Goal: Task Accomplishment & Management: Complete application form

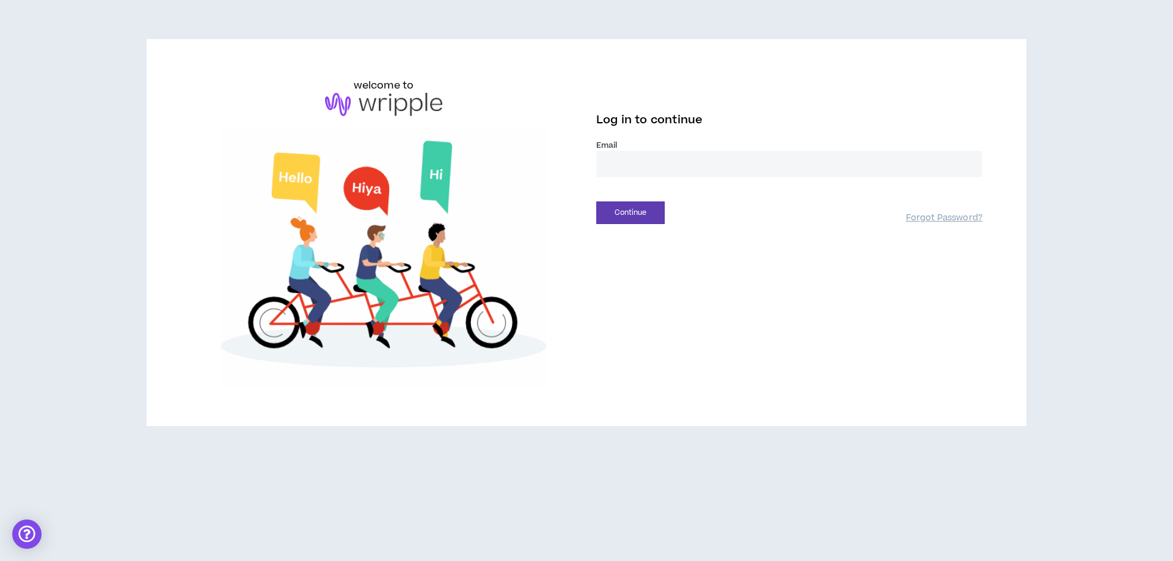
click at [705, 171] on input "email" at bounding box center [789, 164] width 386 height 26
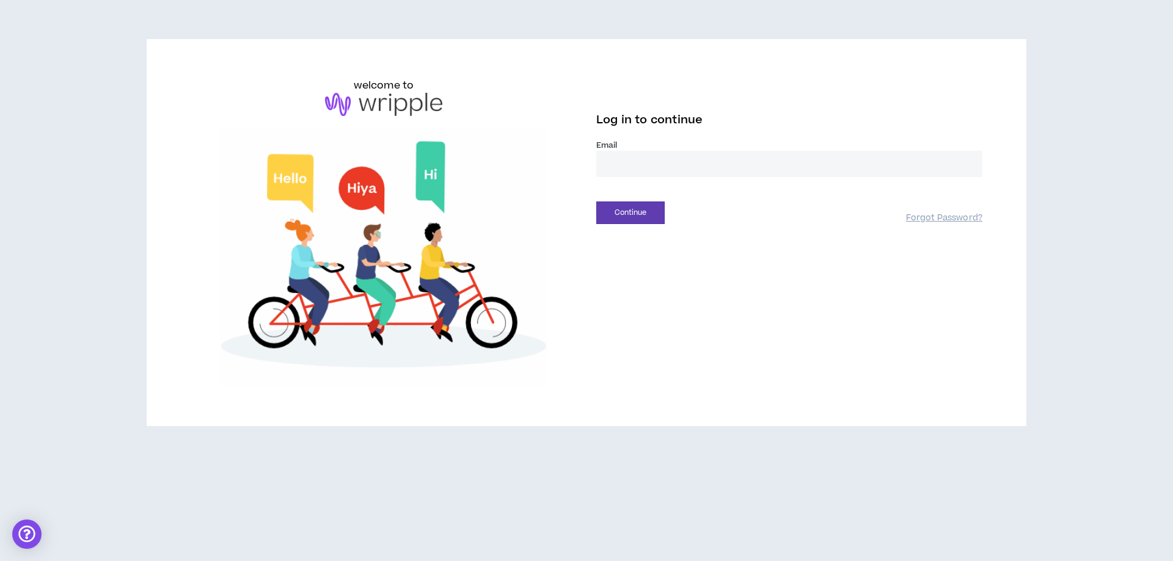
type input "**********"
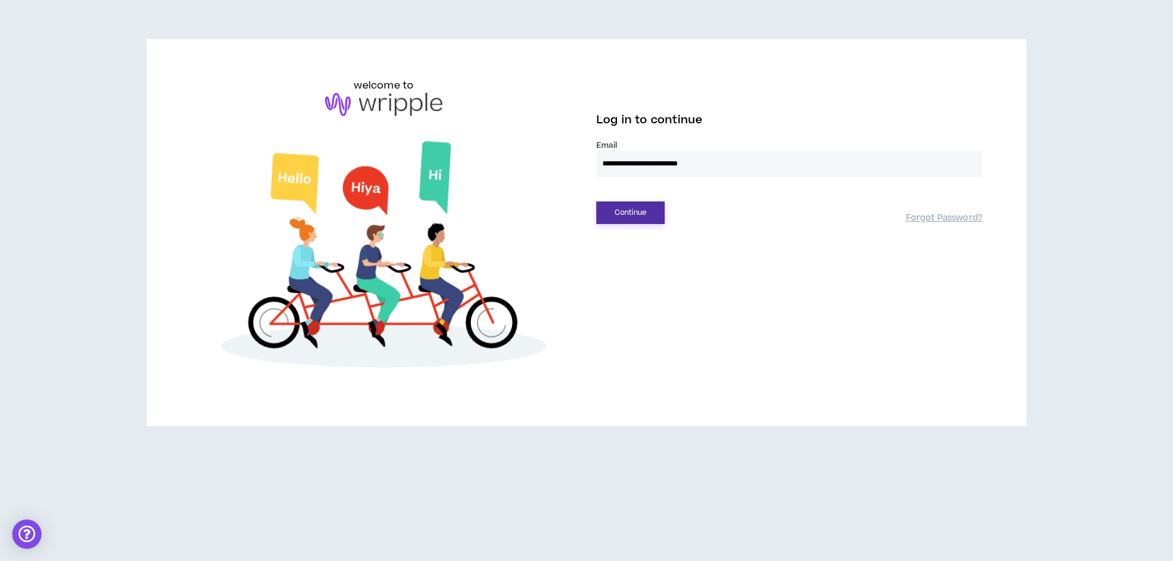
click at [616, 222] on button "Continue" at bounding box center [630, 213] width 68 height 23
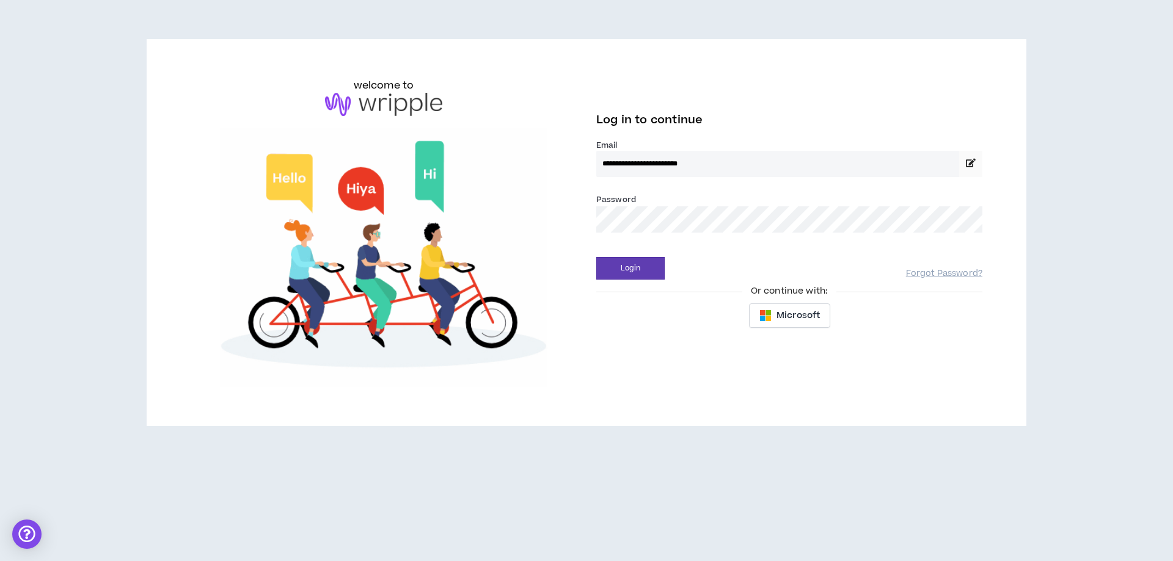
click at [640, 283] on div "**********" at bounding box center [789, 206] width 406 height 257
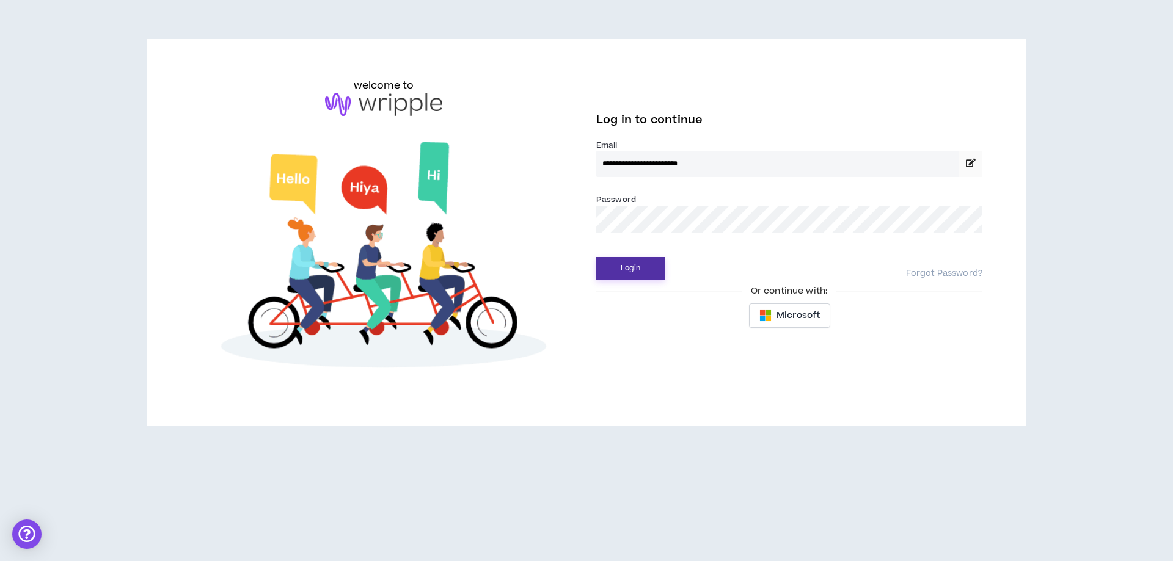
click at [644, 268] on button "Login" at bounding box center [630, 268] width 68 height 23
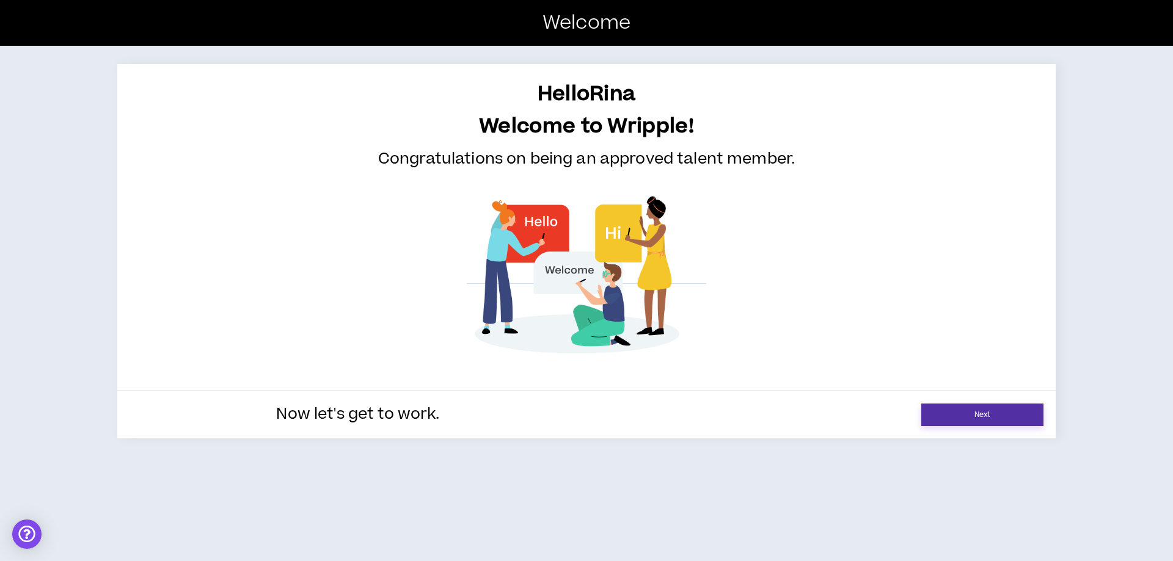
click at [945, 411] on link "Next" at bounding box center [982, 415] width 122 height 23
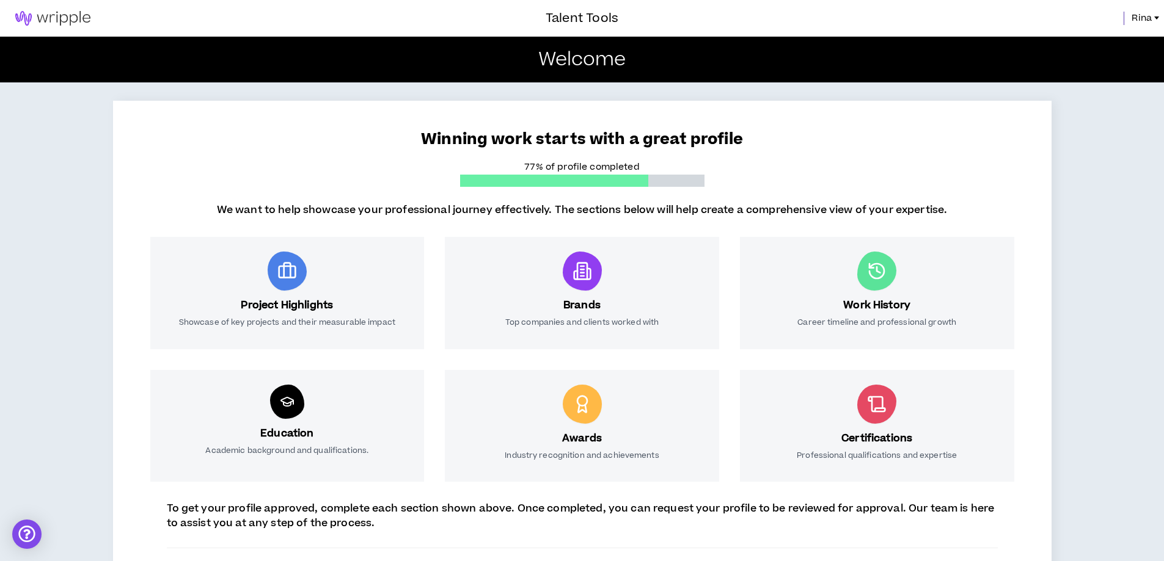
click at [300, 415] on div "Education Academic background and qualifications." at bounding box center [287, 426] width 274 height 112
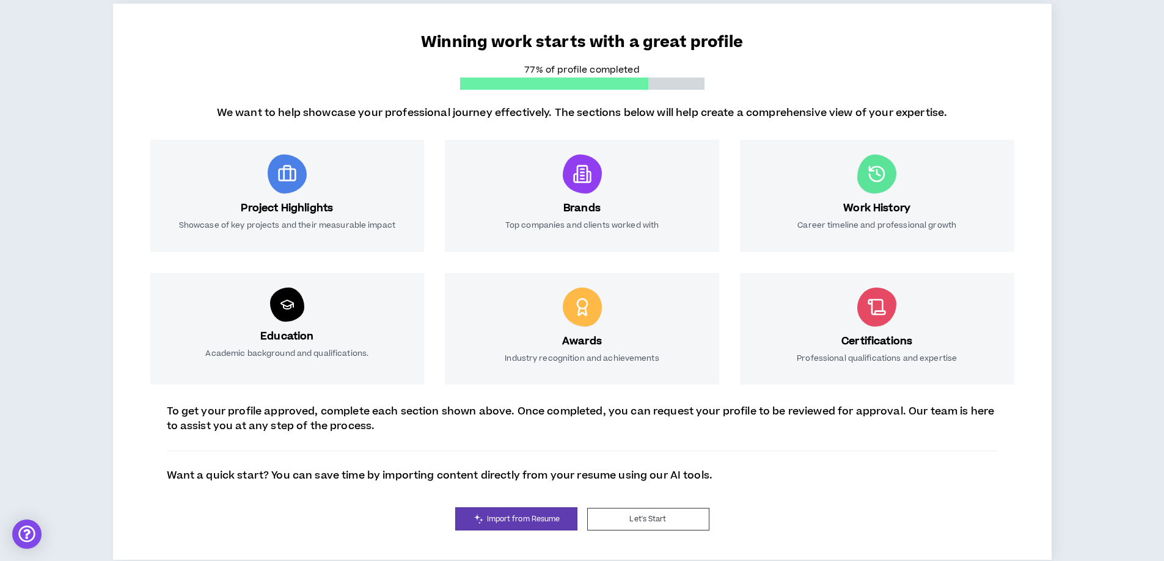
scroll to position [105, 0]
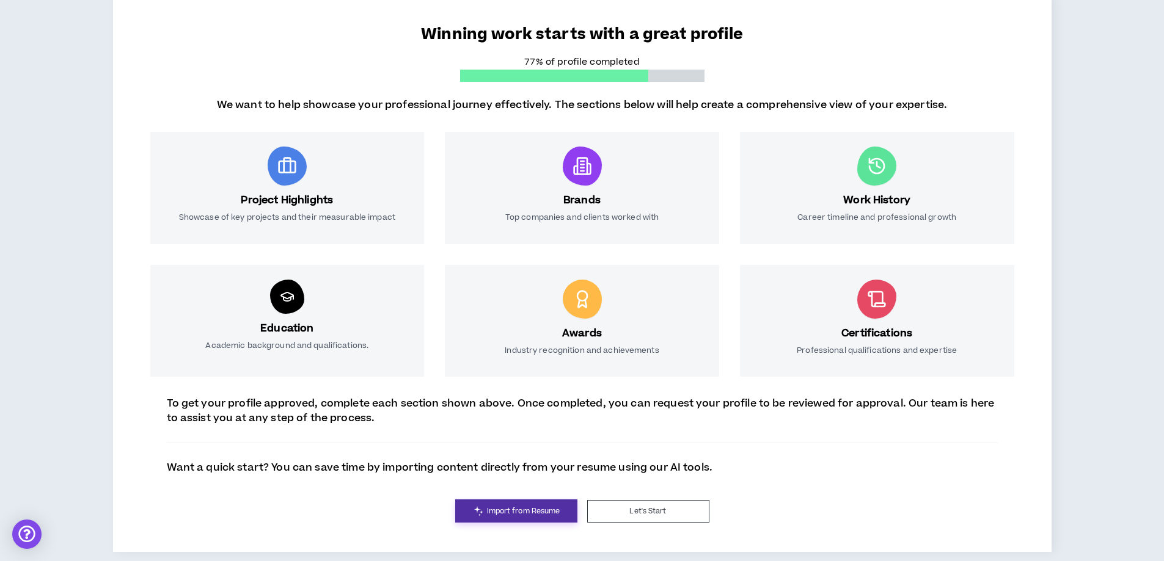
click at [554, 511] on span "Import from Resume" at bounding box center [523, 512] width 73 height 12
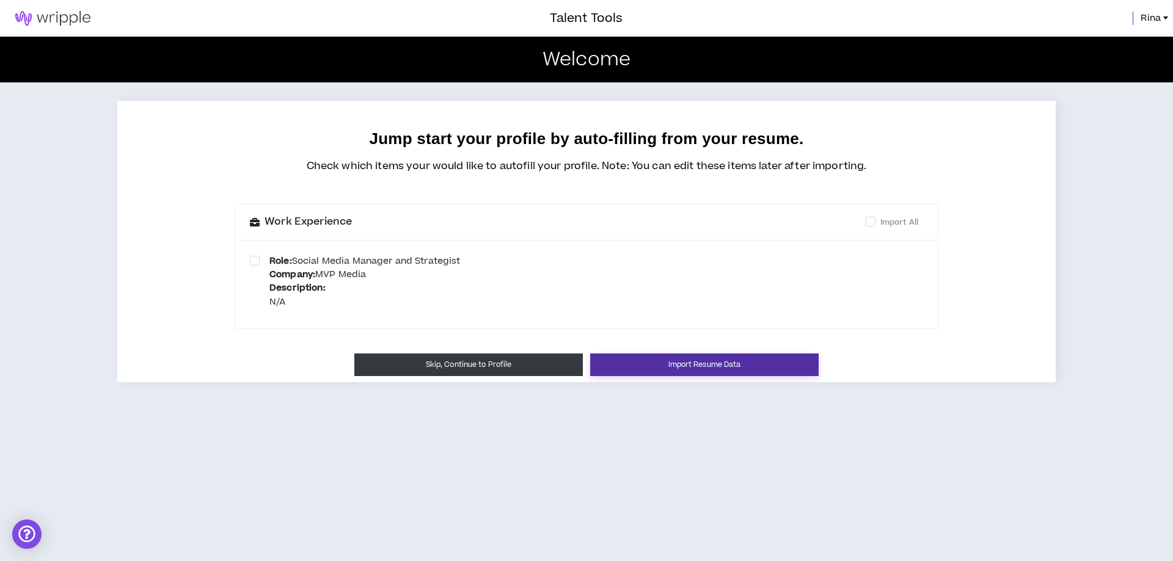
click at [685, 364] on button "Import Resume Data" at bounding box center [704, 365] width 228 height 23
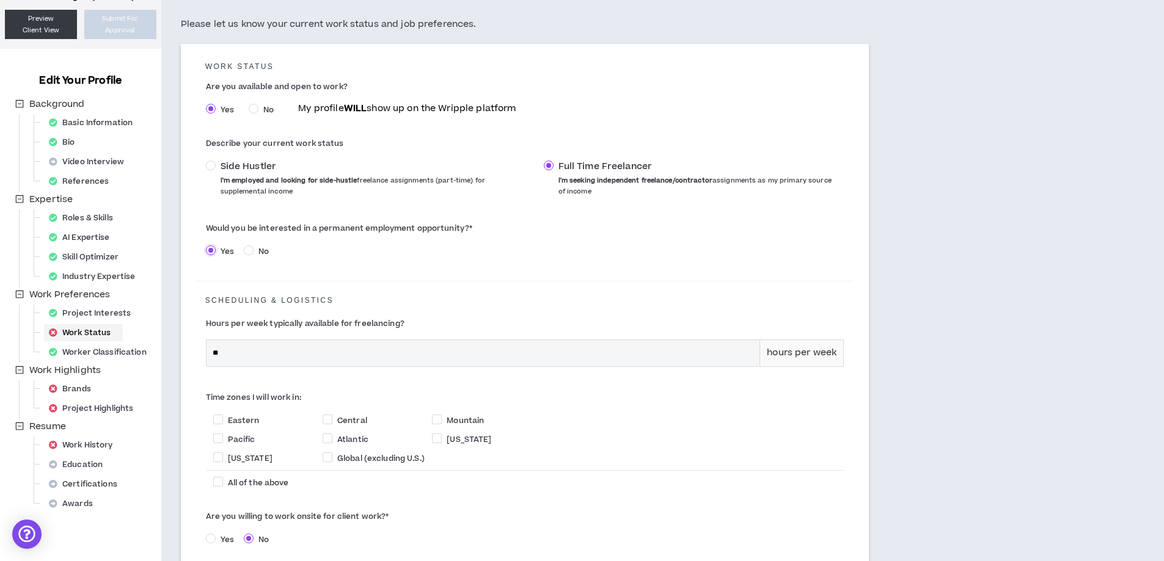
scroll to position [183, 0]
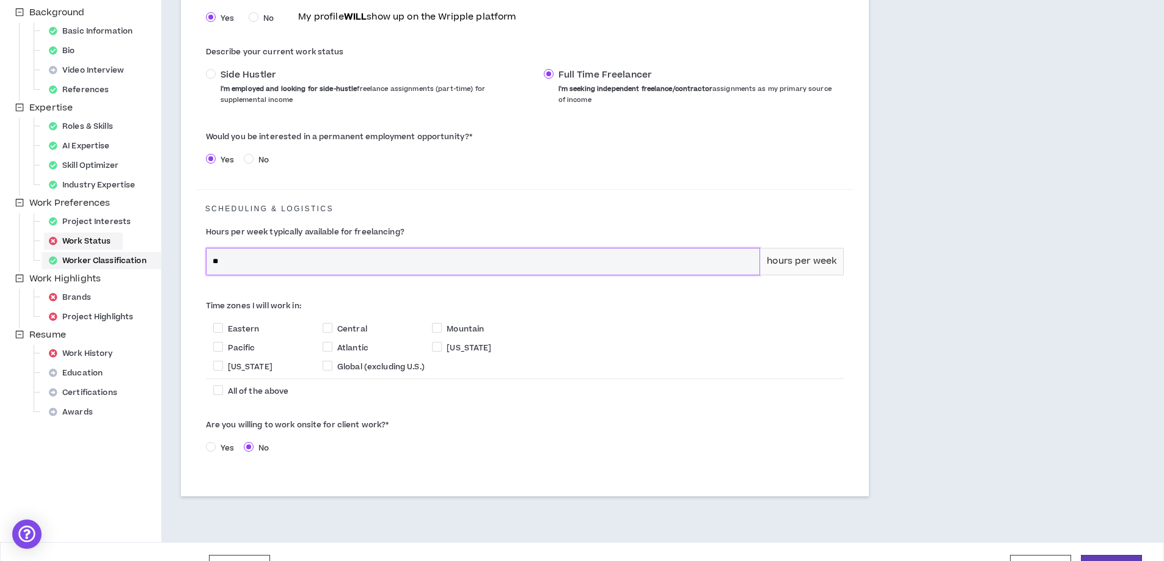
drag, startPoint x: 242, startPoint y: 262, endPoint x: 151, endPoint y: 263, distance: 91.6
click at [151, 263] on div "Your profile is not approved Status: Missing Required Steps Preview Client View…" at bounding box center [582, 207] width 1164 height 671
type input "**"
click at [218, 327] on span at bounding box center [218, 328] width 10 height 10
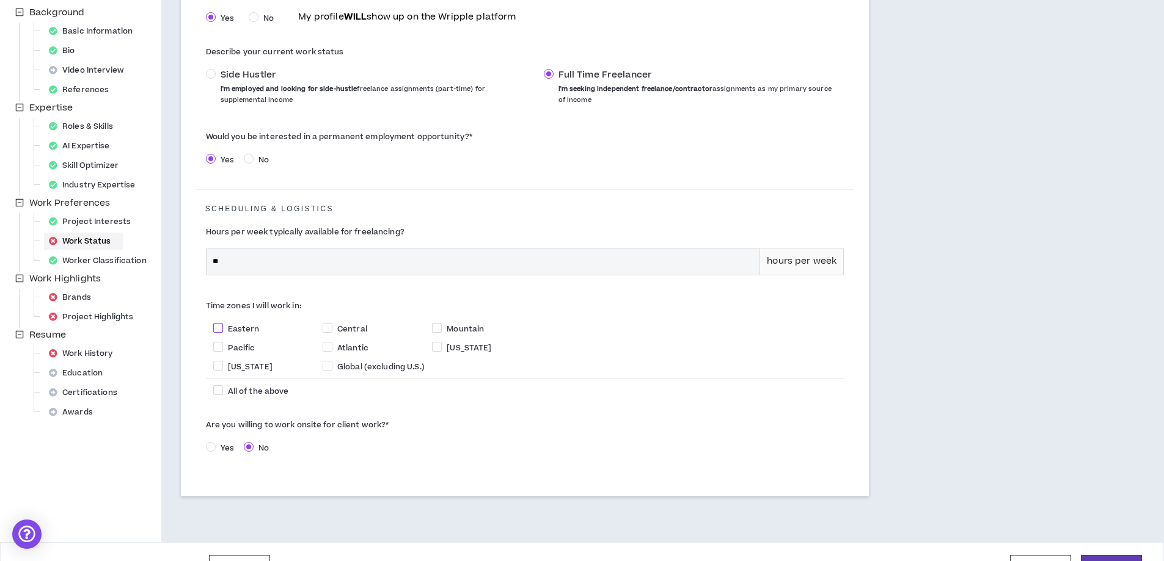
checkbox input "****"
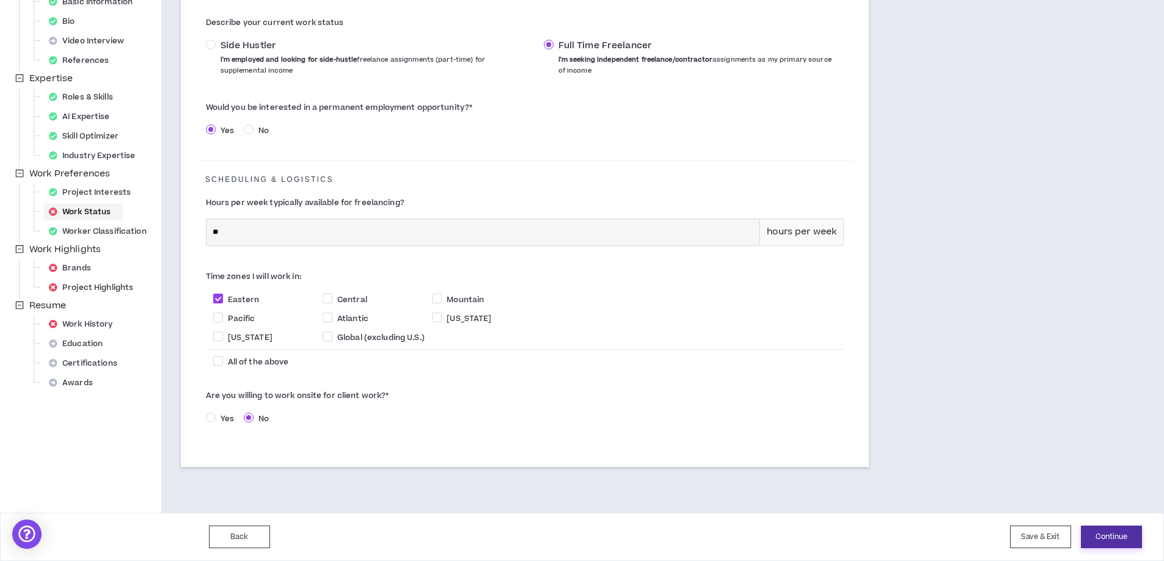
click at [1105, 536] on button "Continue" at bounding box center [1110, 537] width 61 height 23
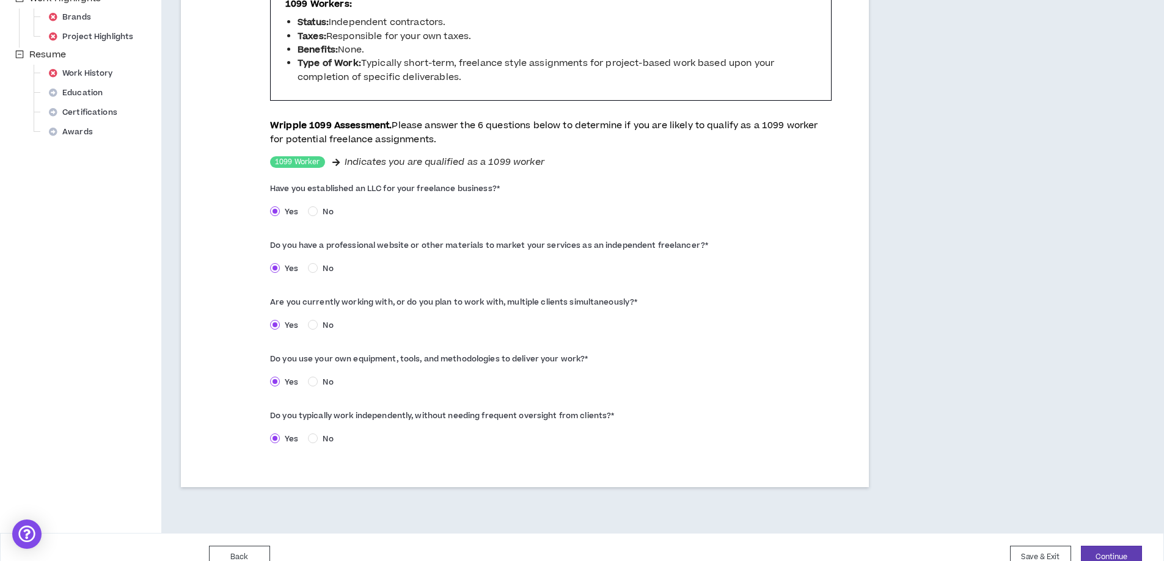
scroll to position [484, 0]
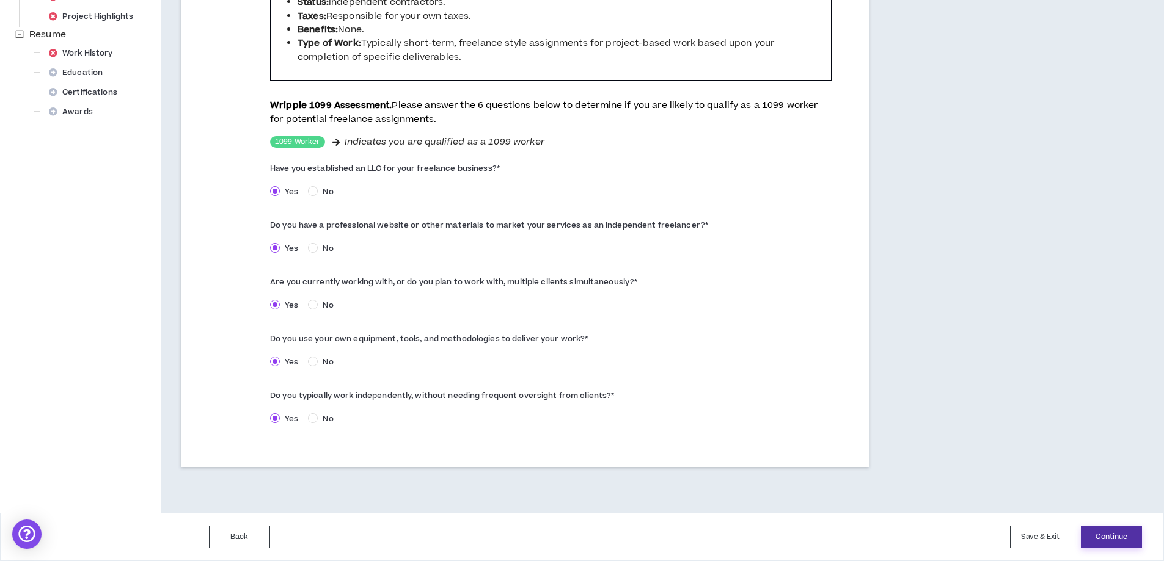
click at [1109, 537] on button "Continue" at bounding box center [1110, 537] width 61 height 23
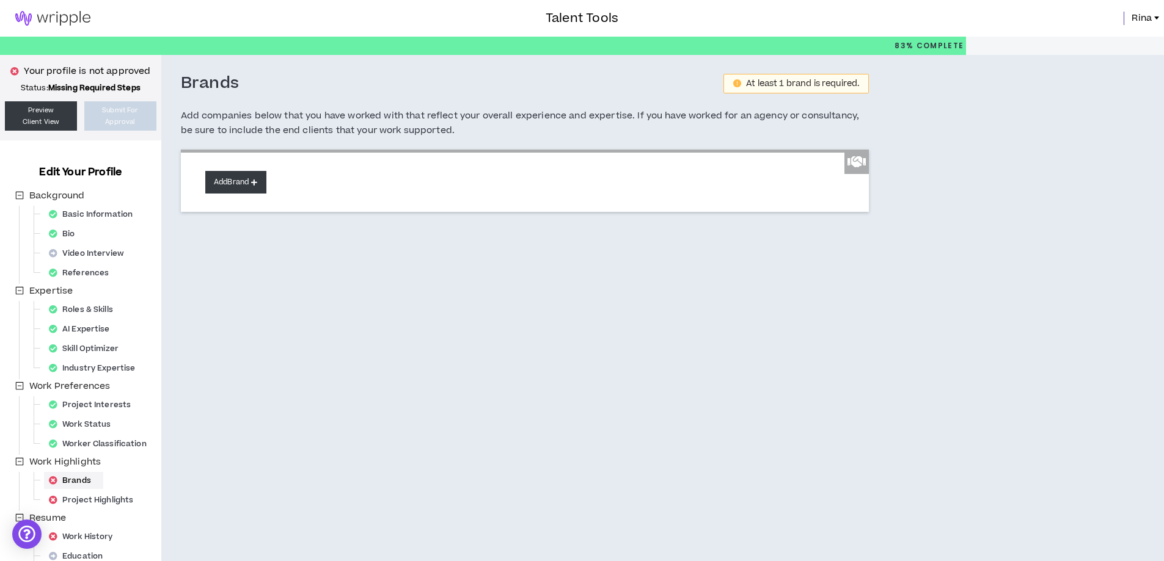
click at [232, 180] on button "Add Brand" at bounding box center [235, 182] width 61 height 23
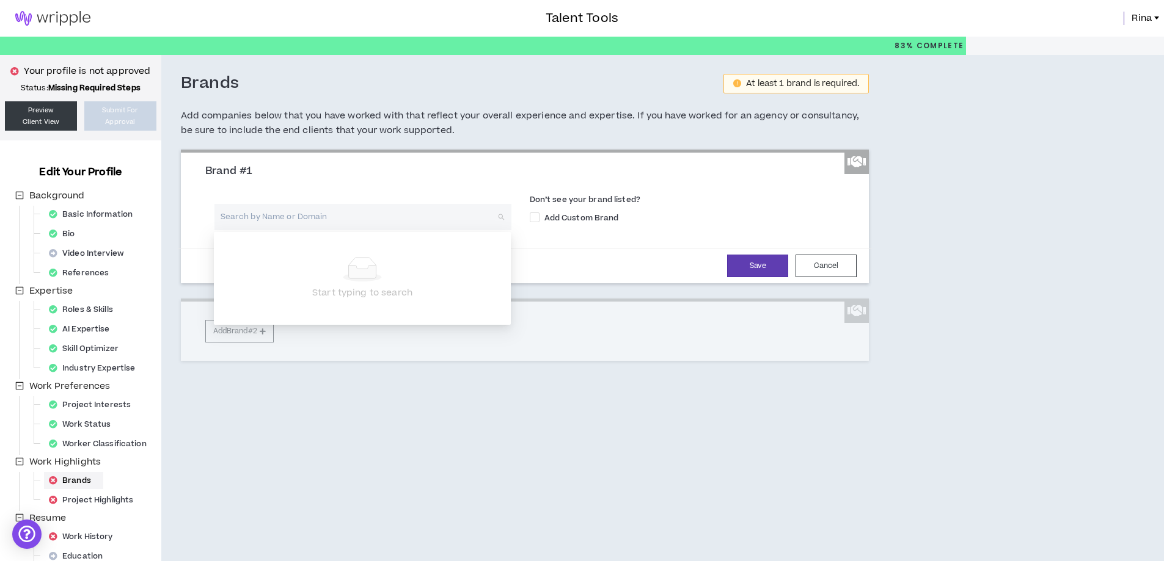
click at [334, 222] on input "search" at bounding box center [358, 217] width 275 height 26
type input "m"
click at [364, 213] on input "search" at bounding box center [358, 217] width 275 height 26
paste input "[URL][DOMAIN_NAME]"
type input "[URL][DOMAIN_NAME]"
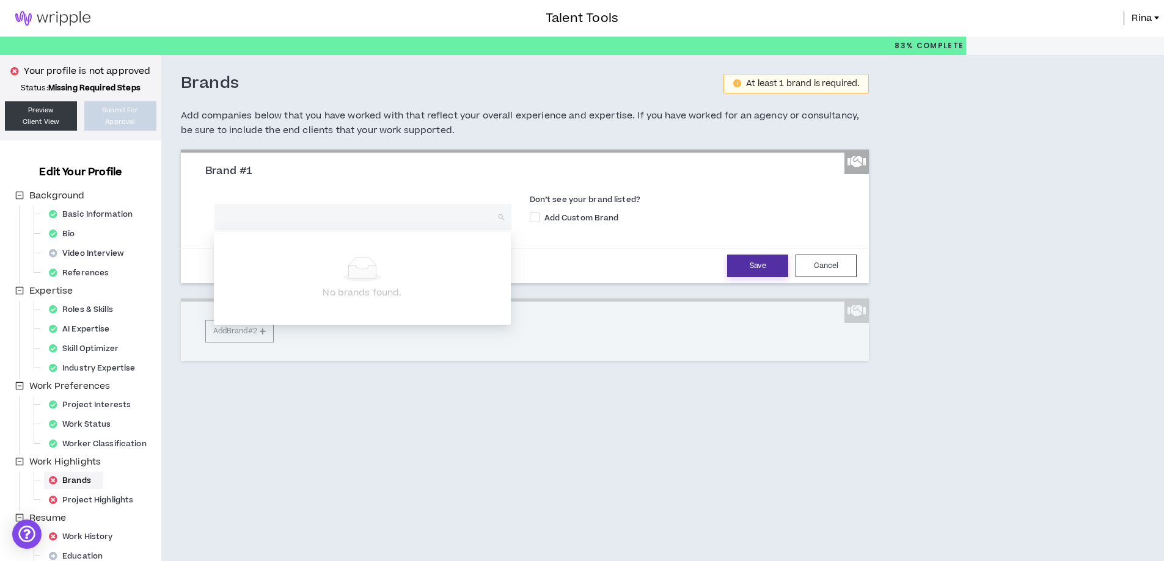
drag, startPoint x: 765, startPoint y: 268, endPoint x: 756, endPoint y: 263, distance: 10.9
click at [765, 268] on button "Save" at bounding box center [757, 266] width 61 height 23
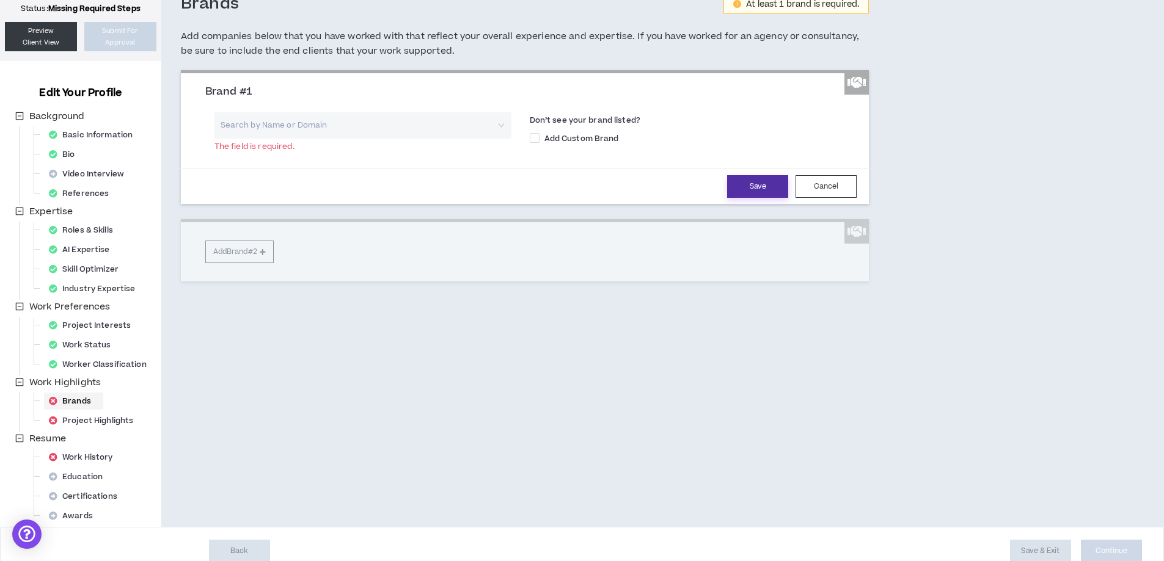
scroll to position [93, 0]
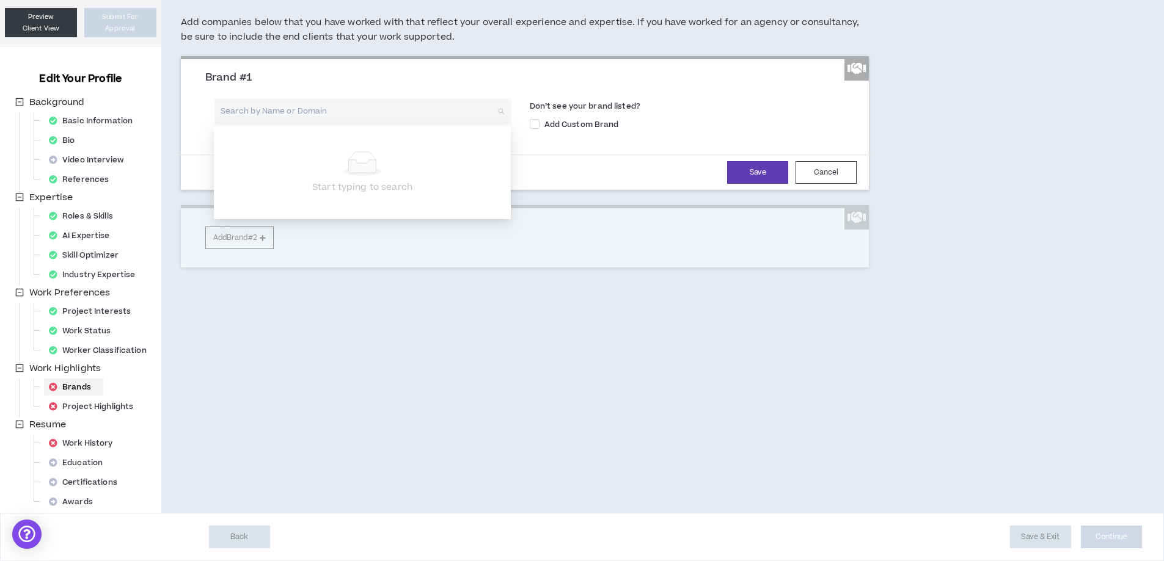
click at [408, 114] on input "search" at bounding box center [358, 111] width 275 height 26
type input "Macys"
click at [448, 120] on input "Macys" at bounding box center [358, 111] width 275 height 26
click at [533, 122] on span at bounding box center [535, 124] width 10 height 10
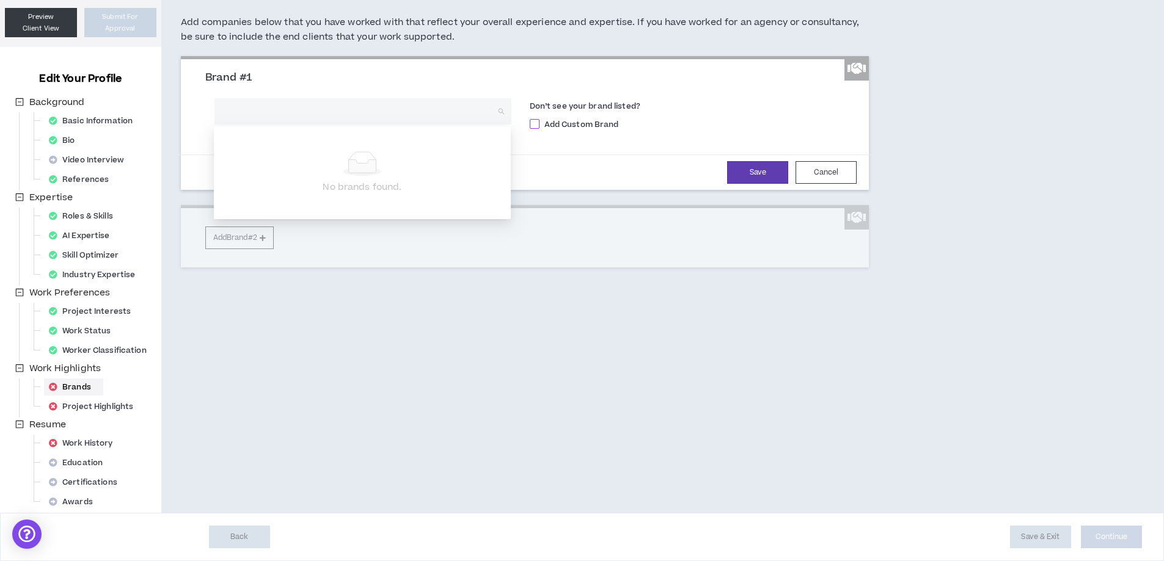
checkbox input "****"
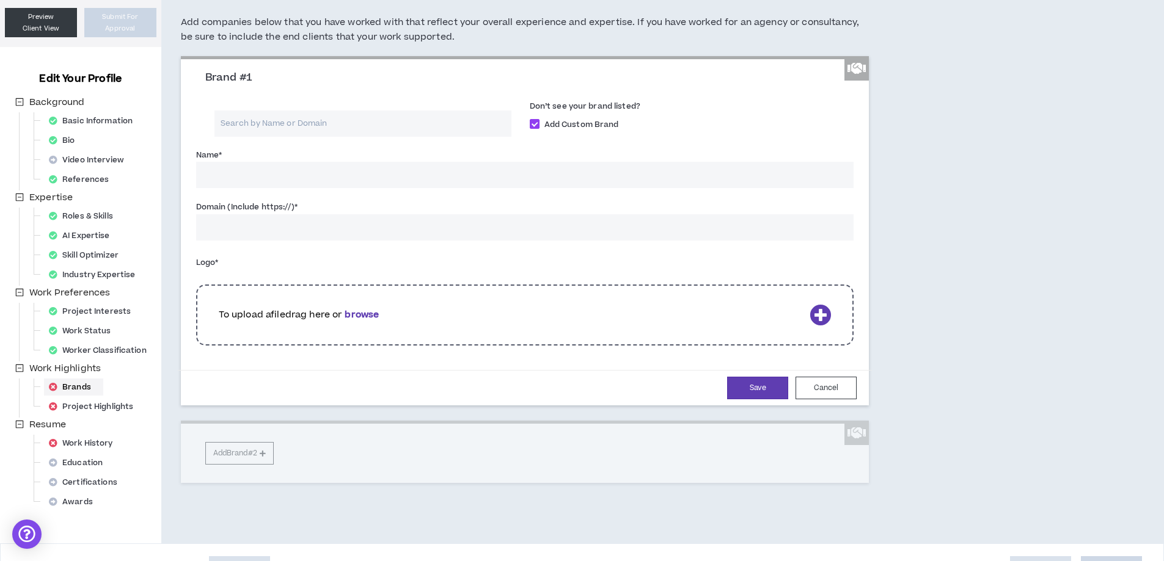
click at [350, 170] on input "Name *" at bounding box center [525, 175] width 658 height 26
type input "Macys"
click at [352, 219] on input "Domain (Include https://) *" at bounding box center [525, 227] width 658 height 26
paste input "[URL][DOMAIN_NAME]"
type input "[URL][DOMAIN_NAME]"
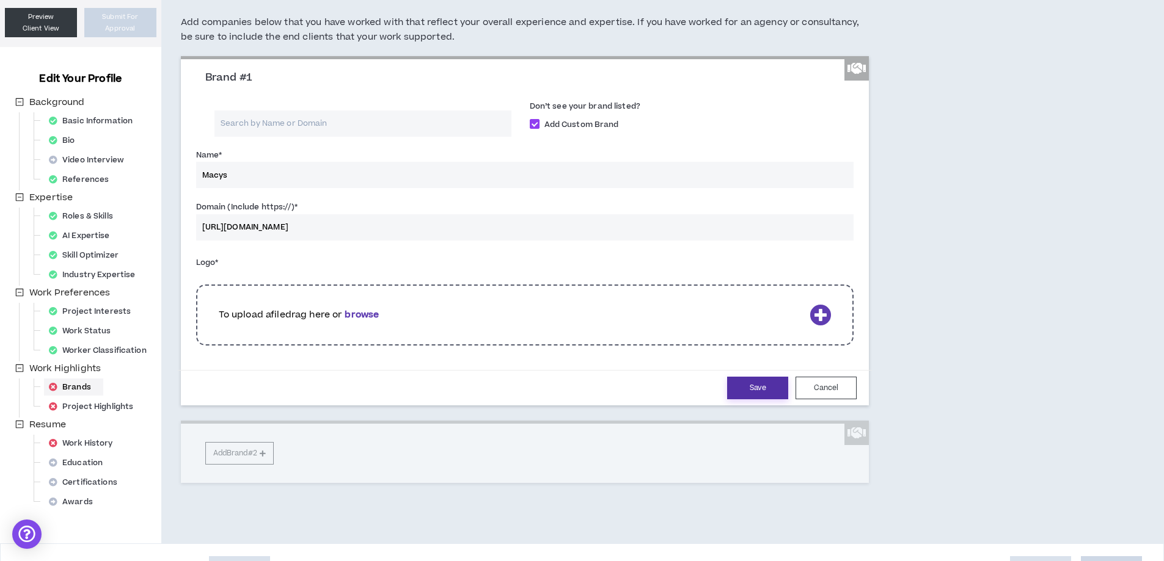
click at [754, 387] on button "Save" at bounding box center [757, 388] width 61 height 23
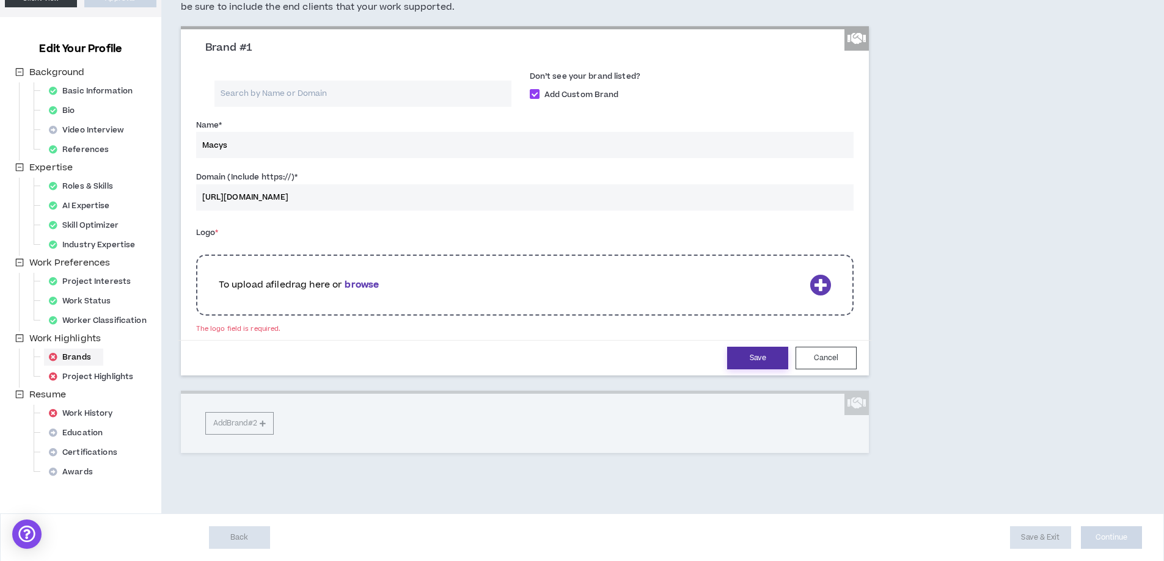
scroll to position [124, 0]
click at [823, 293] on icon at bounding box center [819, 284] width 21 height 21
click at [821, 285] on icon at bounding box center [819, 284] width 21 height 21
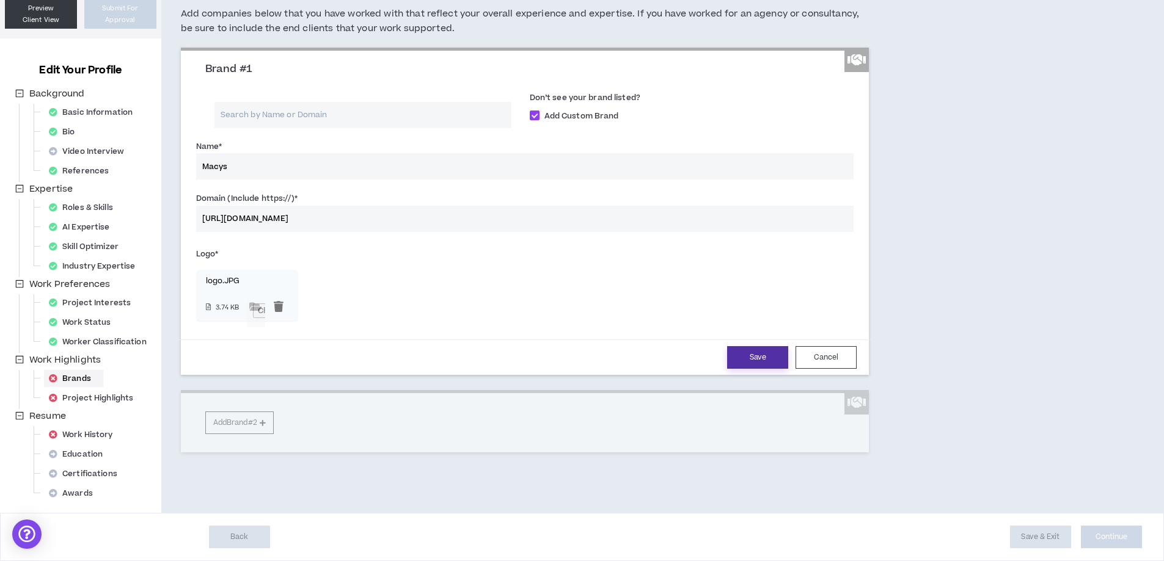
click at [740, 354] on button "Save" at bounding box center [757, 357] width 61 height 23
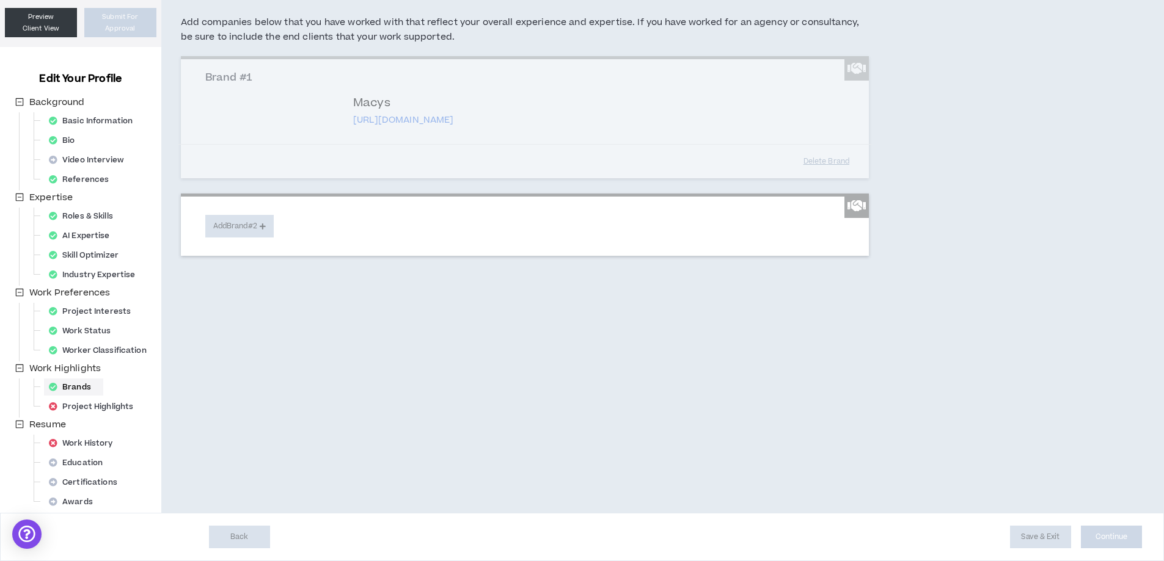
scroll to position [93, 0]
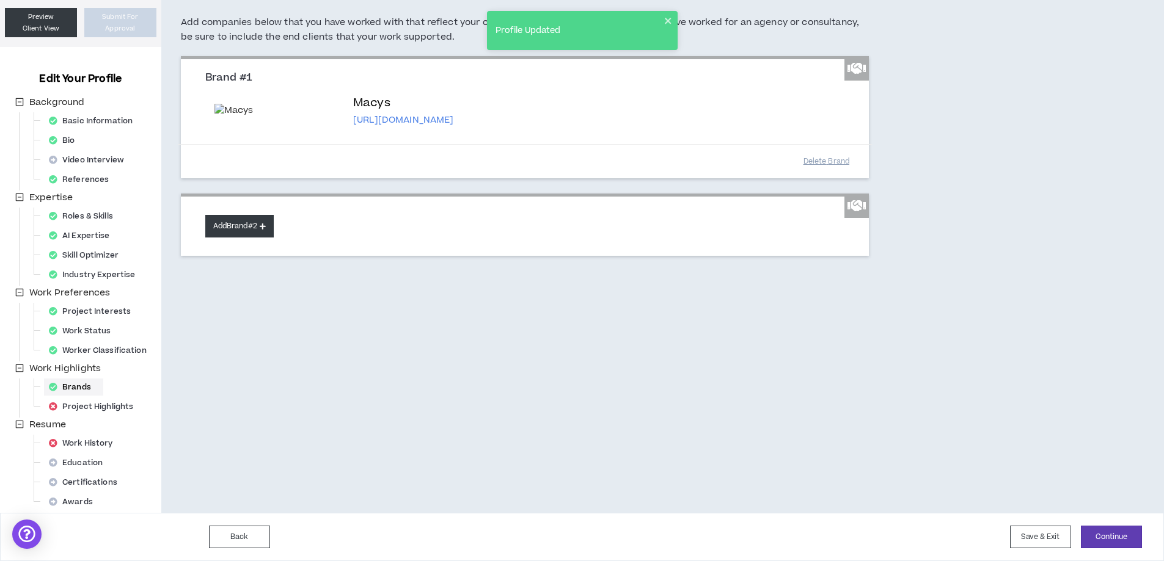
click at [233, 235] on button "Add Brand #2" at bounding box center [239, 226] width 68 height 23
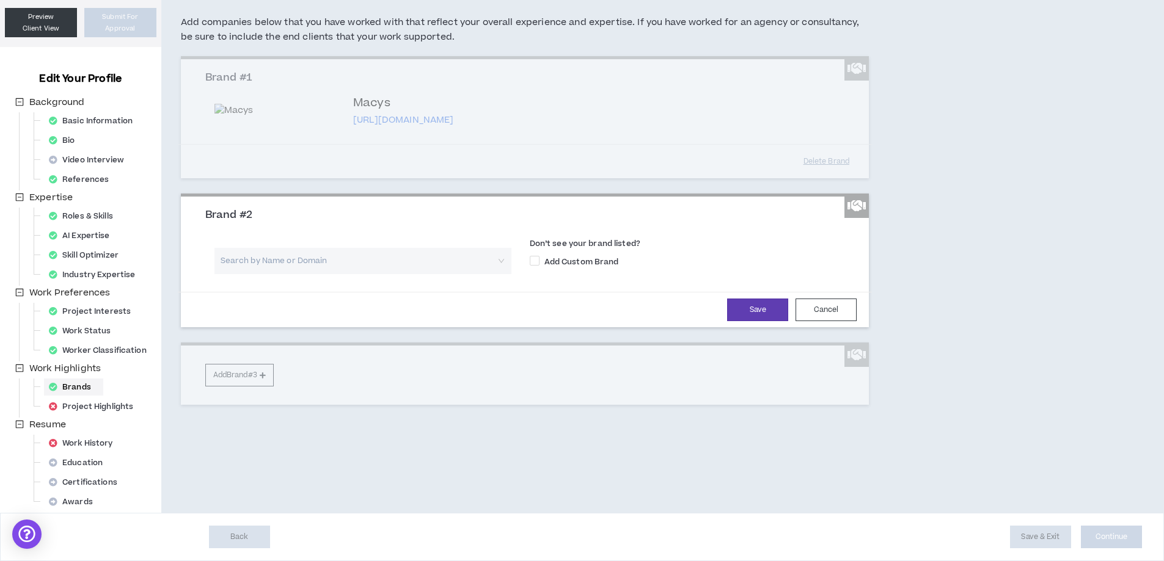
click at [331, 261] on input "search" at bounding box center [358, 261] width 275 height 26
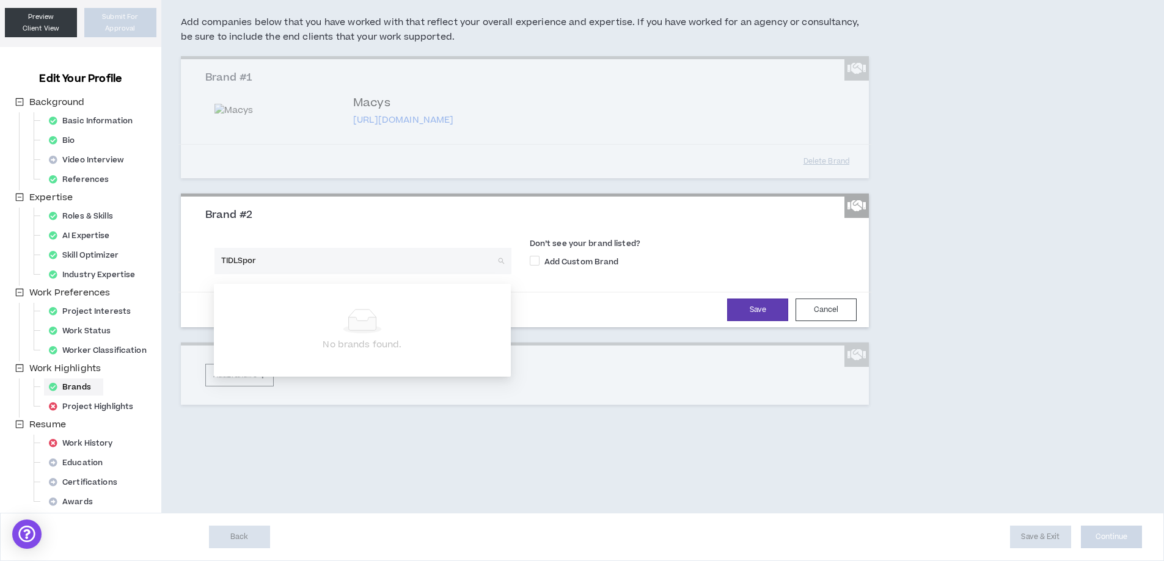
type input "TIDLSport"
click at [536, 266] on span at bounding box center [535, 261] width 10 height 10
checkbox input "****"
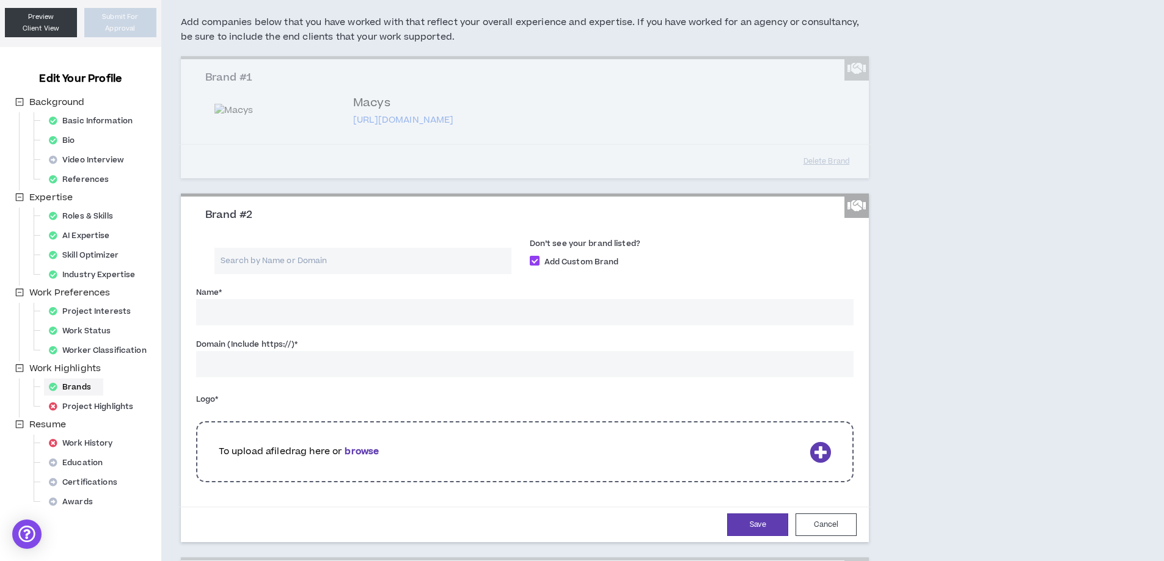
click at [346, 315] on input "Name *" at bounding box center [525, 312] width 658 height 26
type input "TIDL Sport"
click at [318, 375] on input "Domain (Include https://) *" at bounding box center [525, 364] width 658 height 26
paste input "[URL][DOMAIN_NAME]"
type input "[URL][DOMAIN_NAME]"
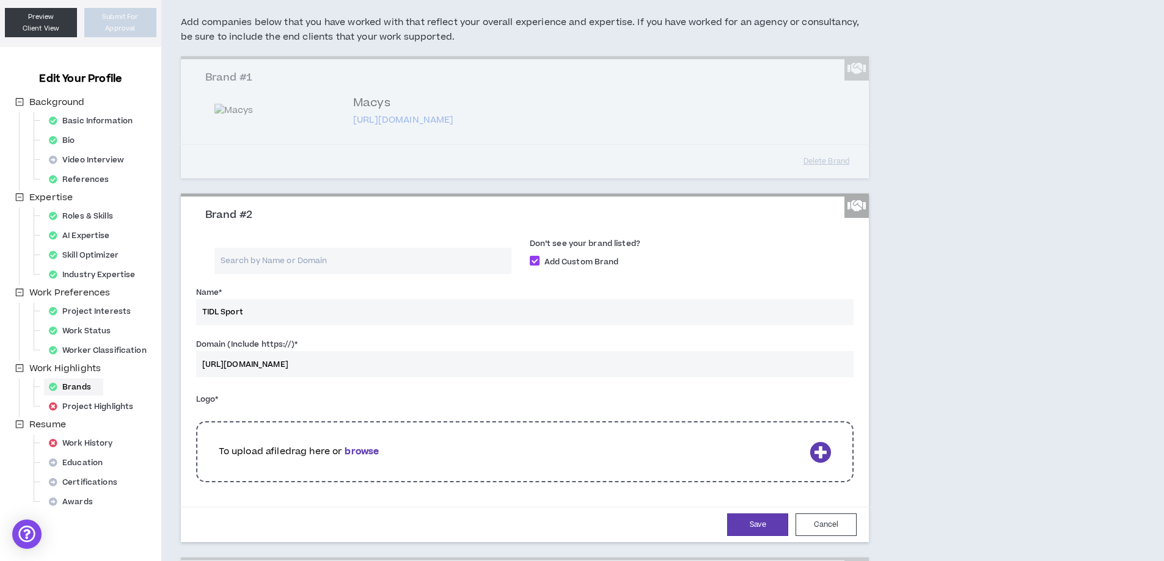
click at [373, 458] on b "browse" at bounding box center [361, 451] width 34 height 13
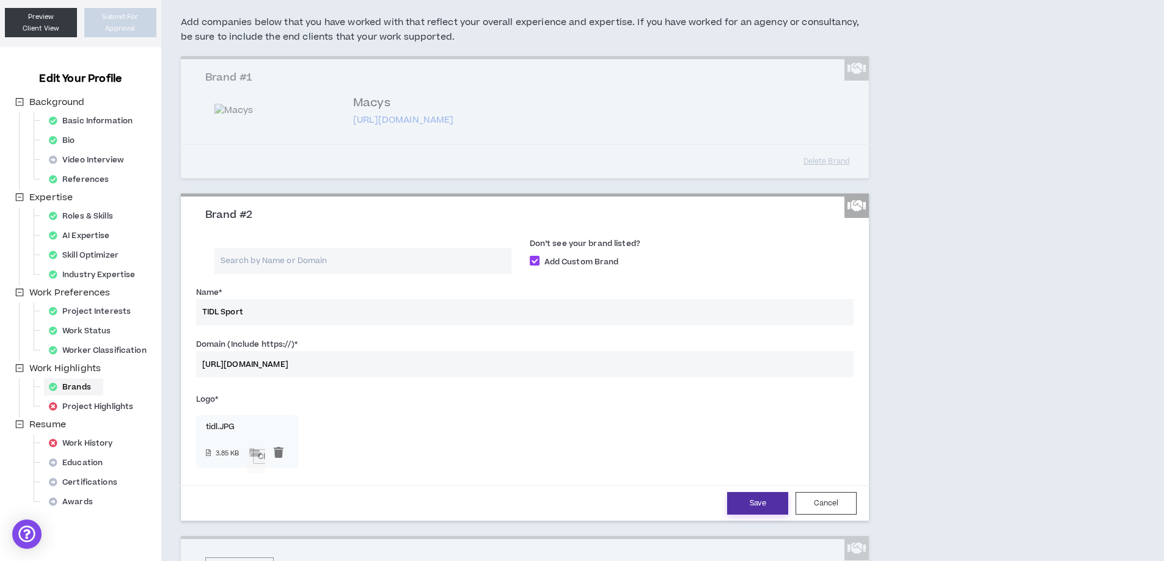
click at [768, 515] on button "Save" at bounding box center [757, 503] width 61 height 23
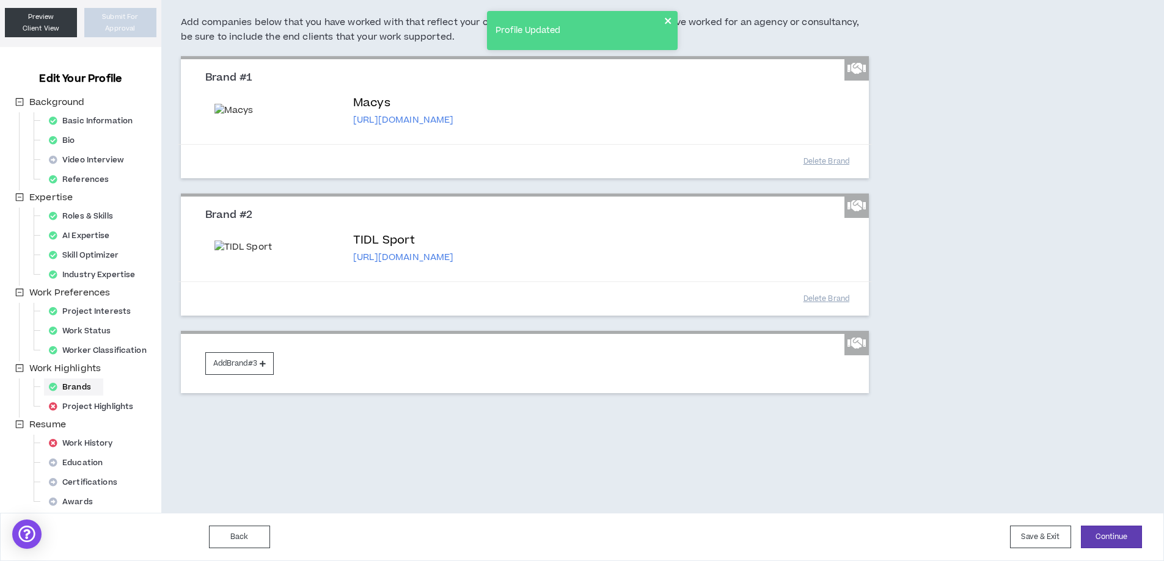
click at [669, 20] on icon "close" at bounding box center [668, 21] width 6 height 6
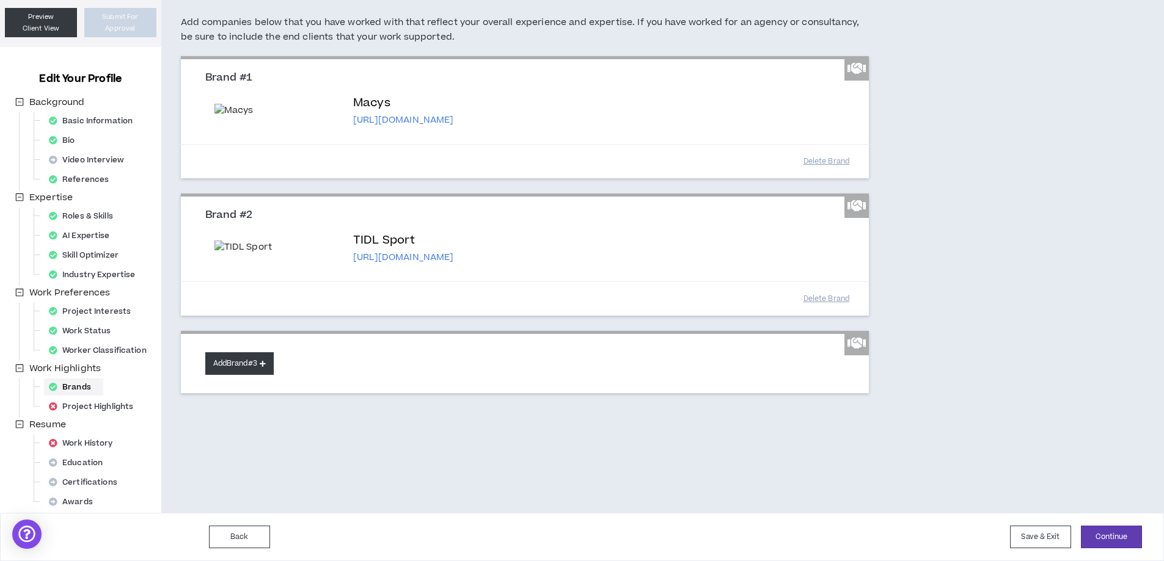
click at [233, 374] on button "Add Brand #3" at bounding box center [239, 363] width 68 height 23
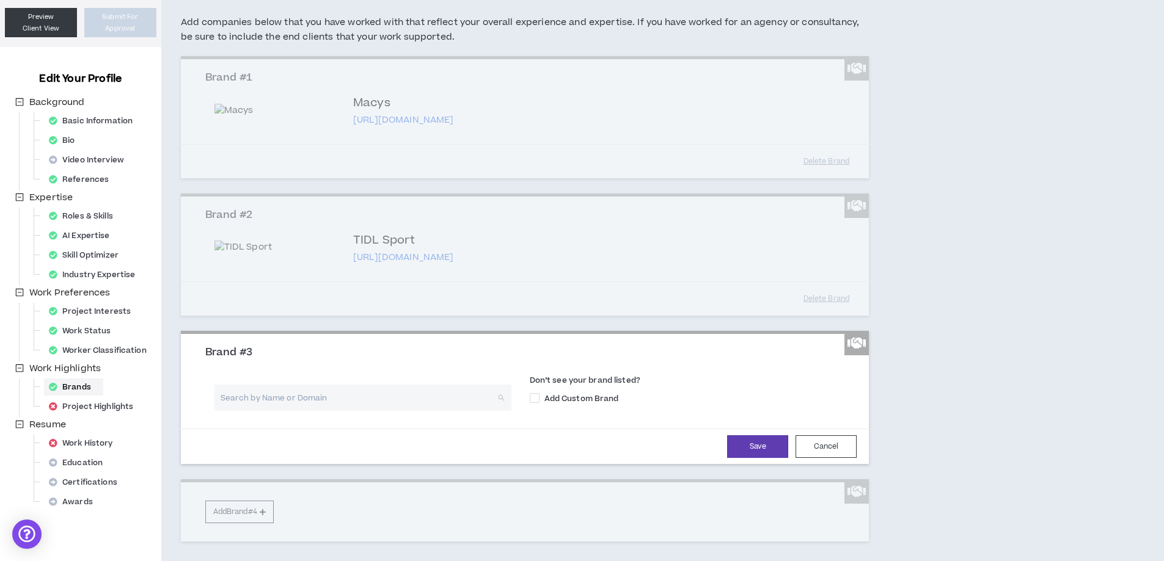
click at [366, 406] on input "search" at bounding box center [358, 398] width 275 height 26
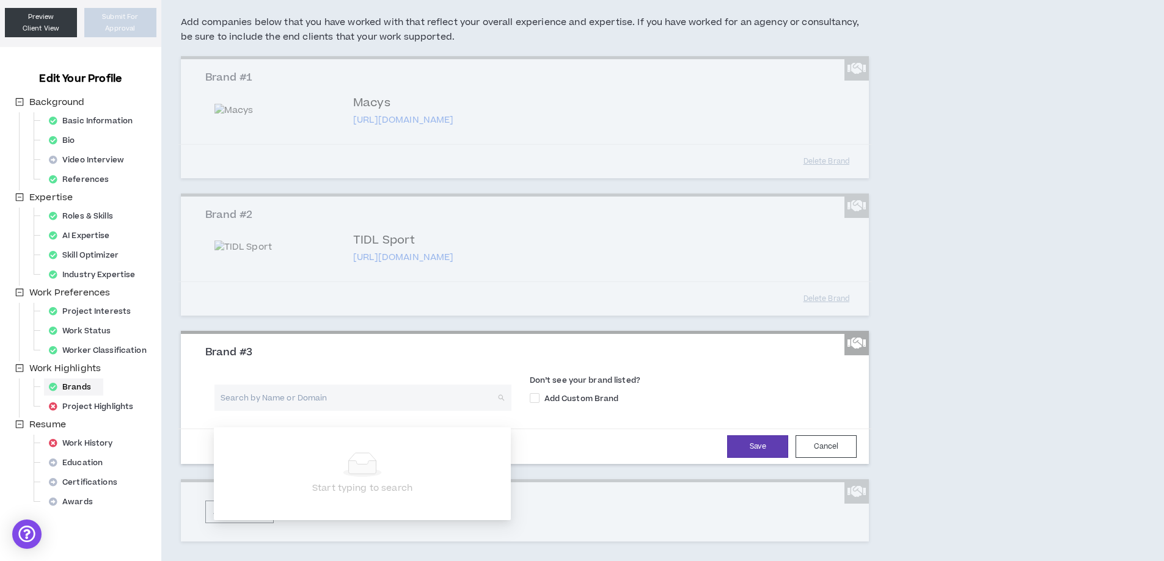
paste input "[URL][DOMAIN_NAME]"
type input "[URL][DOMAIN_NAME]"
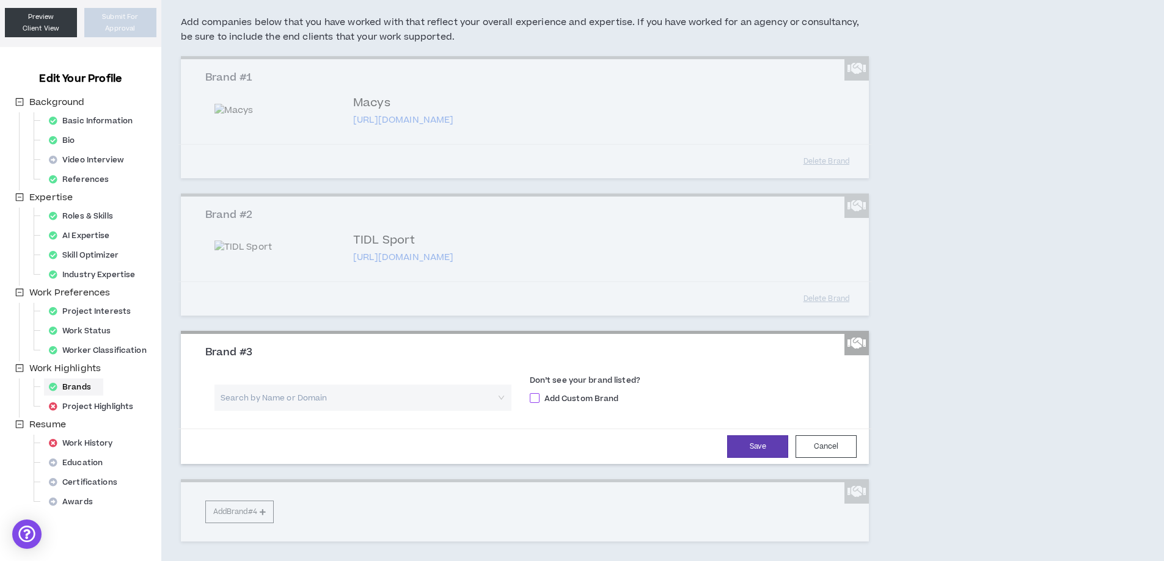
click at [534, 403] on span at bounding box center [535, 398] width 10 height 10
checkbox input "****"
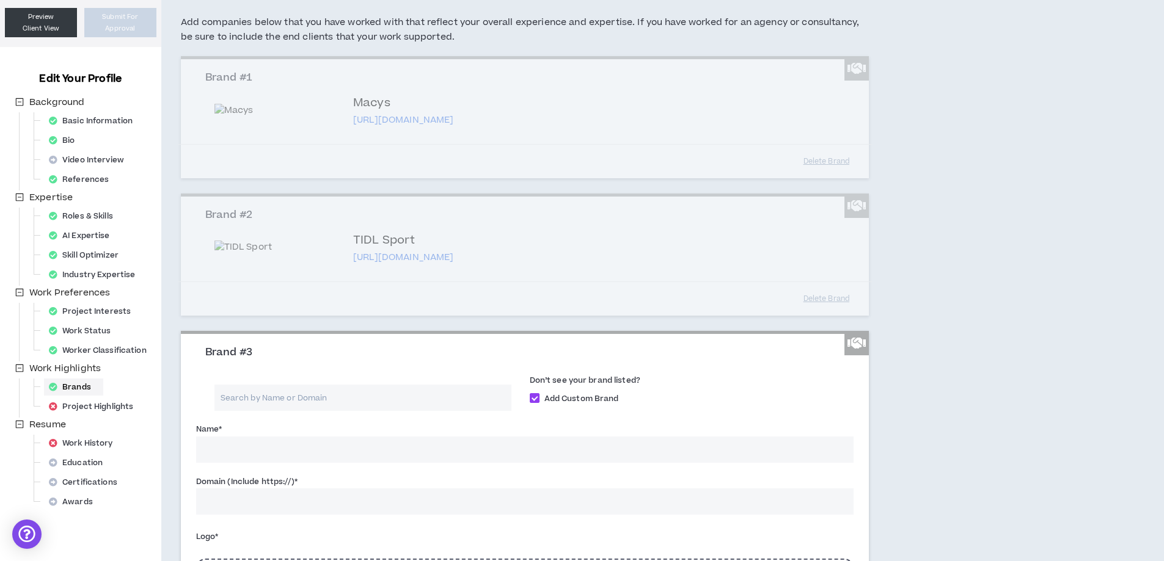
click at [297, 515] on input "Domain (Include https://) *" at bounding box center [525, 502] width 658 height 26
paste input "[URL][DOMAIN_NAME]"
type input "[URL][DOMAIN_NAME]"
click at [272, 462] on input "Name *" at bounding box center [525, 450] width 658 height 26
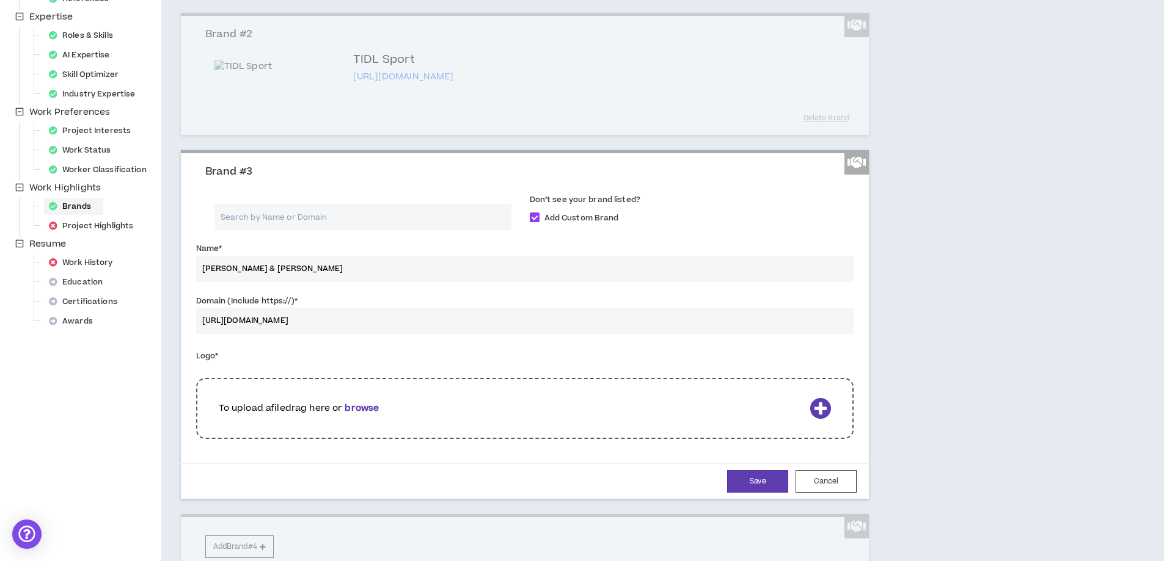
scroll to position [277, 0]
type input "[PERSON_NAME] & [PERSON_NAME]"
click at [374, 412] on b "browse" at bounding box center [361, 405] width 34 height 13
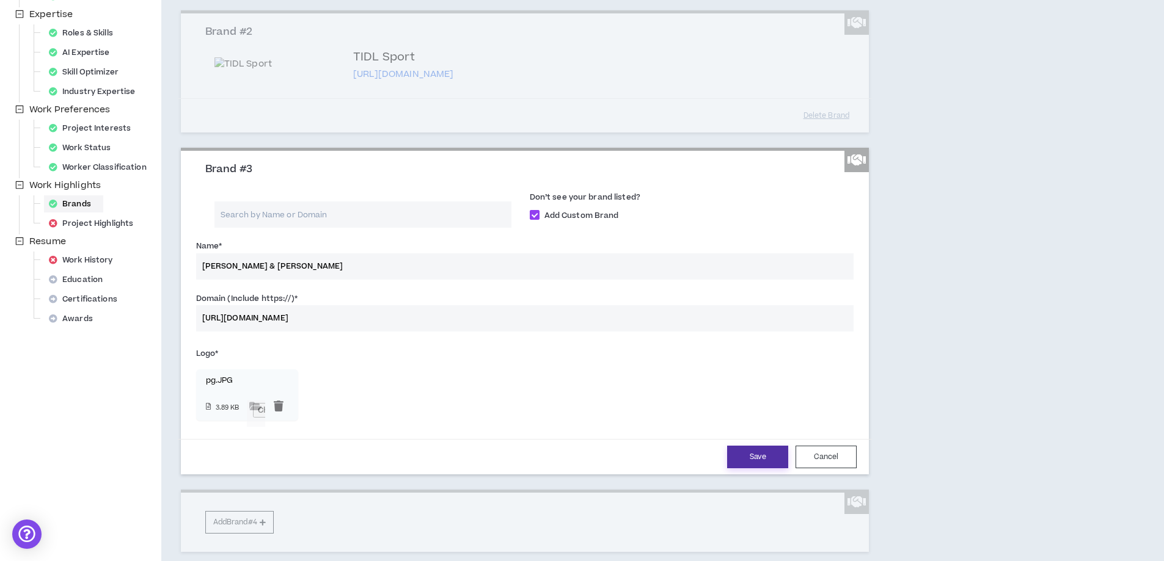
click at [744, 468] on button "Save" at bounding box center [757, 457] width 61 height 23
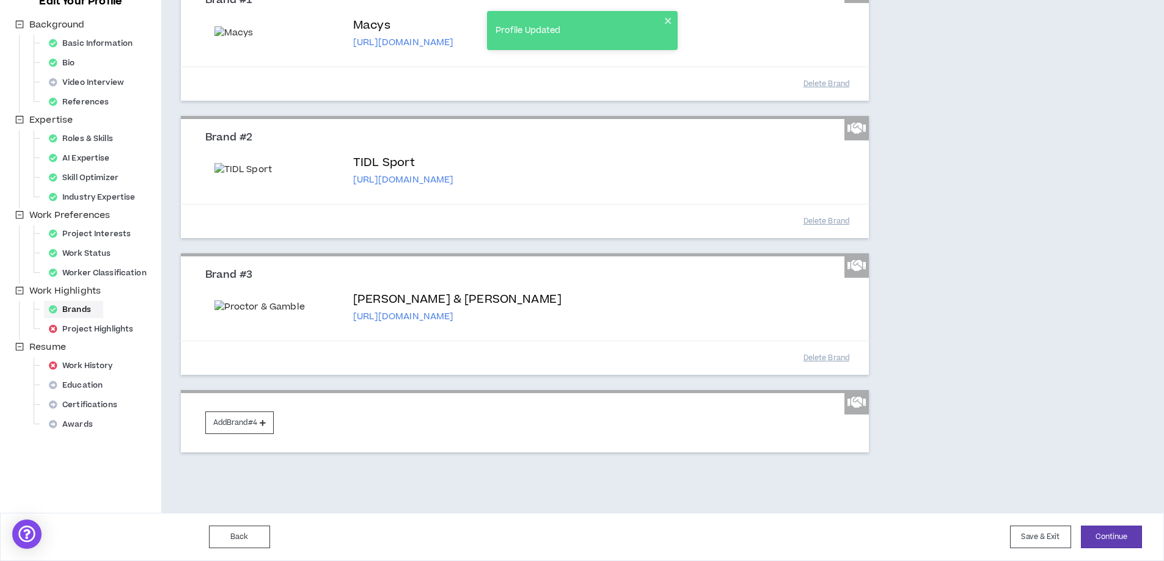
scroll to position [273, 0]
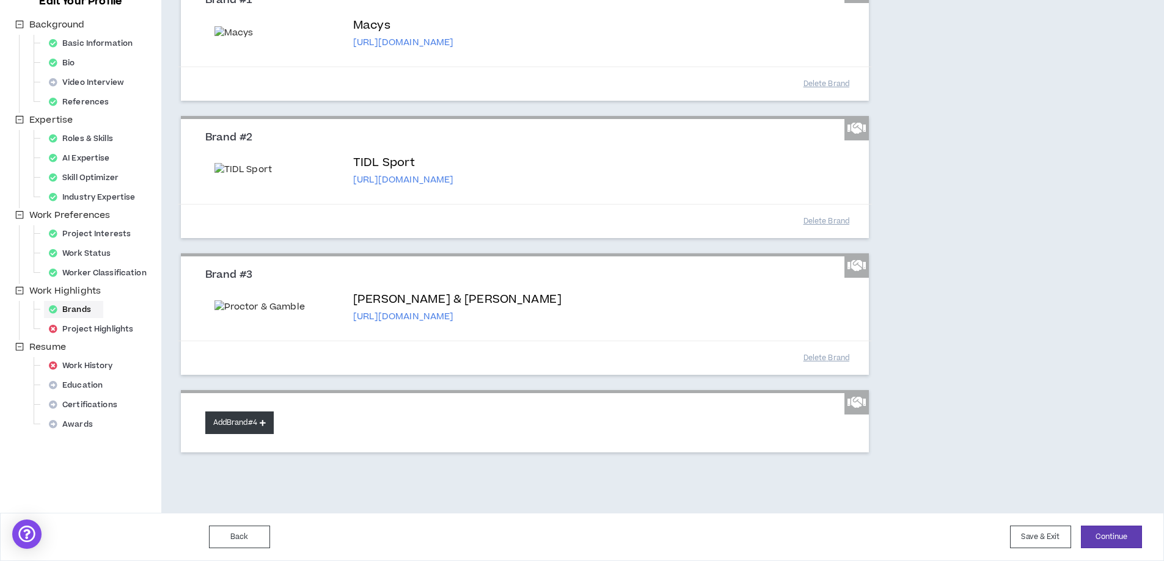
click at [247, 426] on button "Add Brand #4" at bounding box center [239, 423] width 68 height 23
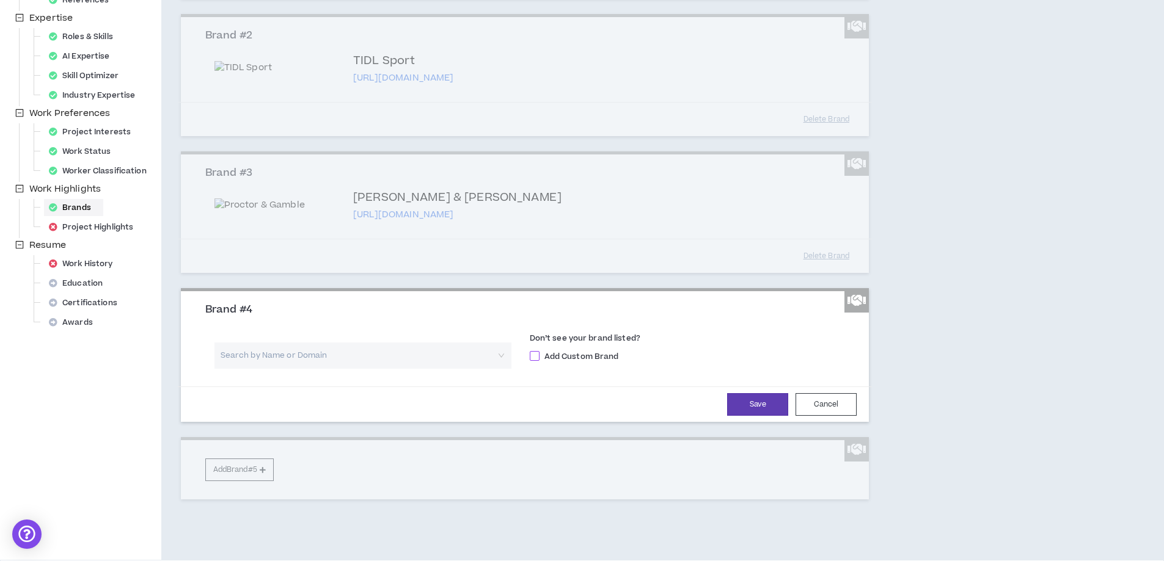
click at [534, 361] on span at bounding box center [535, 356] width 10 height 10
checkbox input "****"
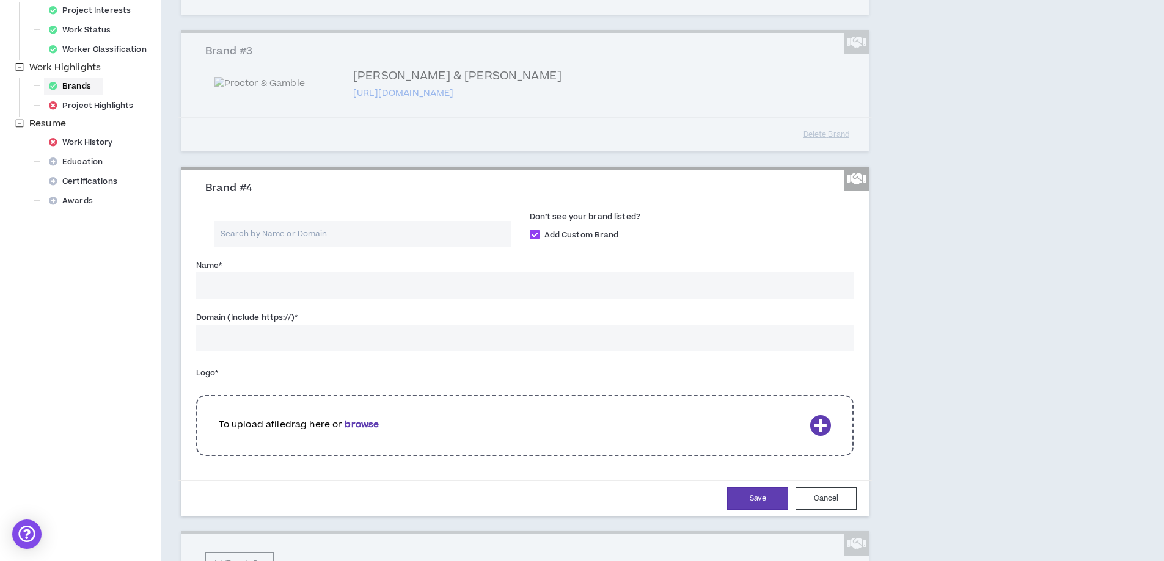
scroll to position [395, 0]
click at [329, 298] on input "Name *" at bounding box center [525, 285] width 658 height 26
type input "Blackbird Coffee"
click at [372, 351] on input "Domain (Include https://) *" at bounding box center [525, 337] width 658 height 26
paste input "[URL][DOMAIN_NAME]"
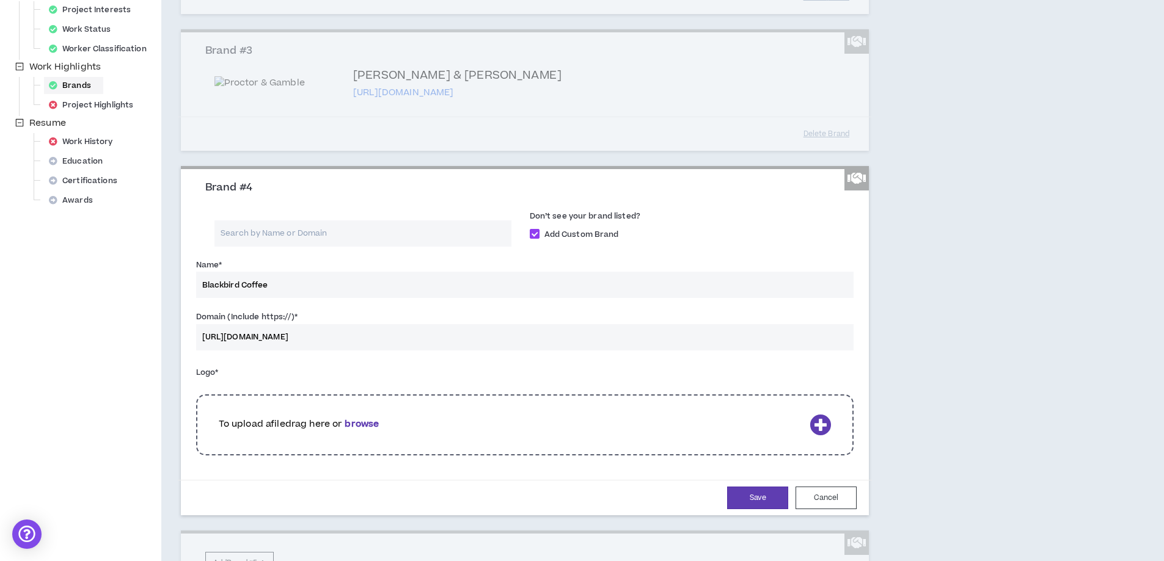
type input "[URL][DOMAIN_NAME]"
click at [355, 431] on b "browse" at bounding box center [361, 424] width 34 height 13
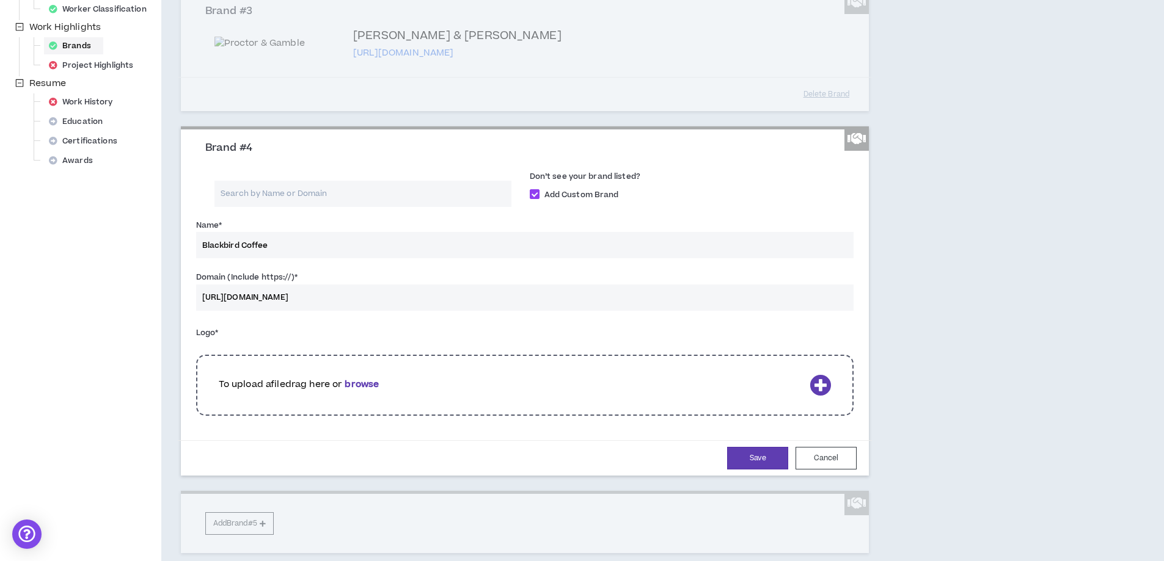
scroll to position [456, 0]
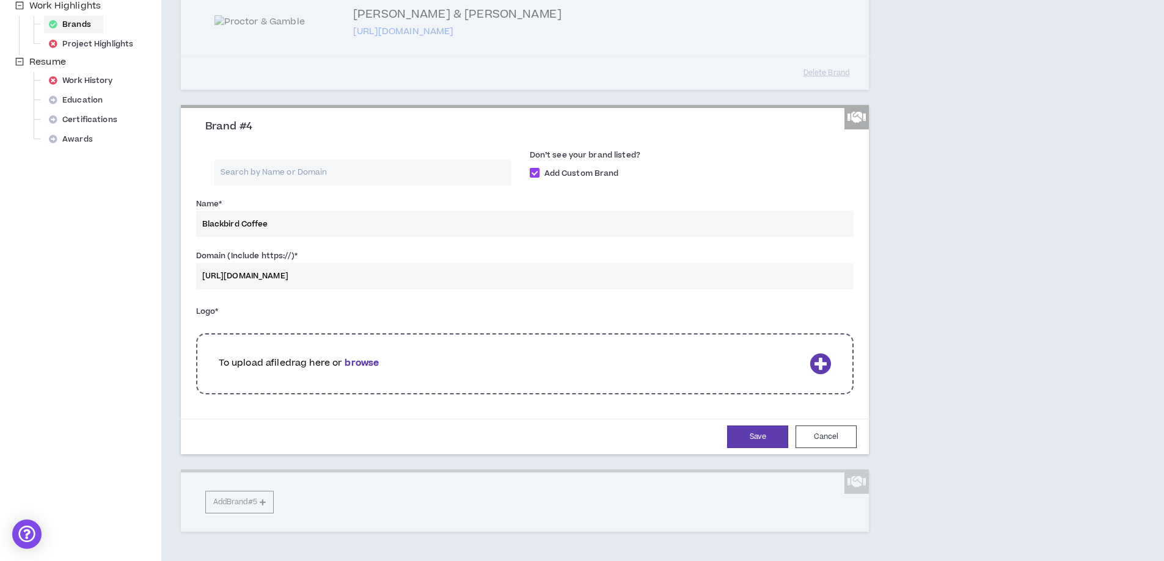
click at [372, 370] on b "browse" at bounding box center [361, 363] width 34 height 13
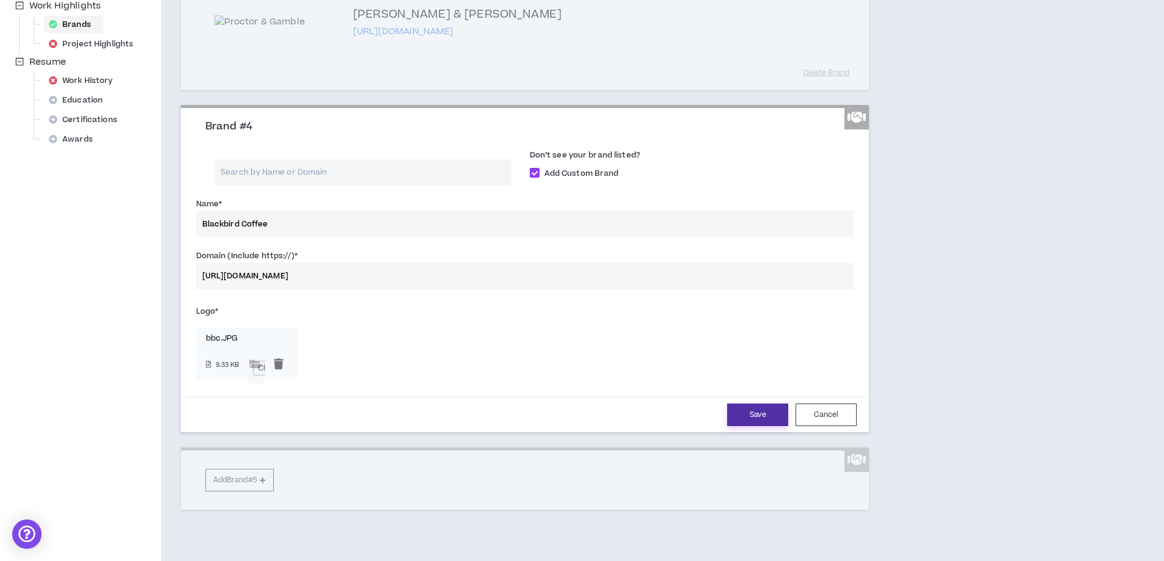
click at [755, 426] on button "Save" at bounding box center [757, 415] width 61 height 23
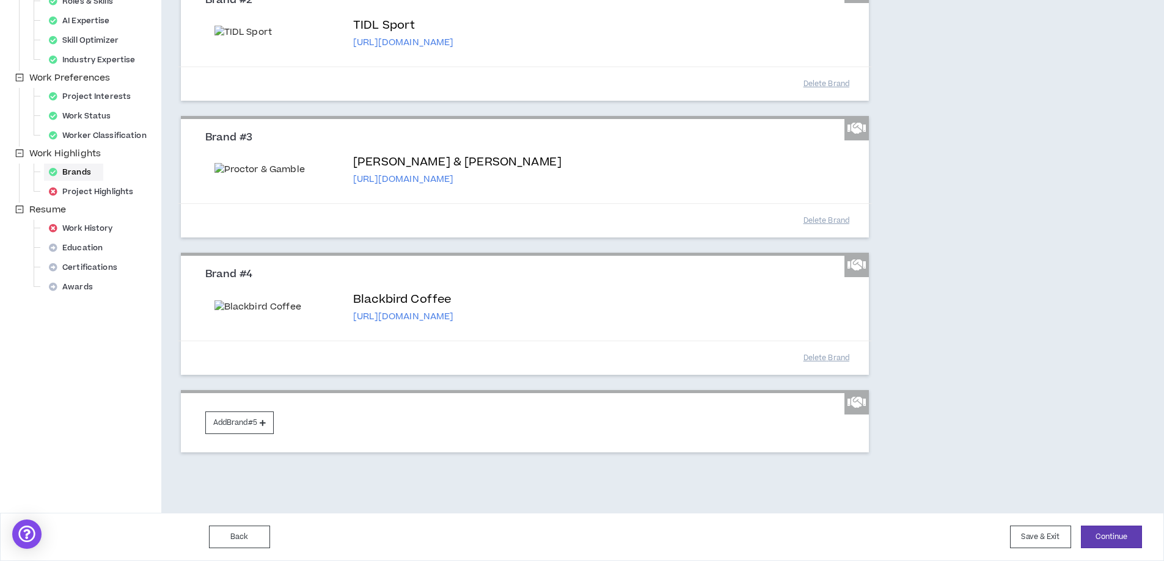
scroll to position [425, 0]
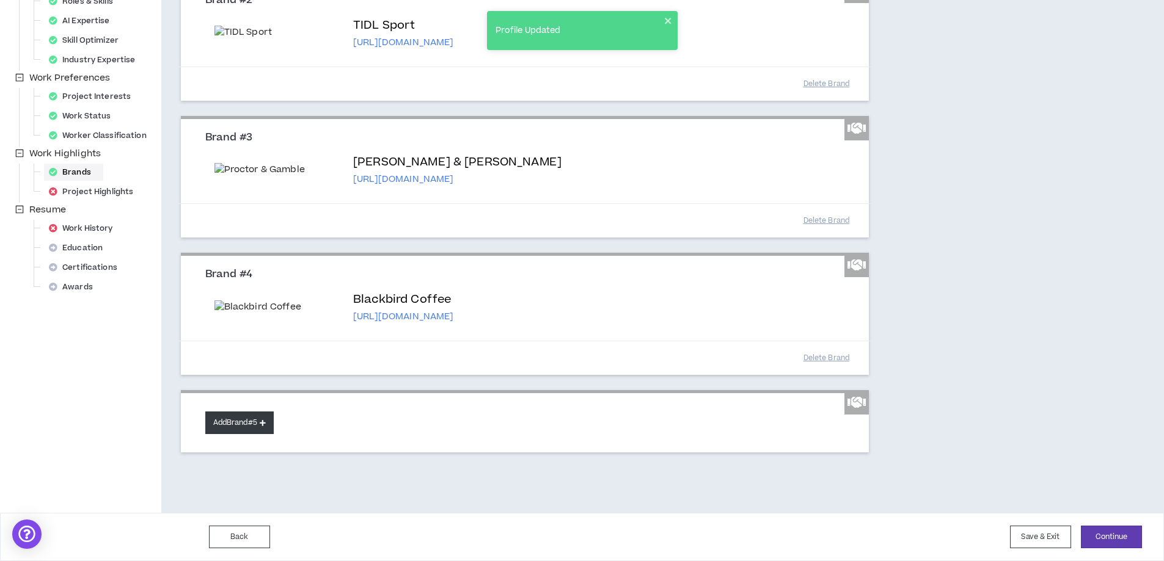
click at [243, 431] on button "Add Brand #5" at bounding box center [239, 423] width 68 height 23
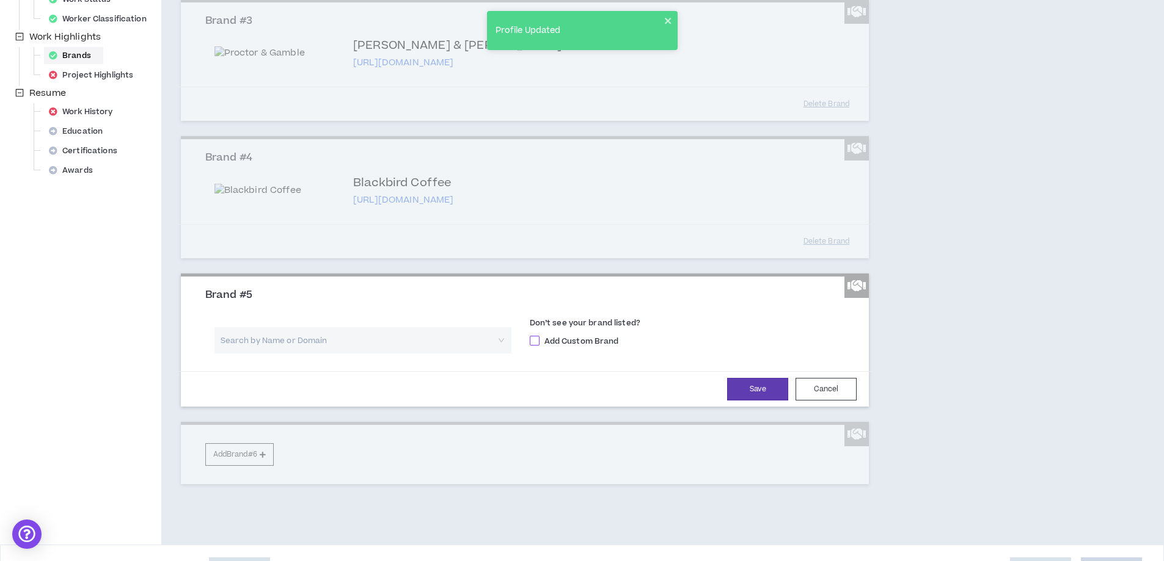
click at [531, 346] on span at bounding box center [535, 341] width 10 height 10
checkbox input "****"
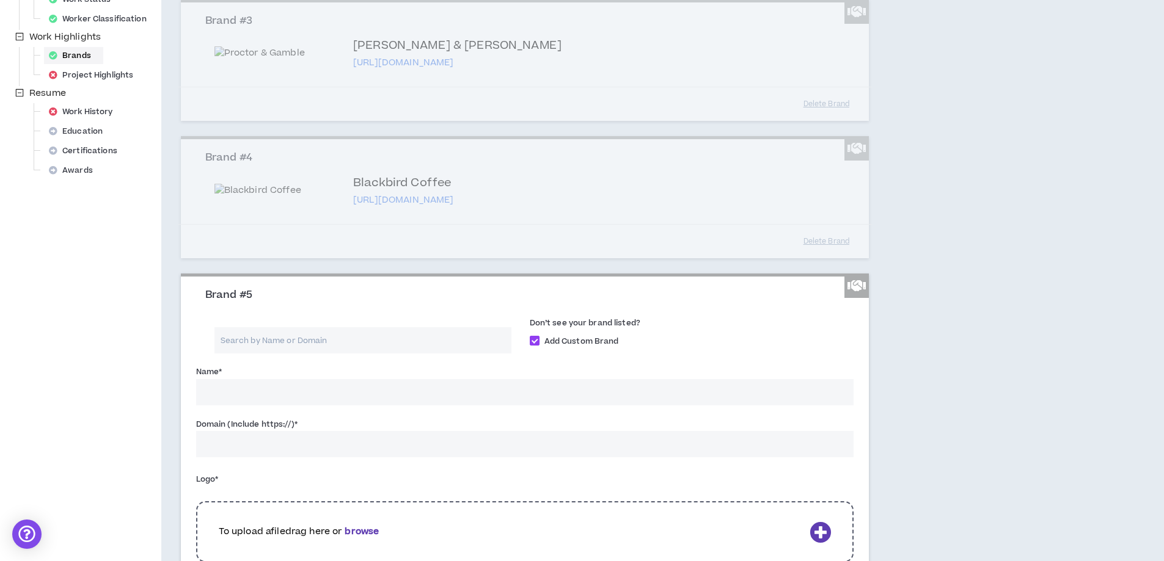
click at [351, 406] on input "Name *" at bounding box center [525, 392] width 658 height 26
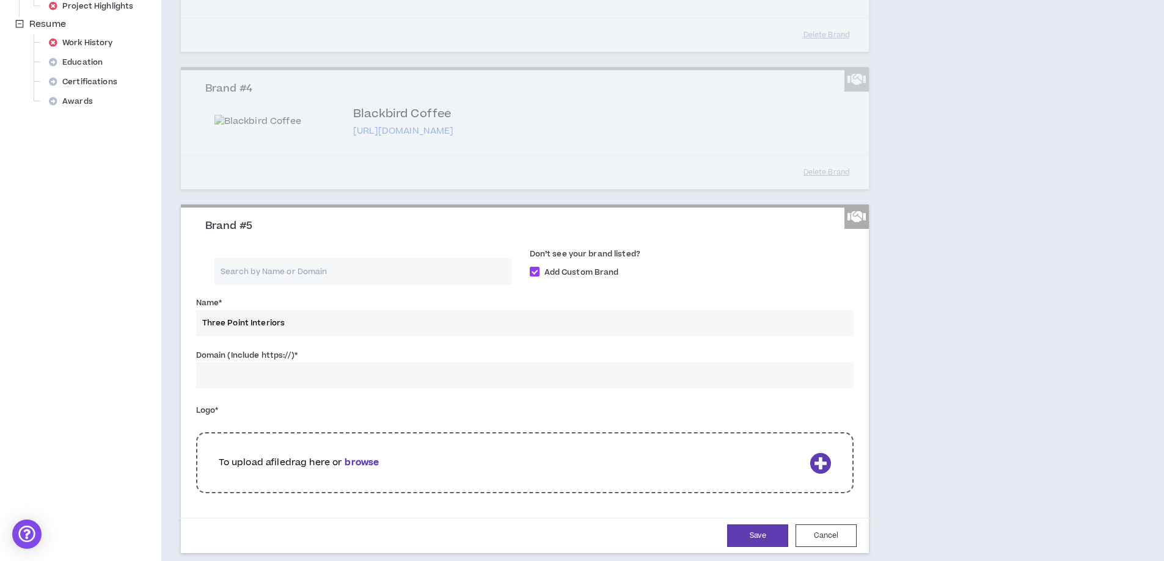
scroll to position [608, 0]
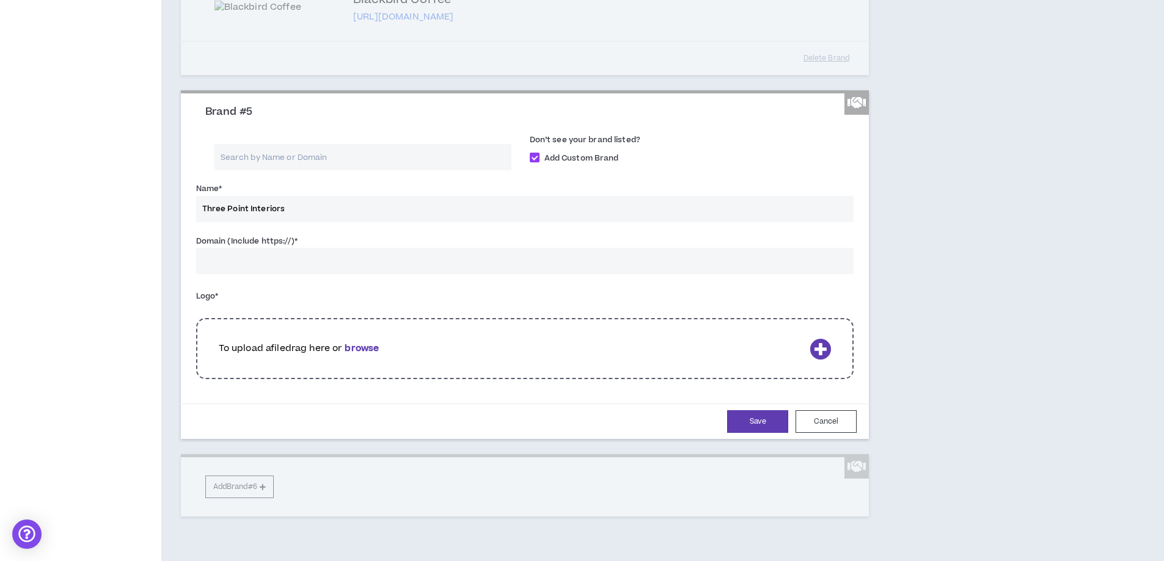
type input "Three Point Interiors"
click at [374, 274] on input "Domain (Include https://) *" at bounding box center [525, 261] width 658 height 26
paste input "[URL][DOMAIN_NAME]"
type input "[URL][DOMAIN_NAME]"
click at [370, 355] on b "browse" at bounding box center [361, 348] width 34 height 13
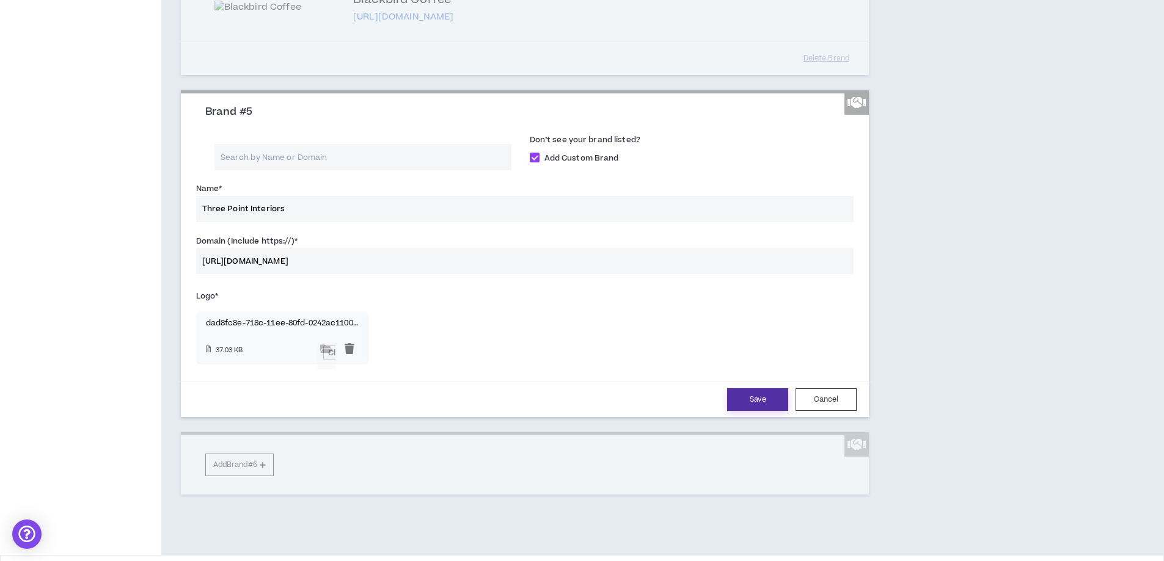
click at [763, 411] on button "Save" at bounding box center [757, 399] width 61 height 23
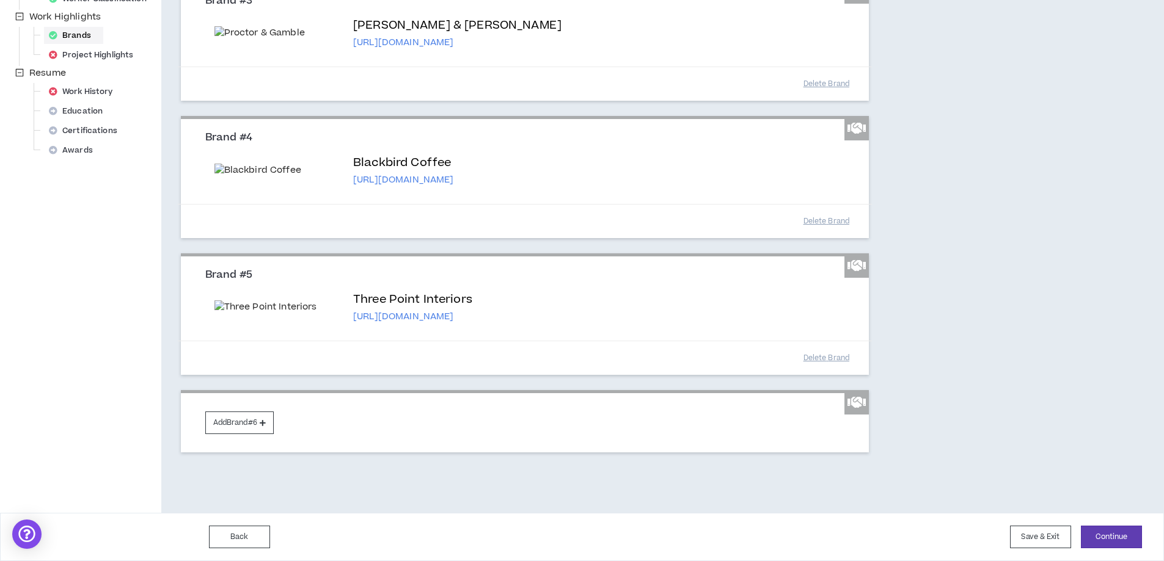
scroll to position [611, 0]
click at [252, 434] on button "Add Brand #6" at bounding box center [239, 423] width 68 height 23
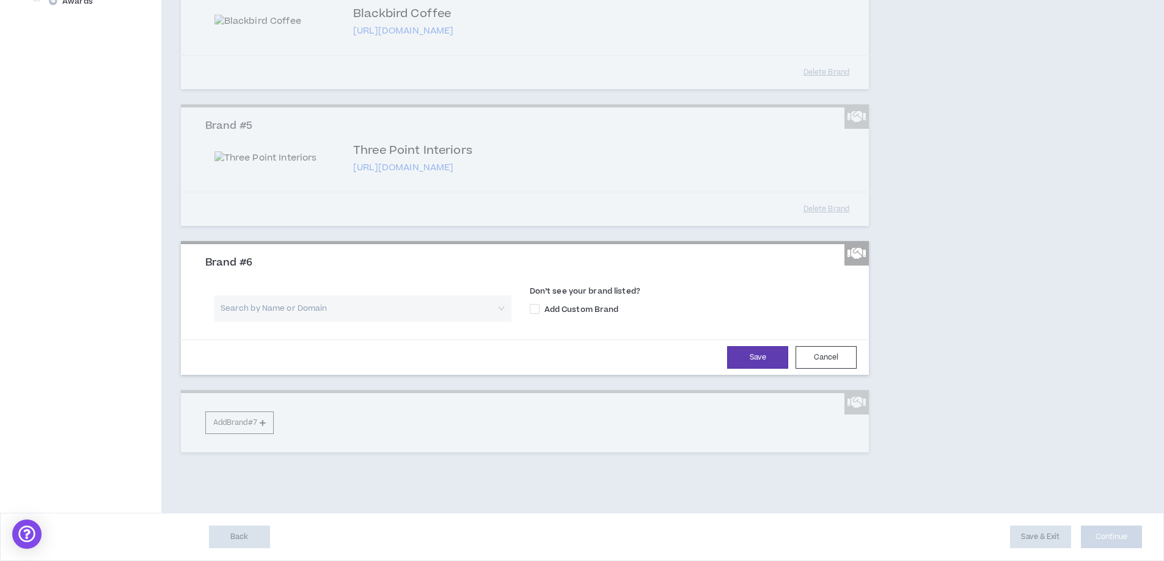
scroll to position [733, 0]
drag, startPoint x: 533, startPoint y: 373, endPoint x: 553, endPoint y: 373, distance: 20.2
click at [534, 314] on span at bounding box center [535, 309] width 10 height 10
checkbox input "****"
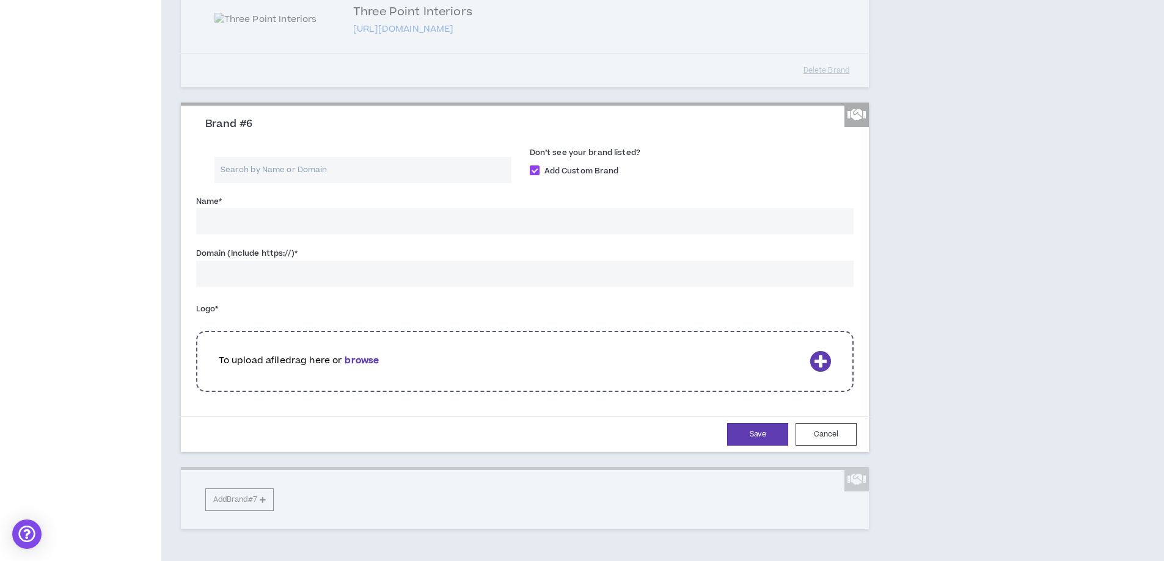
drag, startPoint x: 315, startPoint y: 428, endPoint x: 315, endPoint y: 415, distance: 12.8
click at [315, 235] on input "Name *" at bounding box center [525, 221] width 658 height 26
type input "L'Oreal"
paste input "[URL][DOMAIN_NAME]"
type input "[URL][DOMAIN_NAME]"
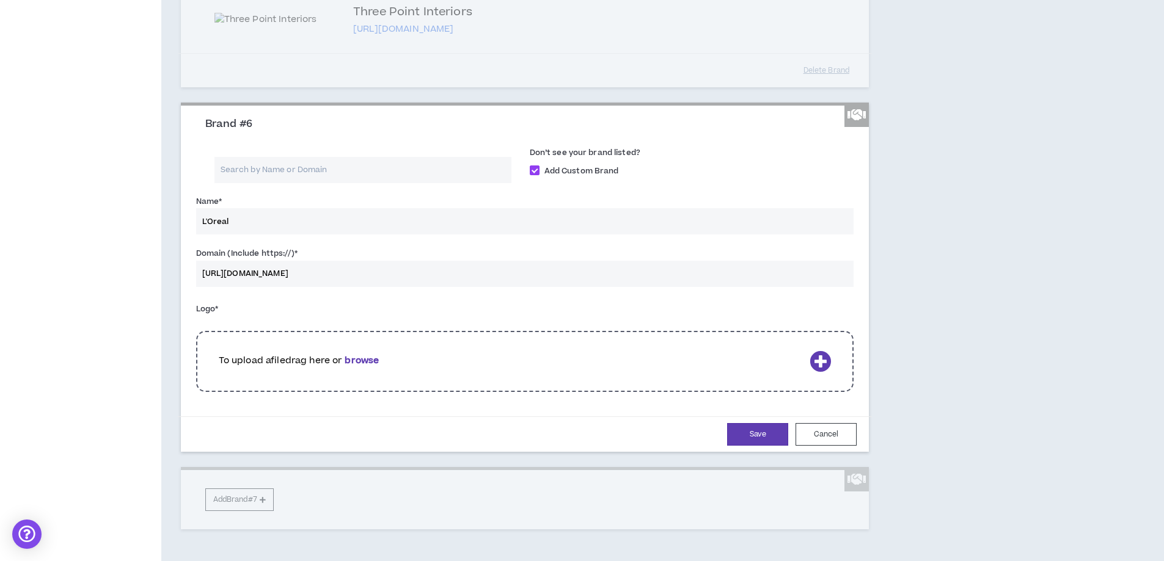
scroll to position [977, 0]
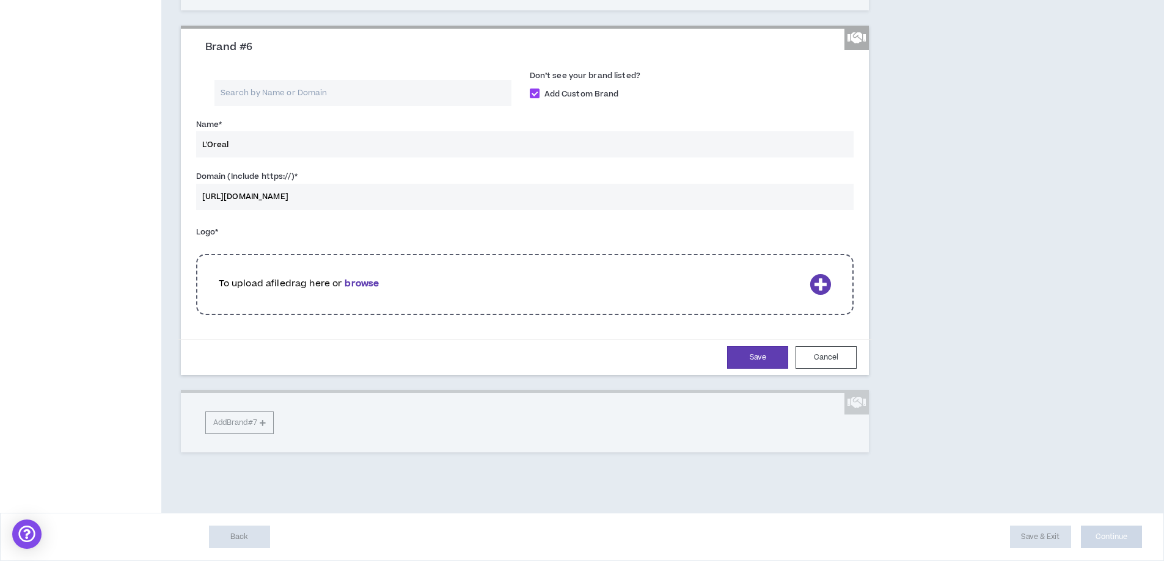
click at [816, 295] on icon at bounding box center [819, 284] width 21 height 21
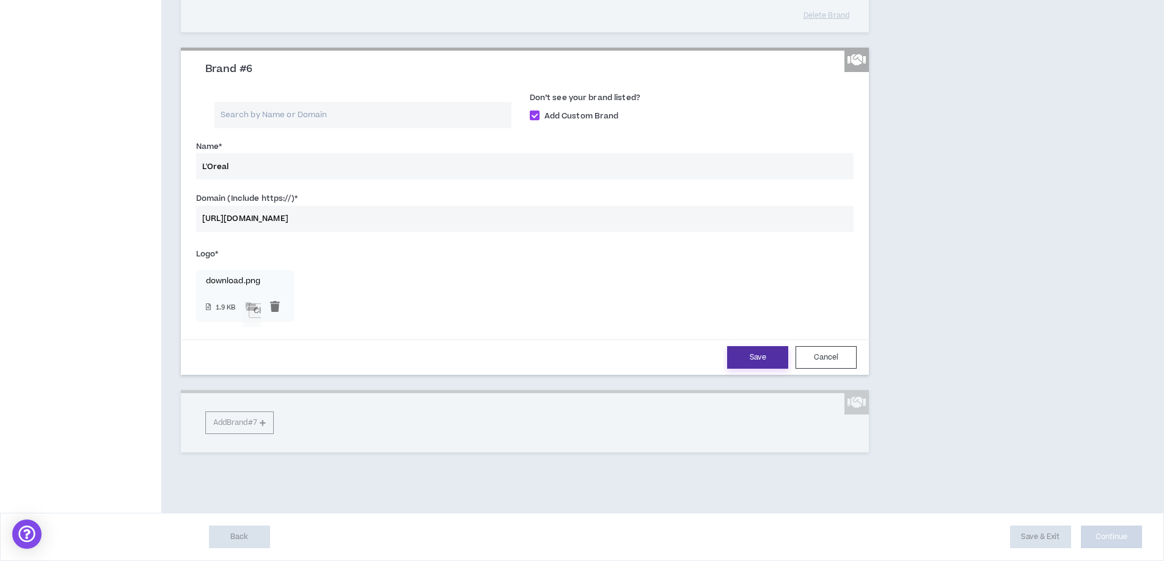
click at [754, 360] on button "Save" at bounding box center [757, 357] width 61 height 23
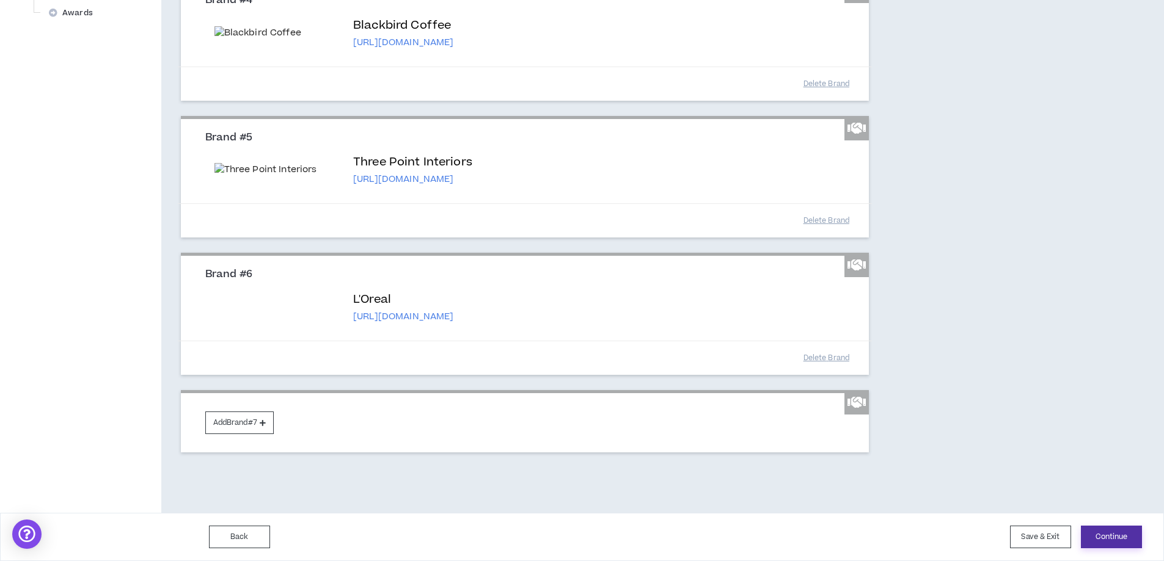
scroll to position [821, 0]
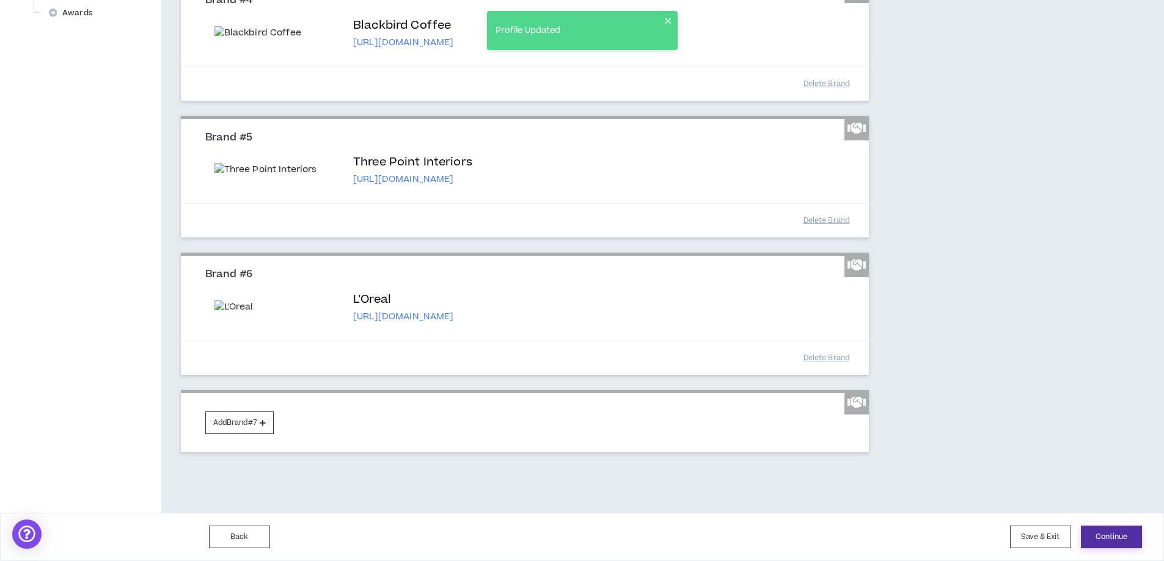
click at [1098, 541] on button "Continue" at bounding box center [1110, 537] width 61 height 23
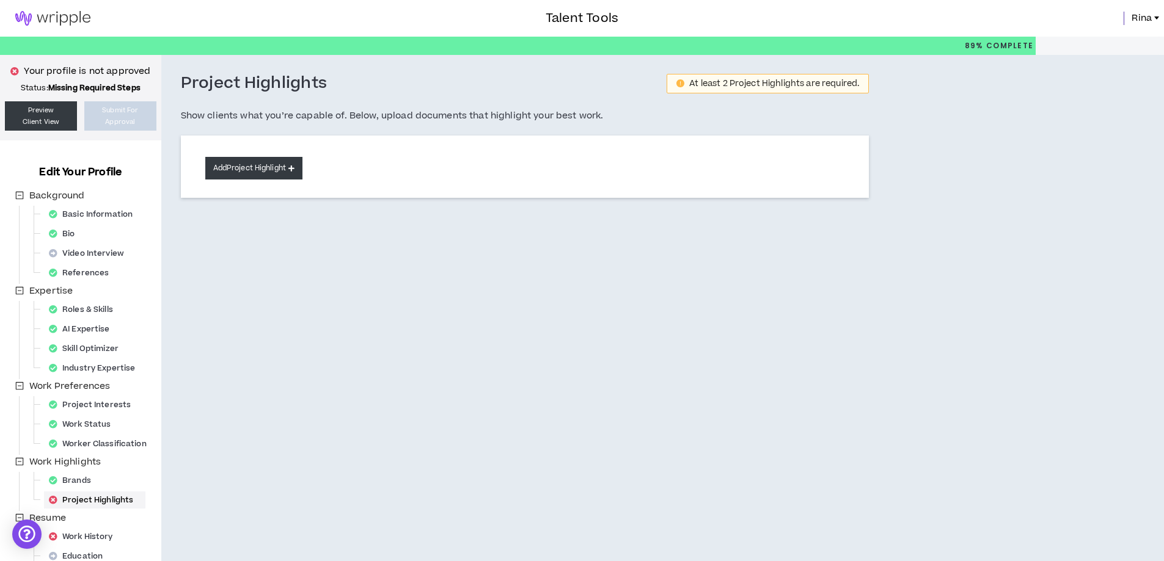
click at [275, 170] on button "Add Project Highlight" at bounding box center [253, 168] width 97 height 23
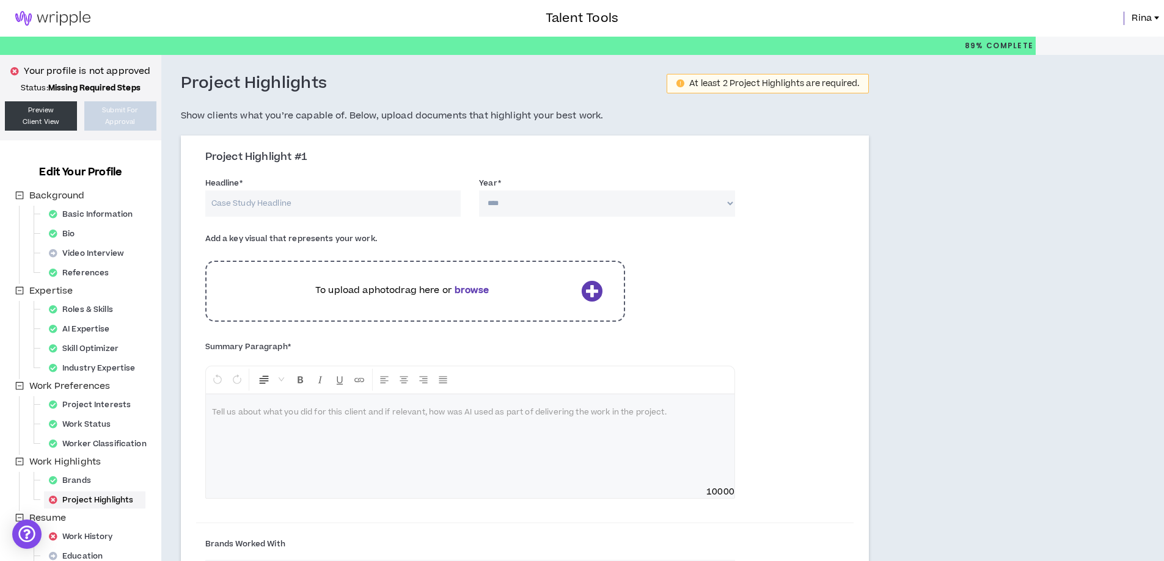
click at [381, 213] on input "Headline *" at bounding box center [333, 204] width 256 height 26
type input "P"
type input "C"
type input "Visual Portfolio/ Content Creation"
click at [483, 287] on b "browse" at bounding box center [471, 290] width 34 height 13
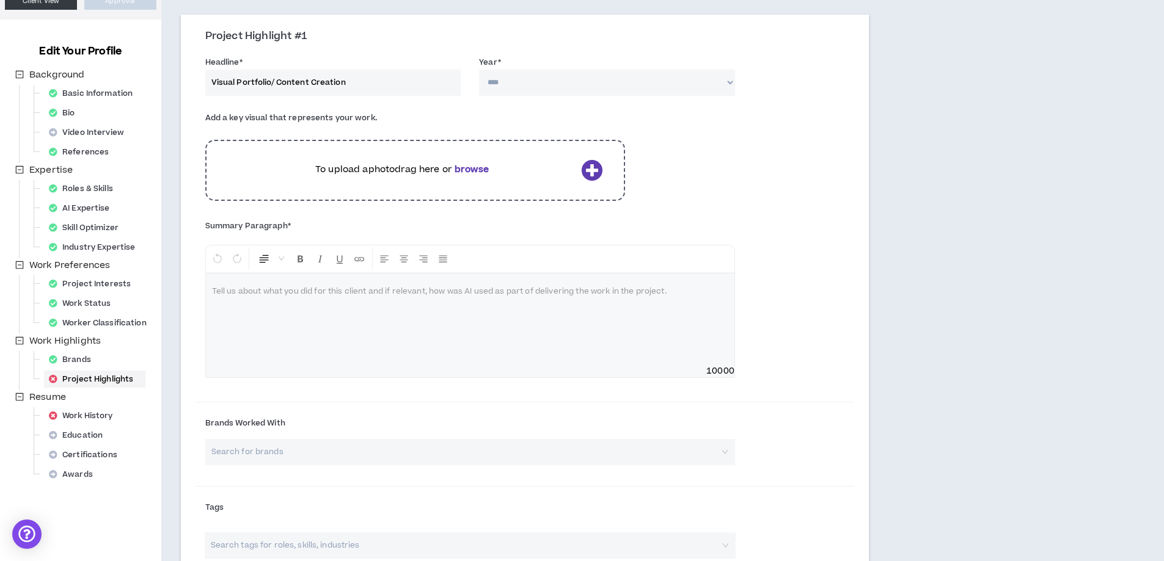
scroll to position [122, 0]
click at [624, 302] on div at bounding box center [470, 318] width 528 height 92
click at [418, 457] on input "search" at bounding box center [466, 451] width 508 height 26
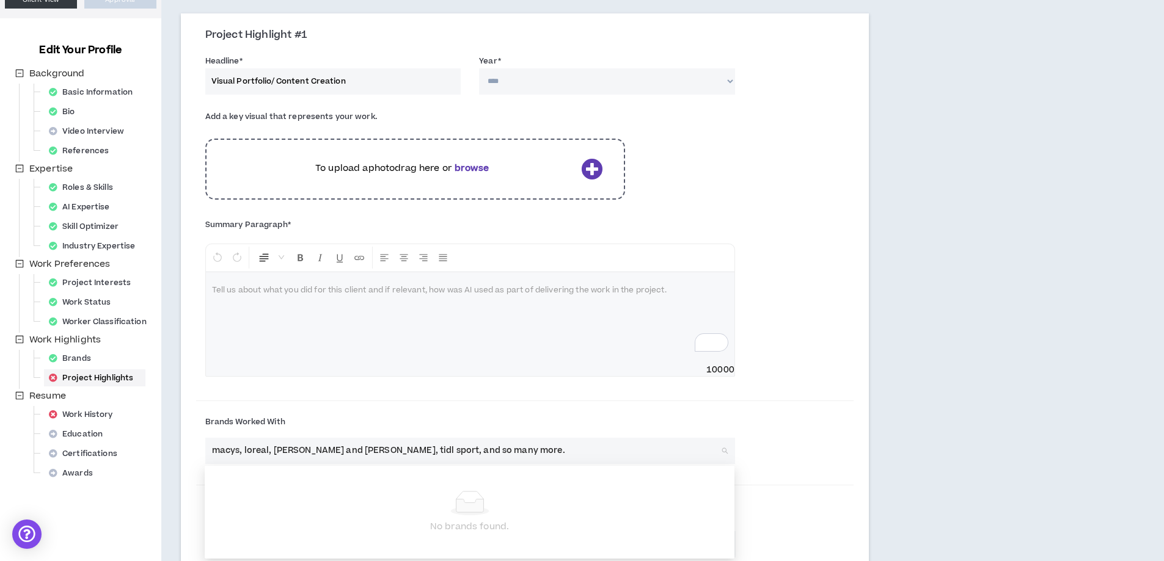
type input "macys, loreal, [PERSON_NAME] and [PERSON_NAME], tidl sport, and so many more."
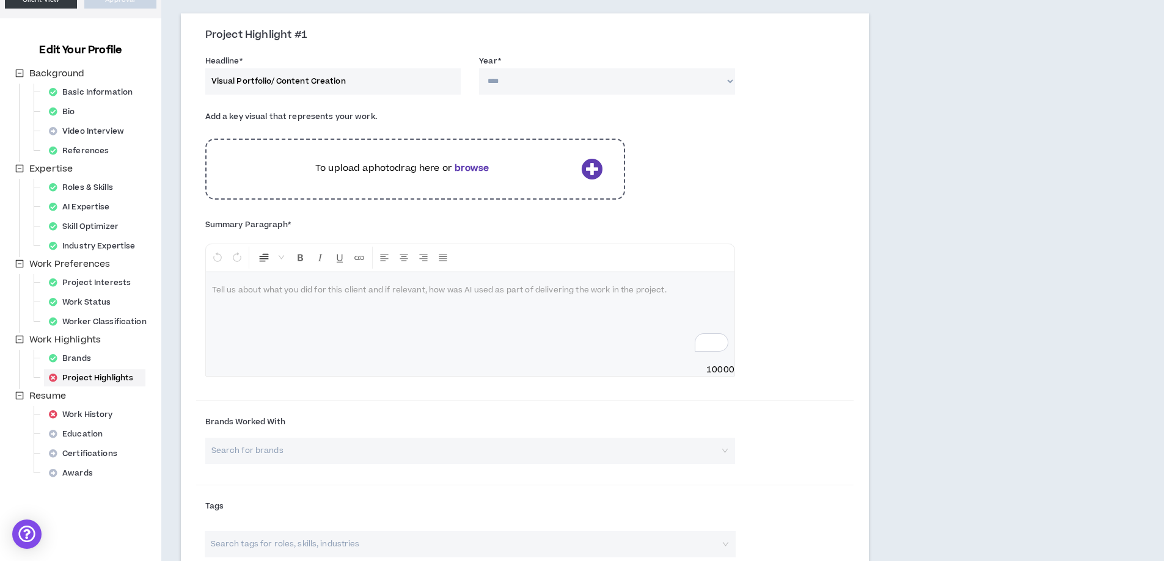
click at [406, 330] on div "To enrich screen reader interactions, please activate Accessibility in Grammarl…" at bounding box center [470, 318] width 528 height 92
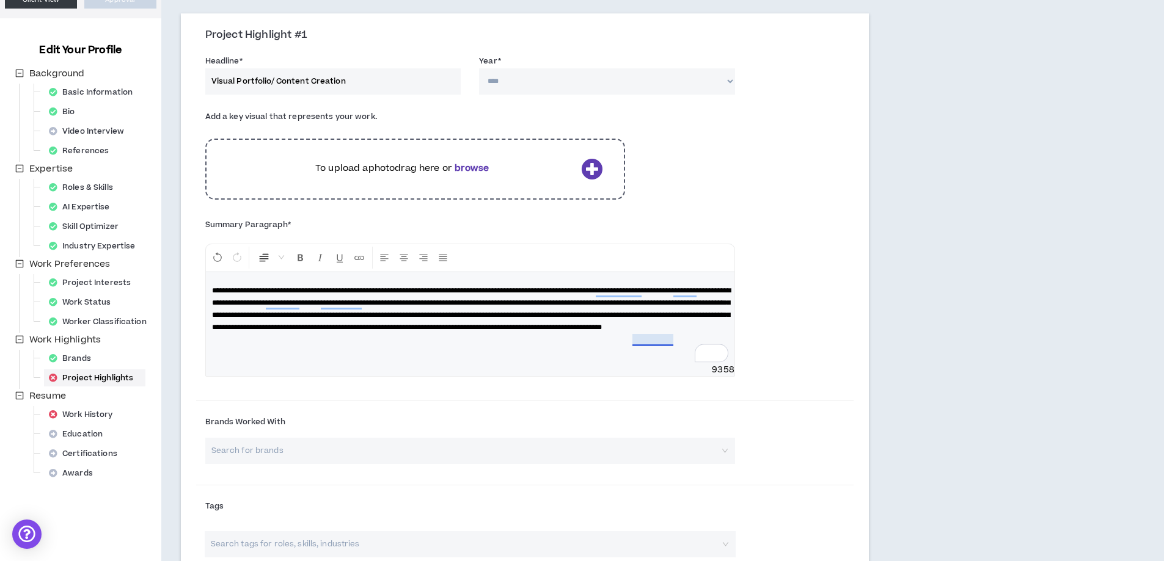
drag, startPoint x: 671, startPoint y: 341, endPoint x: 703, endPoint y: 297, distance: 55.1
click at [671, 331] on span "**********" at bounding box center [471, 309] width 519 height 44
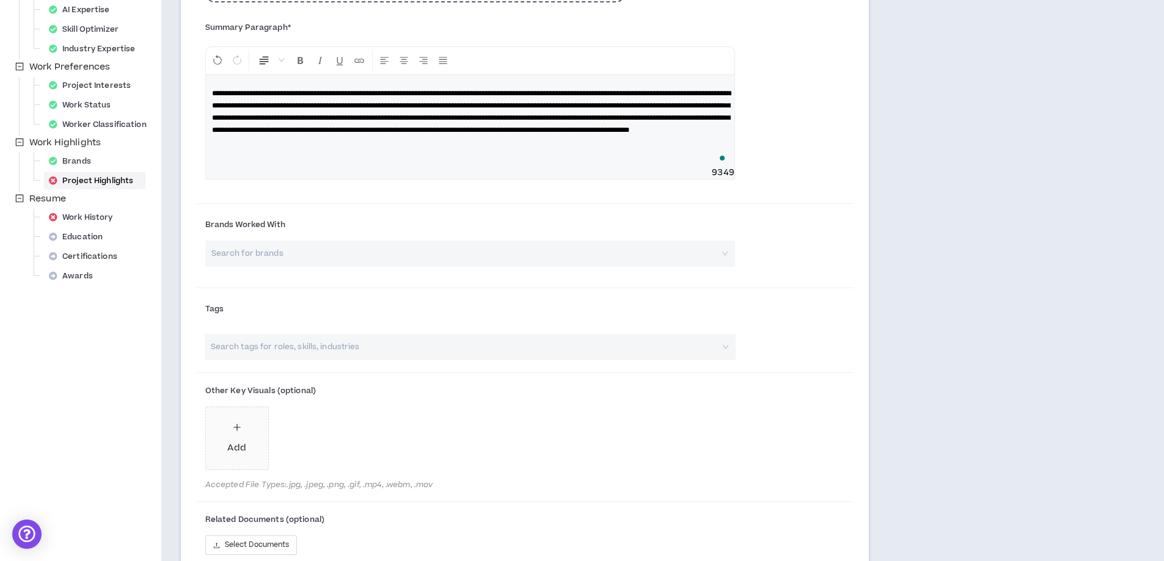
scroll to position [366, 0]
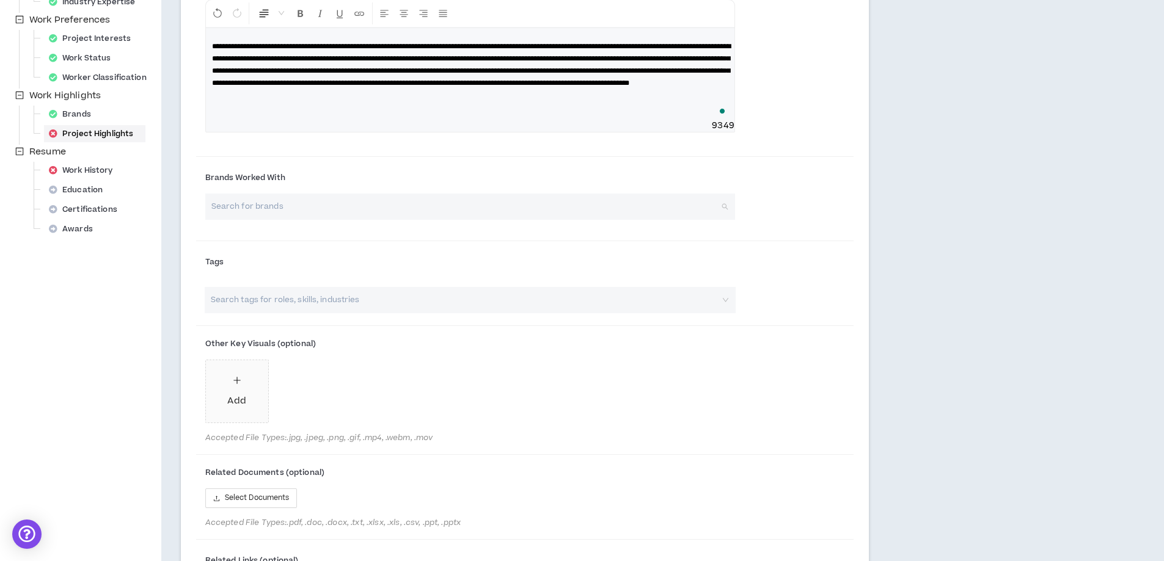
click at [394, 206] on input "search" at bounding box center [466, 207] width 508 height 26
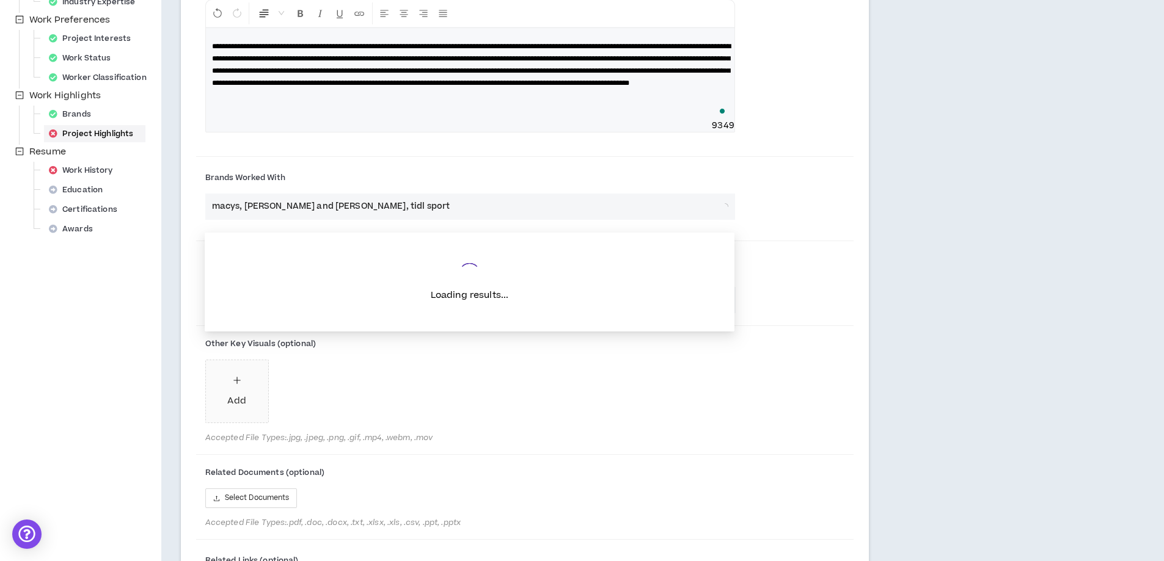
type input "macys, [PERSON_NAME] and [PERSON_NAME], tidl sport"
click at [799, 182] on div "Brands Worked With Search for brands" at bounding box center [525, 200] width 658 height 76
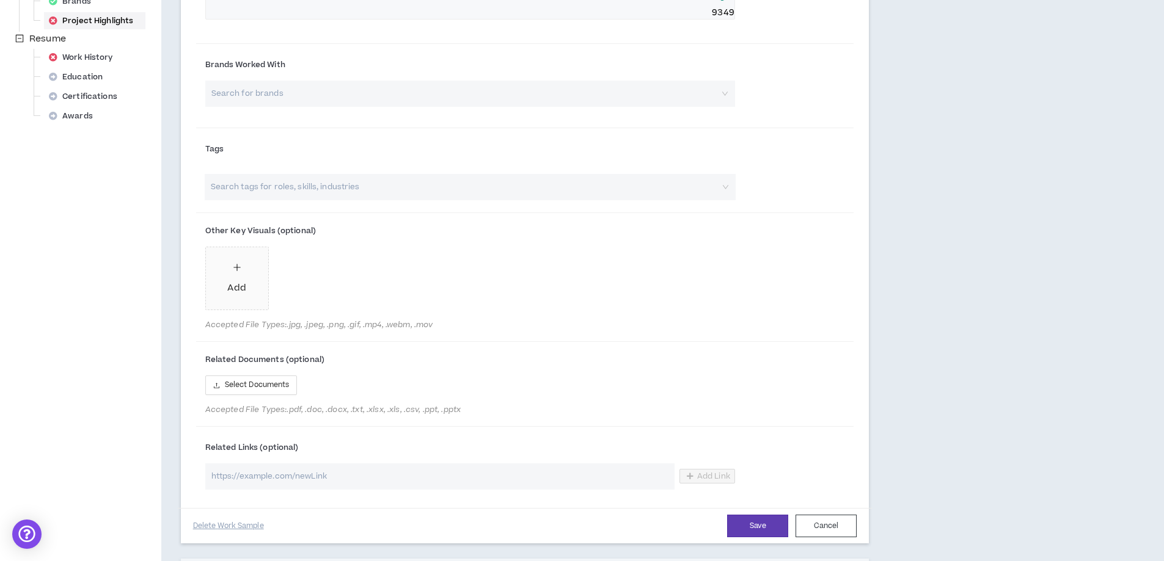
scroll to position [489, 0]
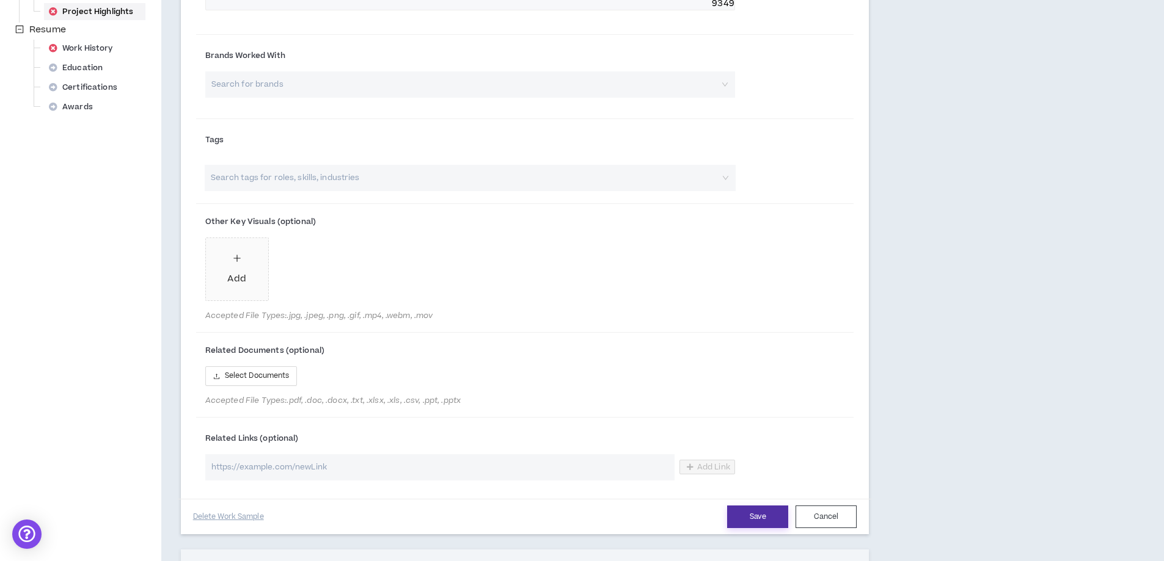
click at [765, 523] on button "Save" at bounding box center [757, 517] width 61 height 23
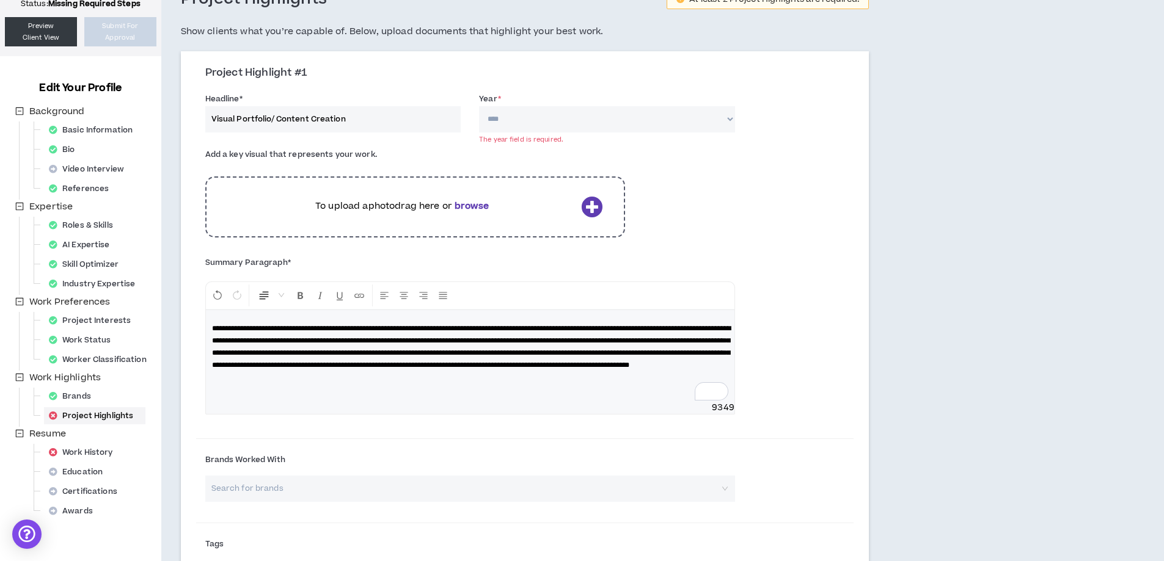
scroll to position [54, 0]
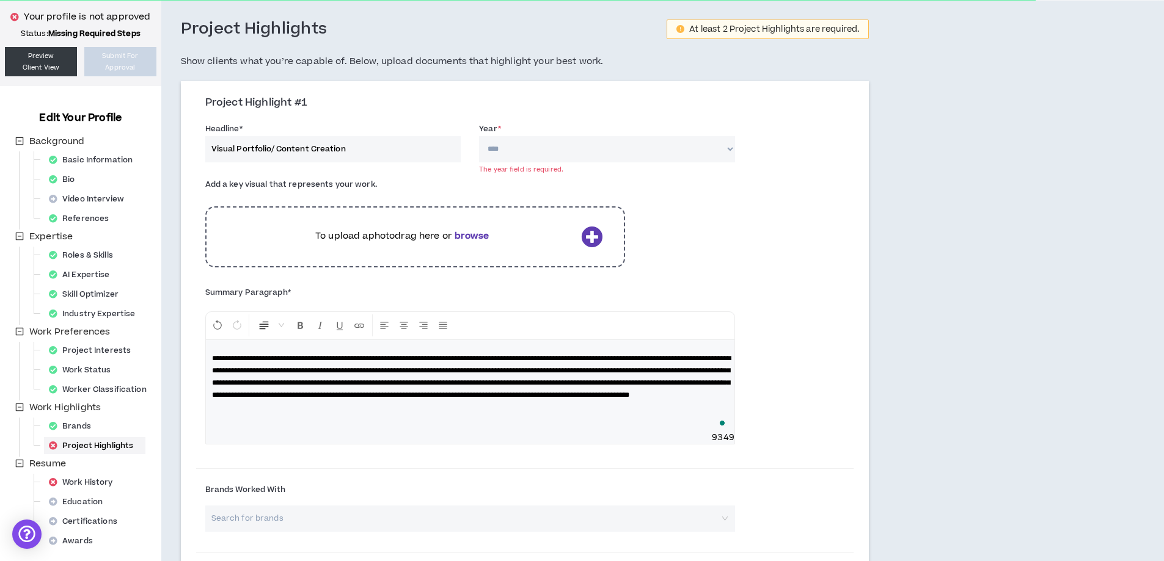
click at [604, 144] on select "**** **** **** **** **** **** **** **** **** **** **** **** **** **** **** ****…" at bounding box center [607, 149] width 256 height 26
select select "****"
click at [479, 136] on select "**** **** **** **** **** **** **** **** **** **** **** **** **** **** **** ****…" at bounding box center [607, 149] width 256 height 26
click at [477, 236] on b "browse" at bounding box center [471, 236] width 34 height 13
click at [778, 242] on div "Add a key visual that represents your work. To upload a photo drag here or brow…" at bounding box center [525, 227] width 658 height 111
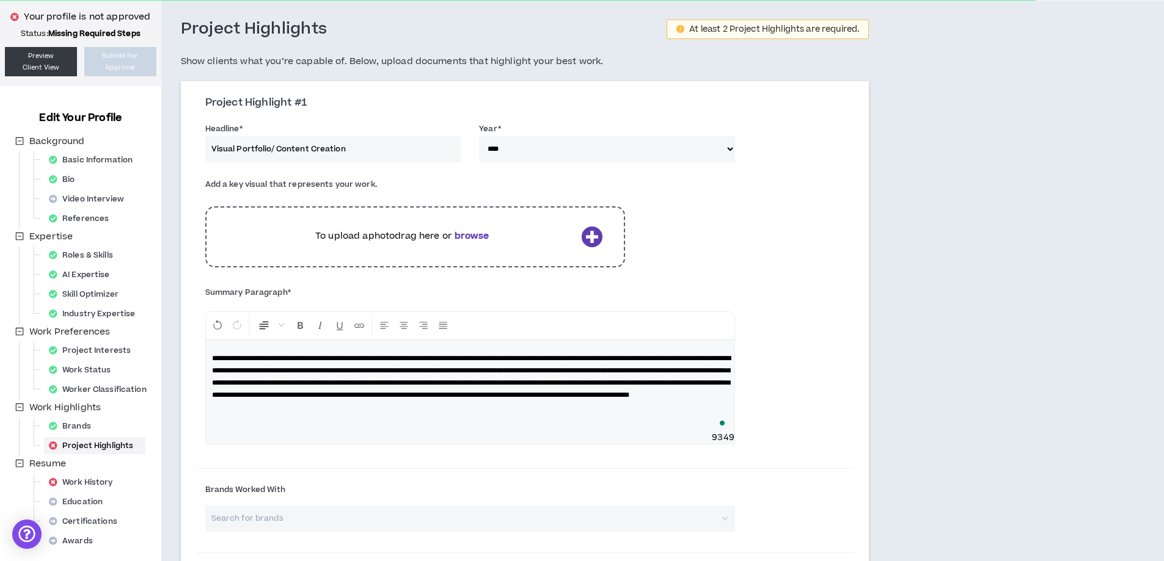
click at [601, 238] on icon at bounding box center [591, 236] width 21 height 21
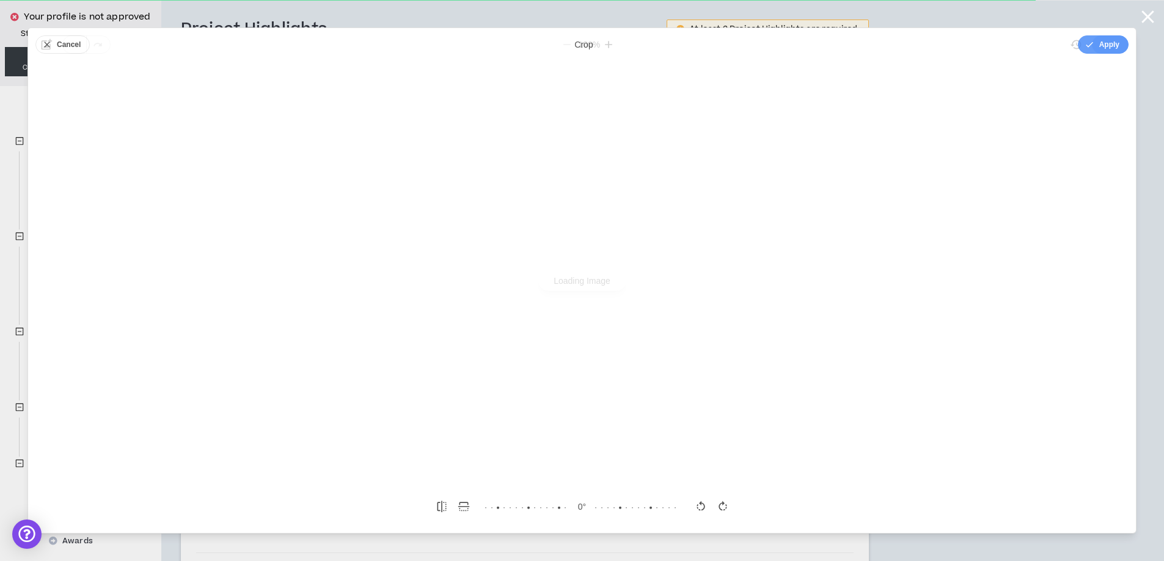
scroll to position [0, 0]
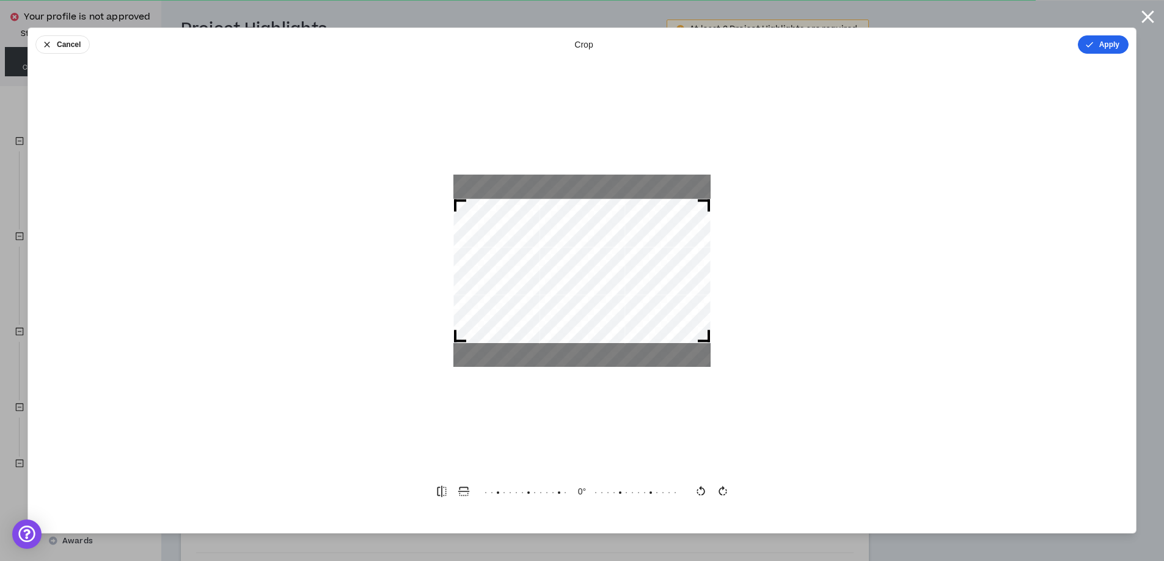
click at [1104, 41] on button "Apply" at bounding box center [1102, 44] width 51 height 18
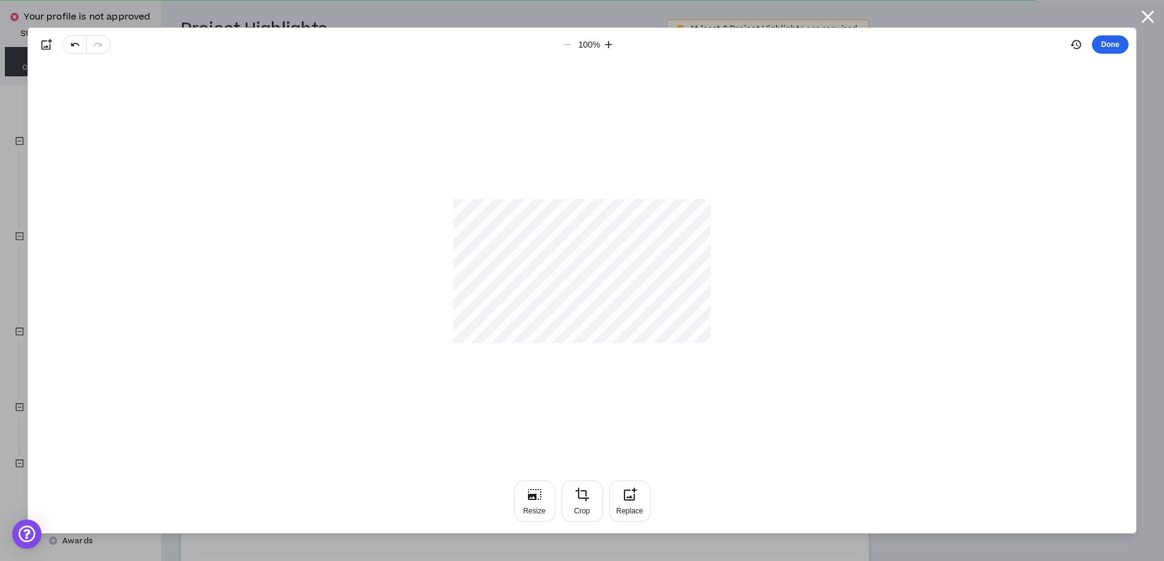
click at [1118, 43] on button "Done" at bounding box center [1109, 44] width 37 height 18
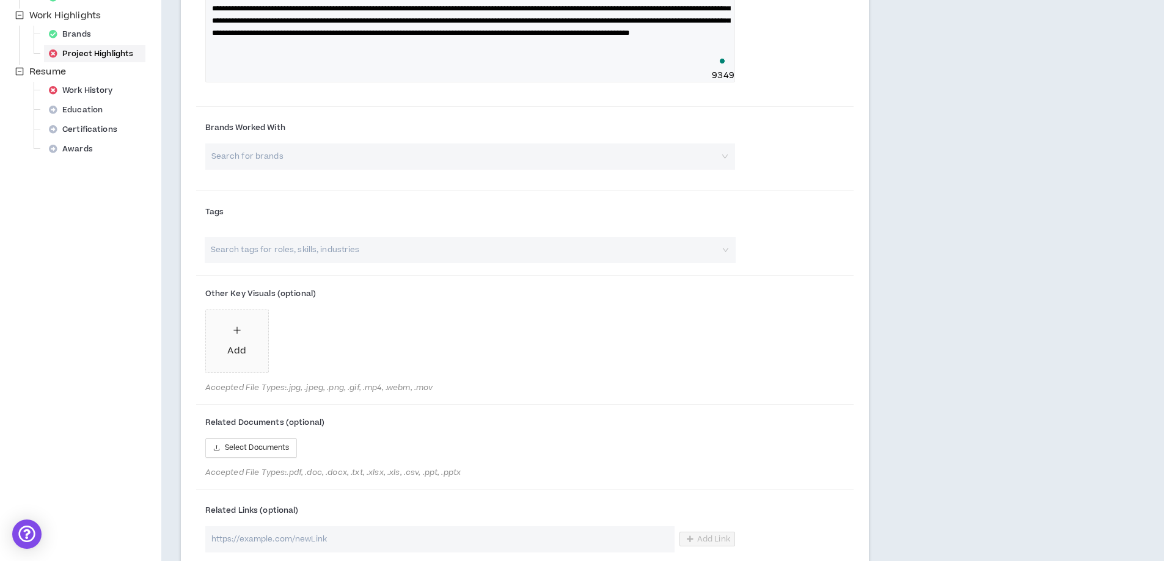
scroll to position [604, 0]
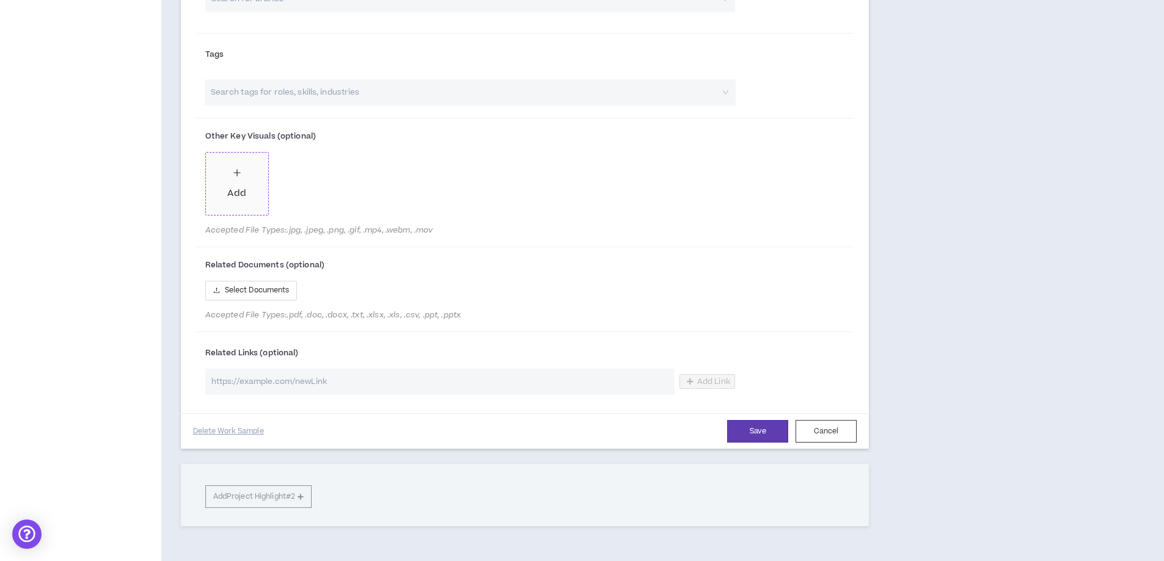
click at [258, 202] on span "Add" at bounding box center [237, 184] width 62 height 62
click at [758, 439] on button "Save" at bounding box center [757, 431] width 61 height 23
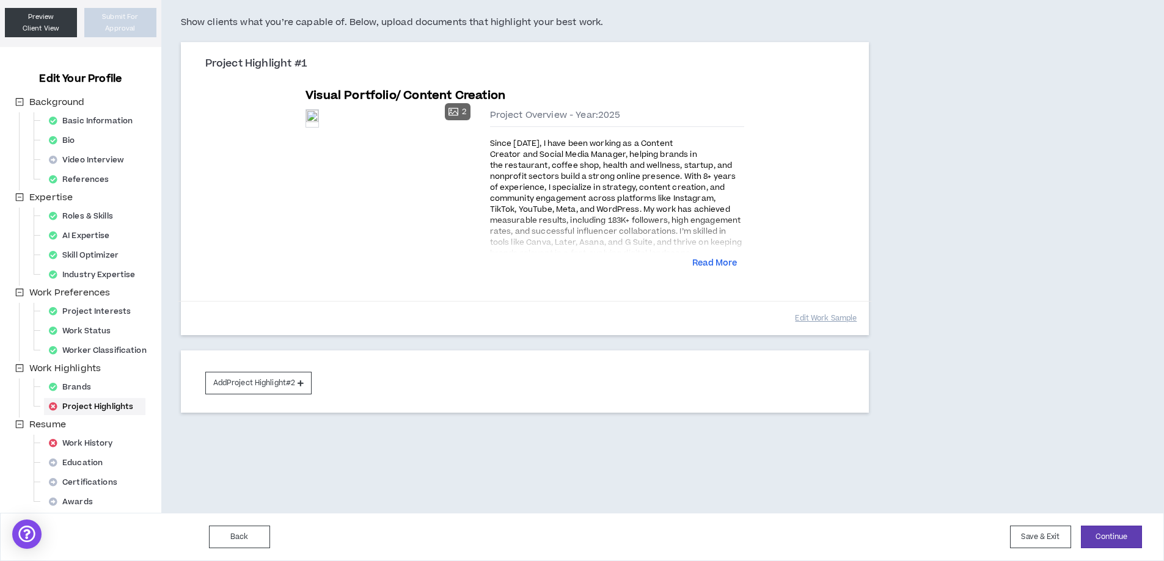
scroll to position [93, 0]
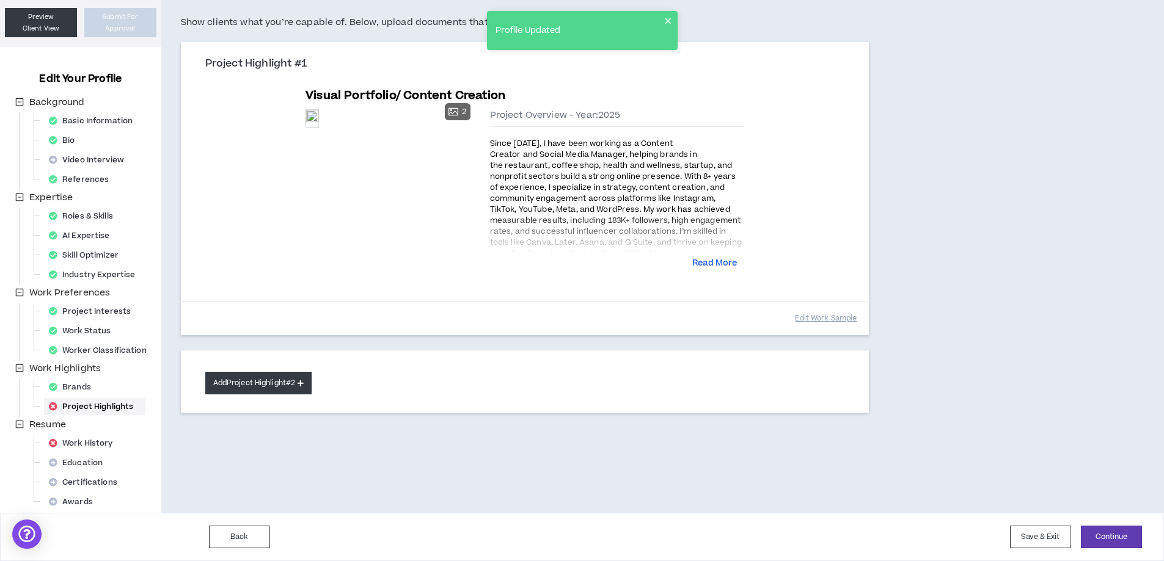
click at [290, 372] on button "Add Project Highlight #2" at bounding box center [258, 383] width 107 height 23
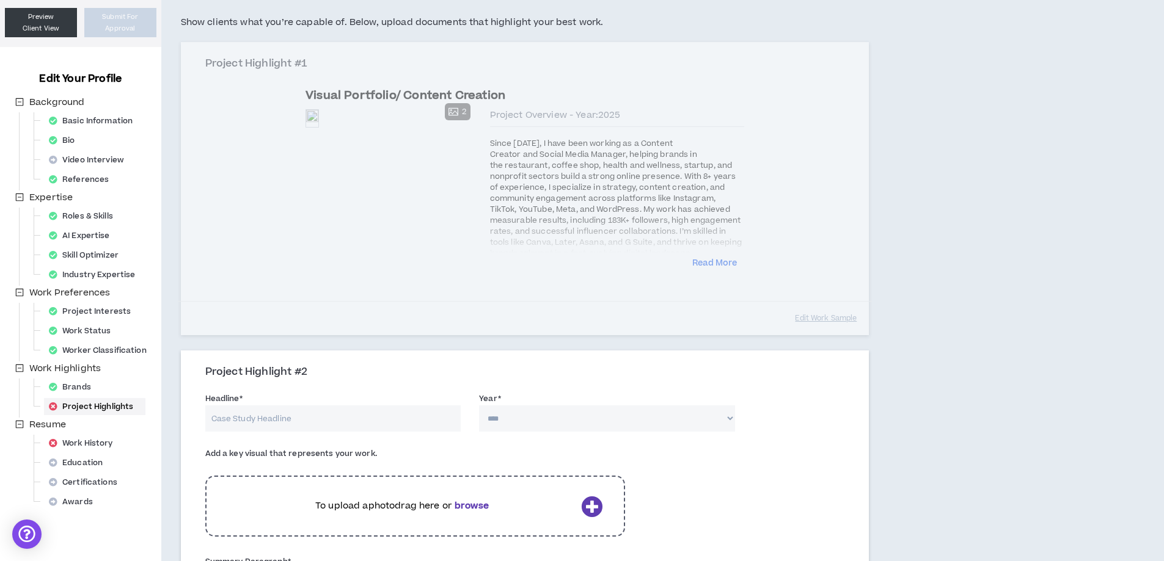
click at [290, 406] on input "Headline *" at bounding box center [333, 419] width 256 height 26
type input "N"
type input "m"
type input "My Influencer Work"
click at [564, 406] on select "**** **** **** **** **** **** **** **** **** **** **** **** **** **** **** ****…" at bounding box center [607, 419] width 256 height 26
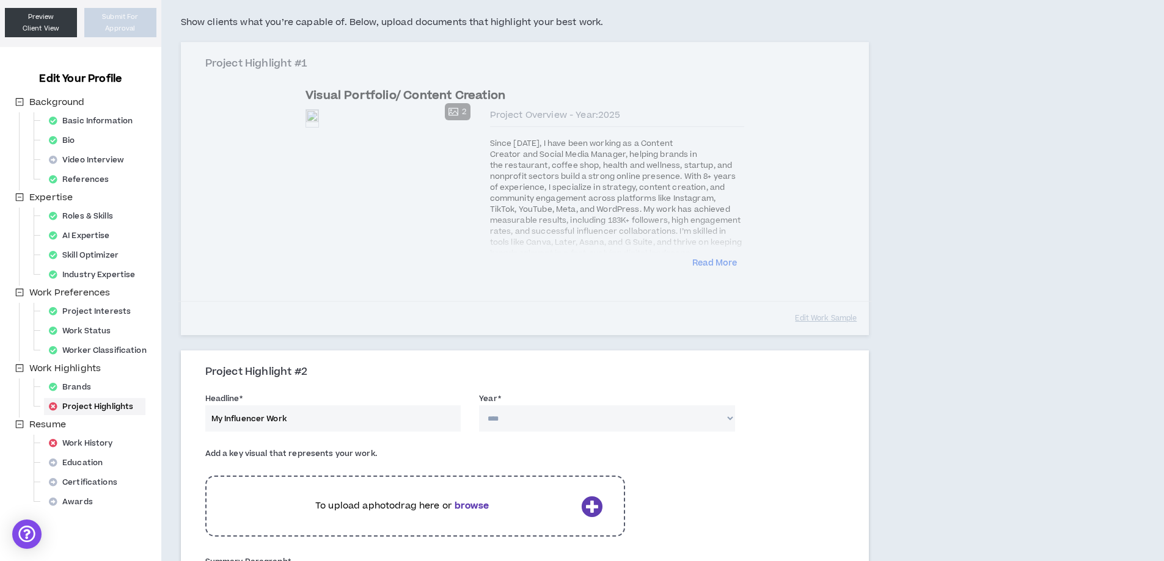
select select "****"
click at [479, 406] on select "**** **** **** **** **** **** **** **** **** **** **** **** **** **** **** ****…" at bounding box center [607, 419] width 256 height 26
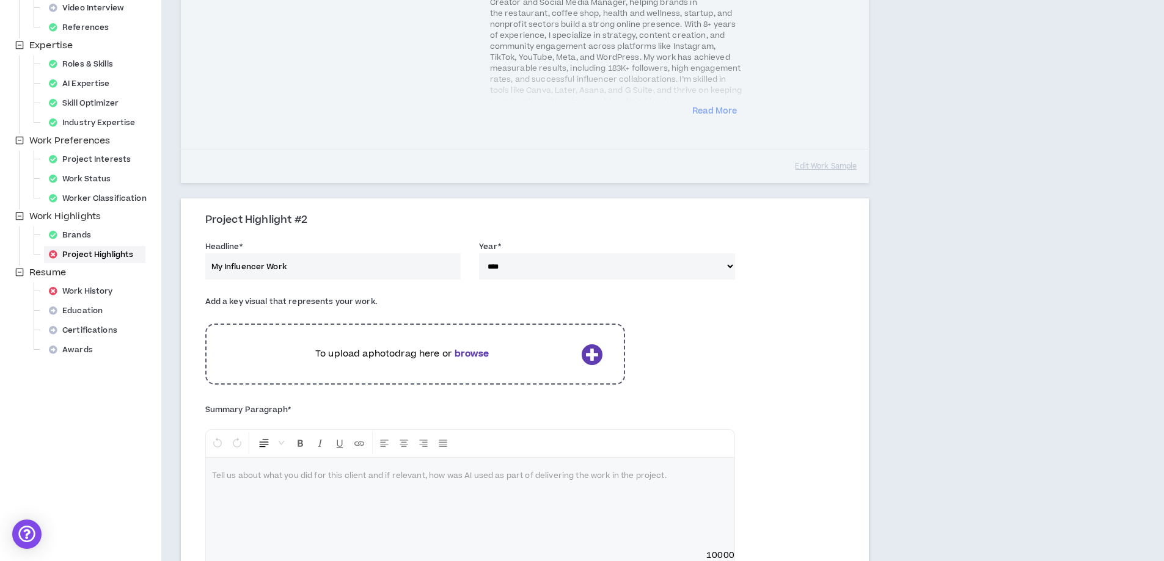
scroll to position [277, 0]
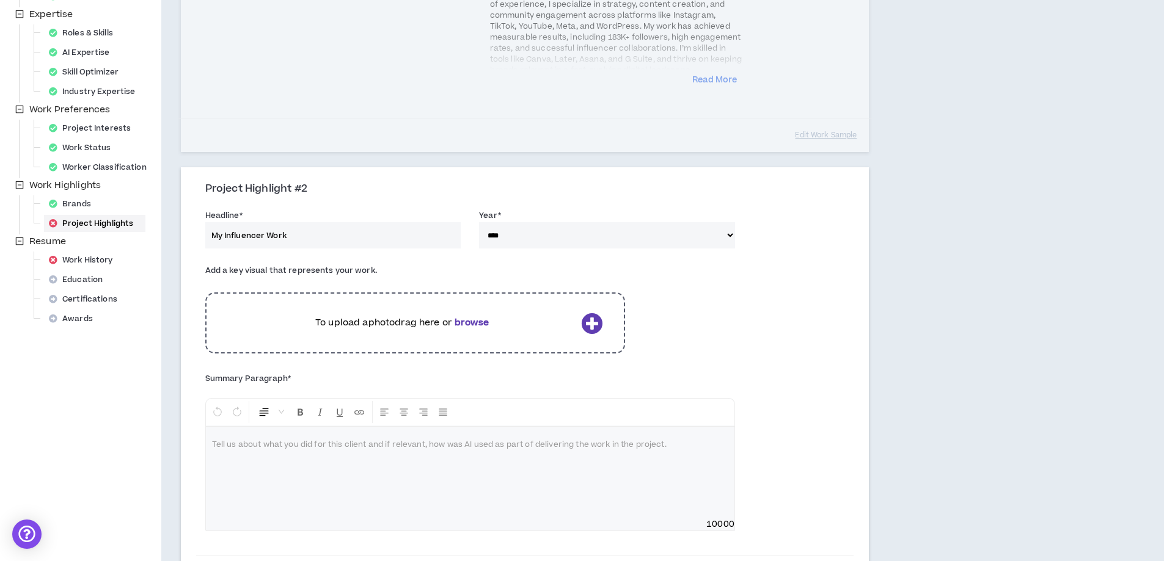
click at [470, 316] on b "browse" at bounding box center [471, 322] width 34 height 13
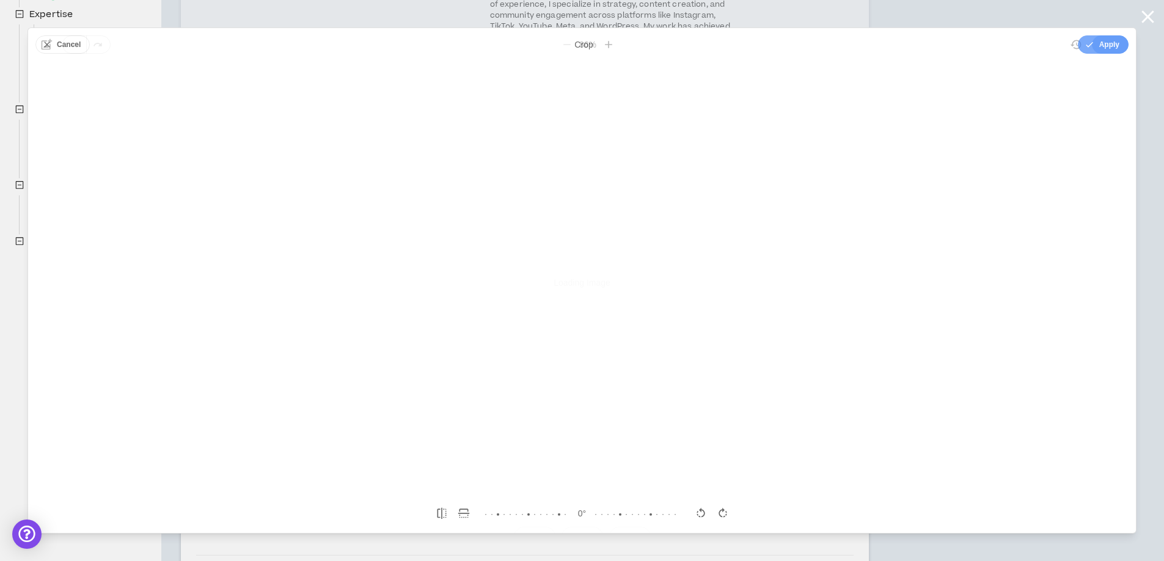
scroll to position [0, 0]
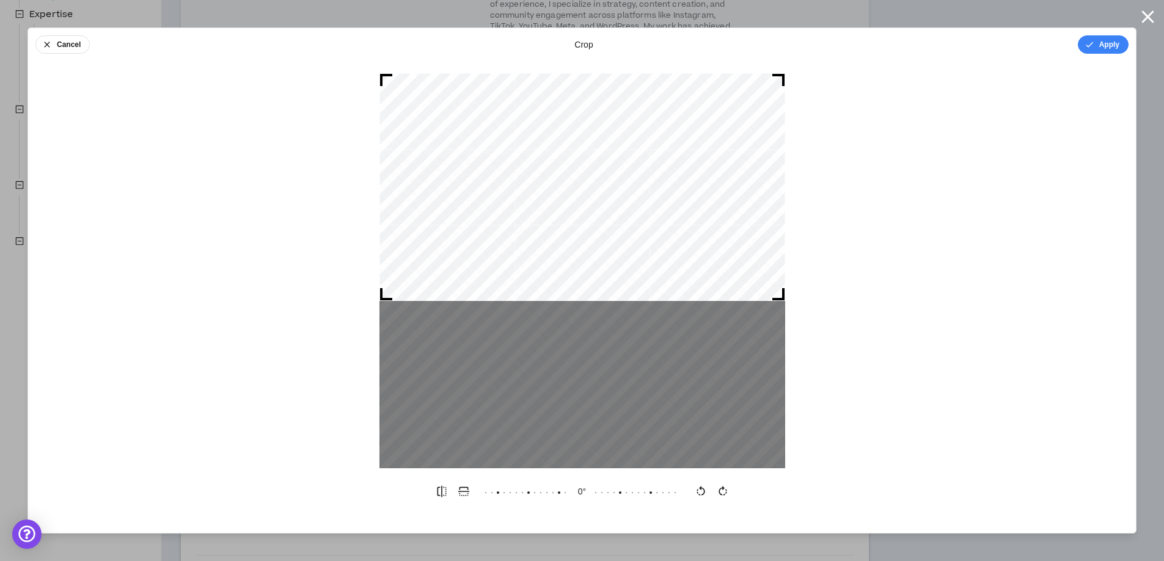
drag, startPoint x: 676, startPoint y: 412, endPoint x: 713, endPoint y: 249, distance: 167.1
click at [713, 249] on div at bounding box center [582, 187] width 406 height 228
click at [1099, 42] on button "Apply" at bounding box center [1102, 44] width 51 height 18
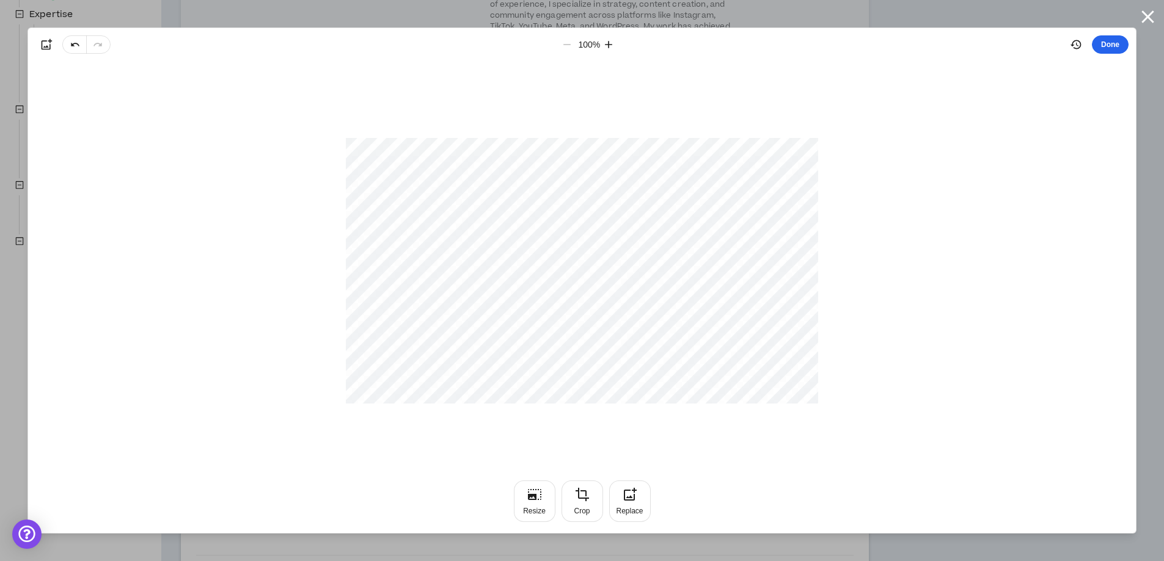
click at [1113, 43] on button "Done" at bounding box center [1109, 44] width 37 height 18
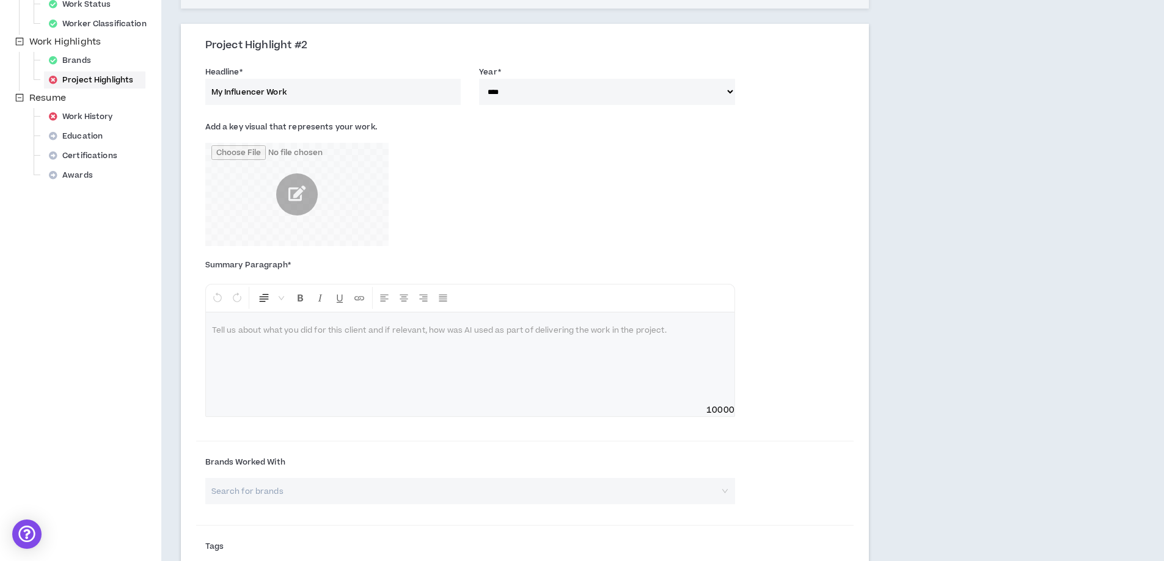
scroll to position [460, 0]
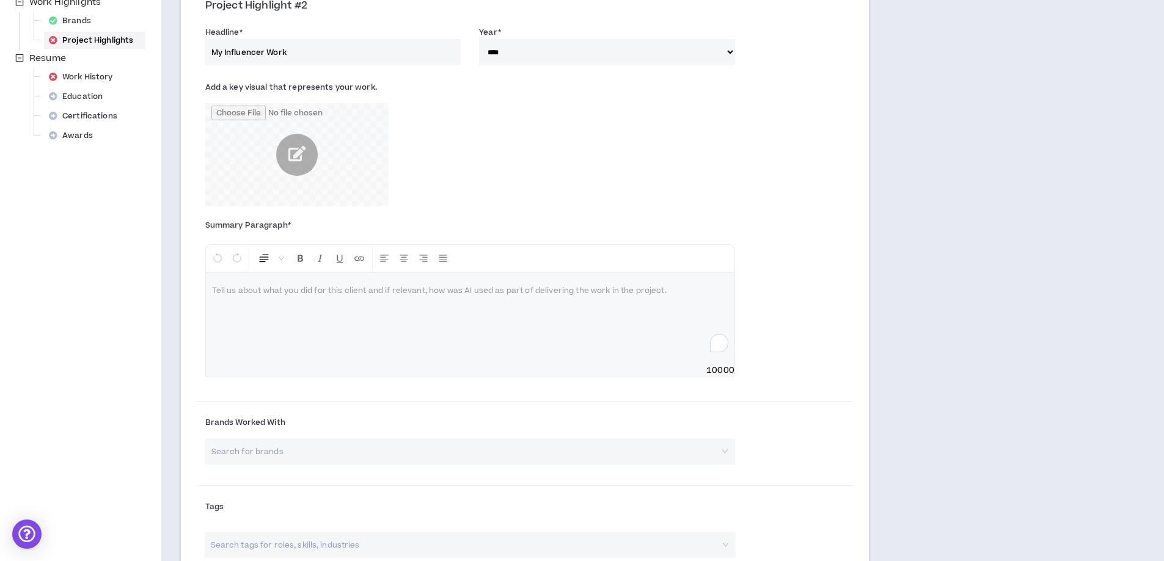
click at [351, 285] on p "To enrich screen reader interactions, please activate Accessibility in Grammarl…" at bounding box center [470, 291] width 516 height 12
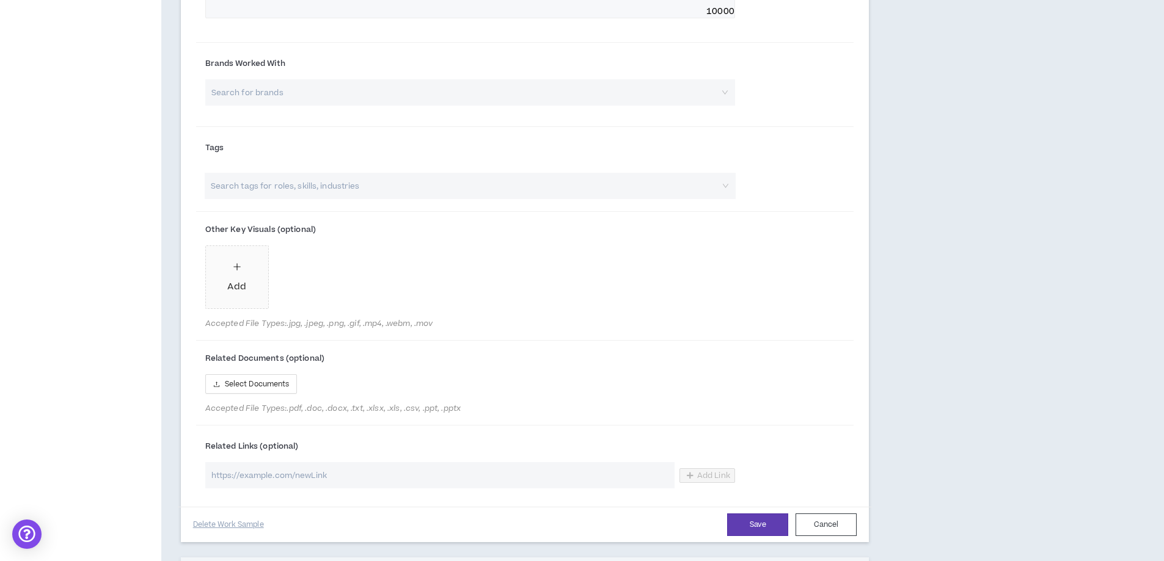
scroll to position [826, 0]
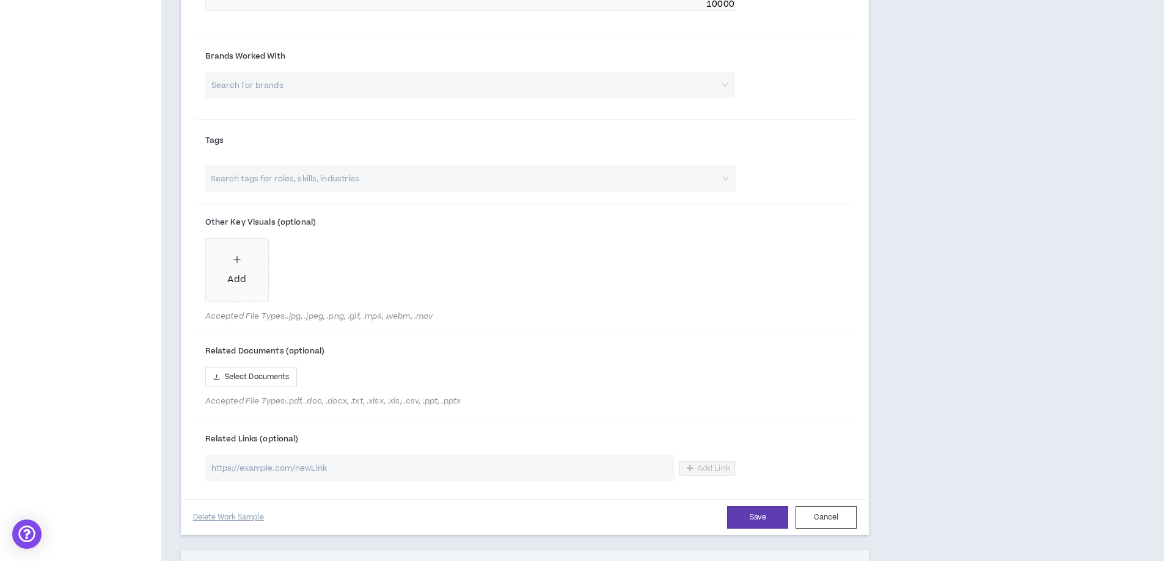
click at [317, 470] on input "url" at bounding box center [439, 468] width 469 height 26
paste input "[URL][DOMAIN_NAME]"
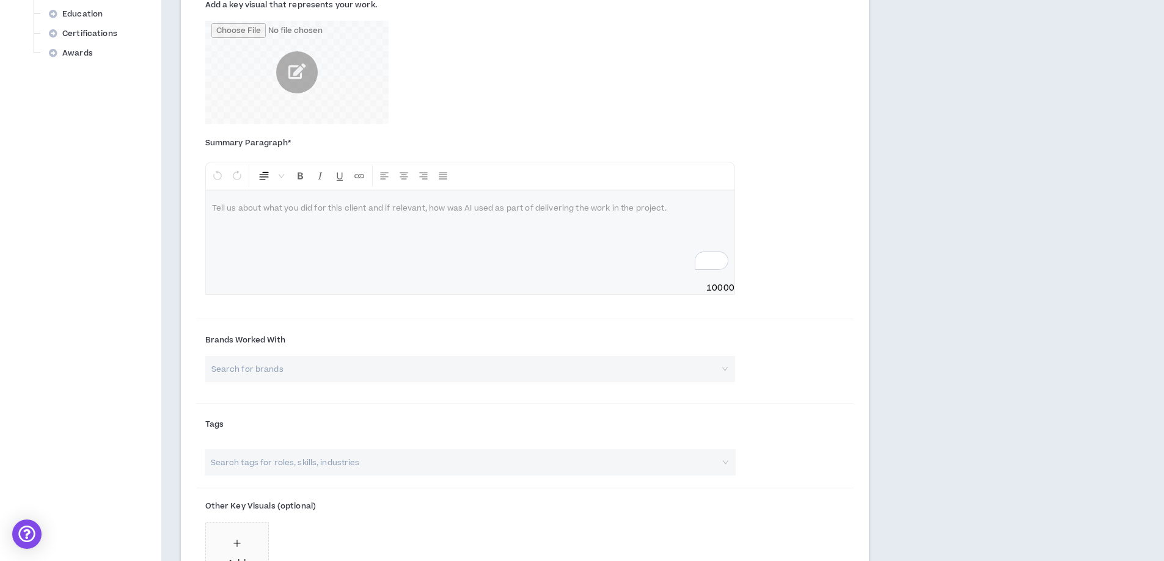
scroll to position [460, 0]
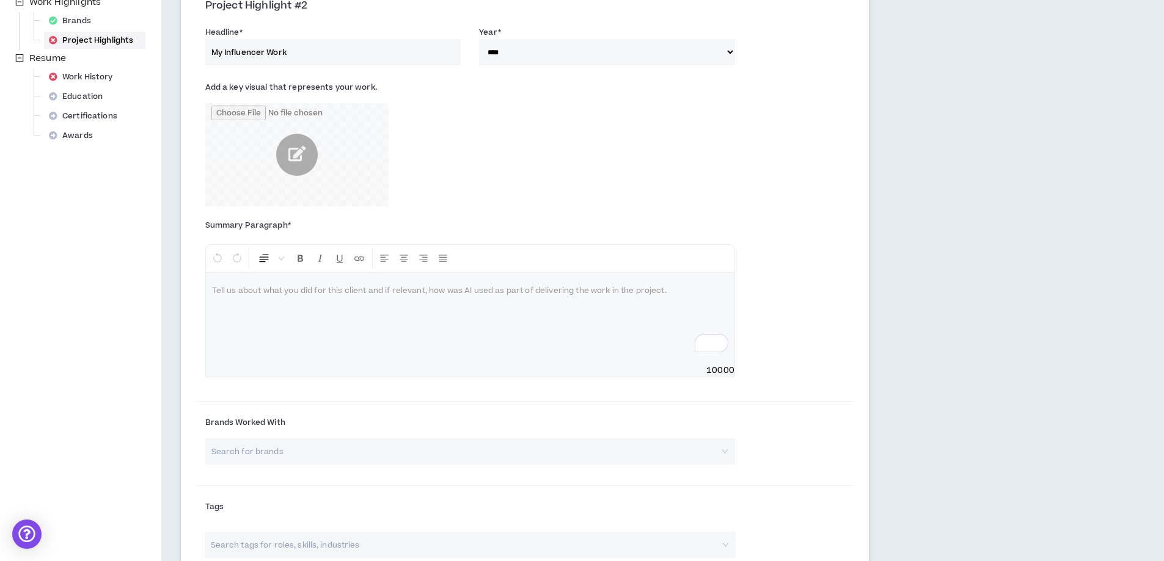
type input "[URL][DOMAIN_NAME]"
click at [370, 285] on p "To enrich screen reader interactions, please activate Accessibility in Grammarl…" at bounding box center [470, 291] width 516 height 12
click at [545, 294] on div "To enrich screen reader interactions, please activate Accessibility in Grammarl…" at bounding box center [470, 319] width 528 height 92
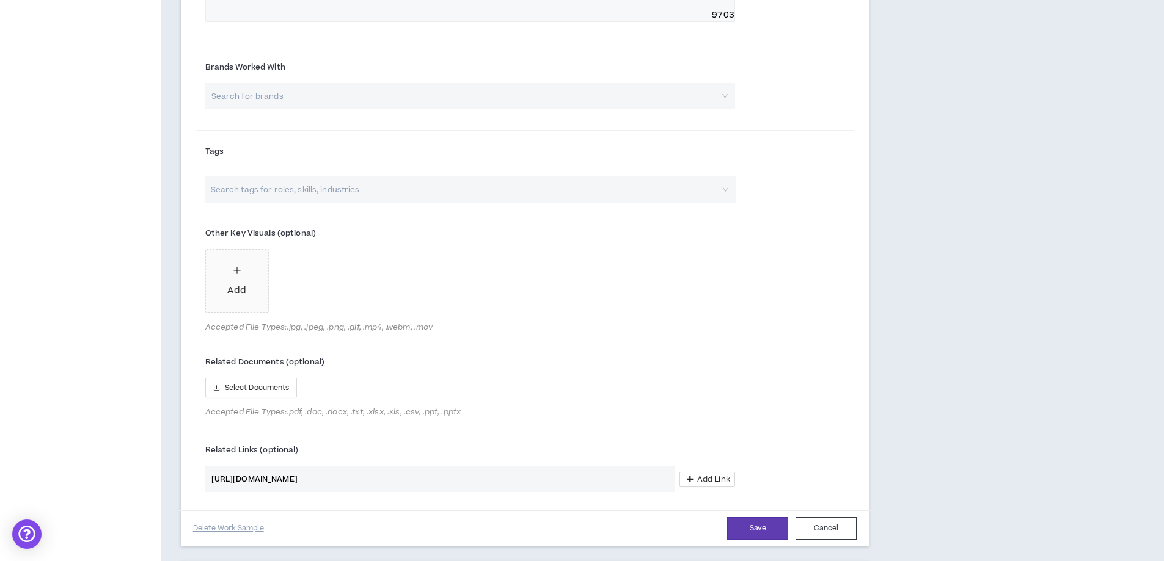
scroll to position [949, 0]
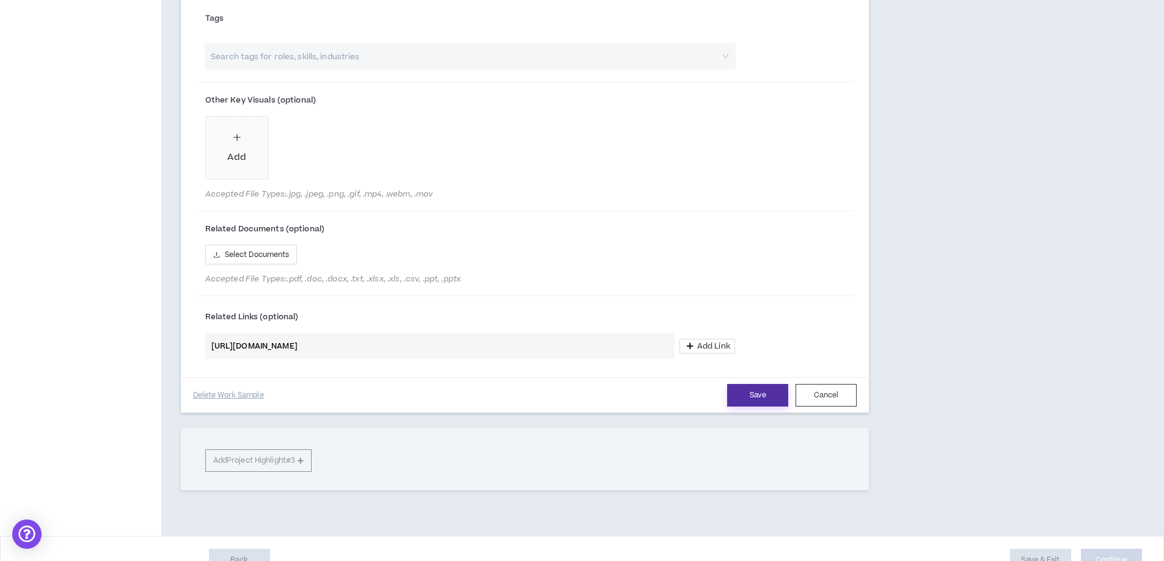
click at [745, 391] on button "Save" at bounding box center [757, 395] width 61 height 23
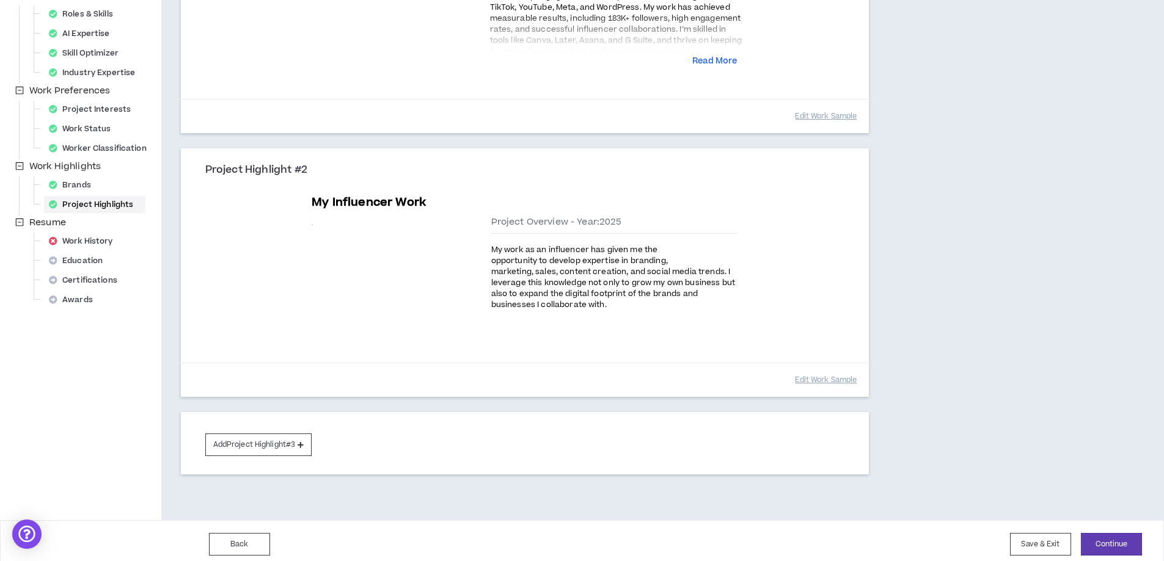
scroll to position [318, 0]
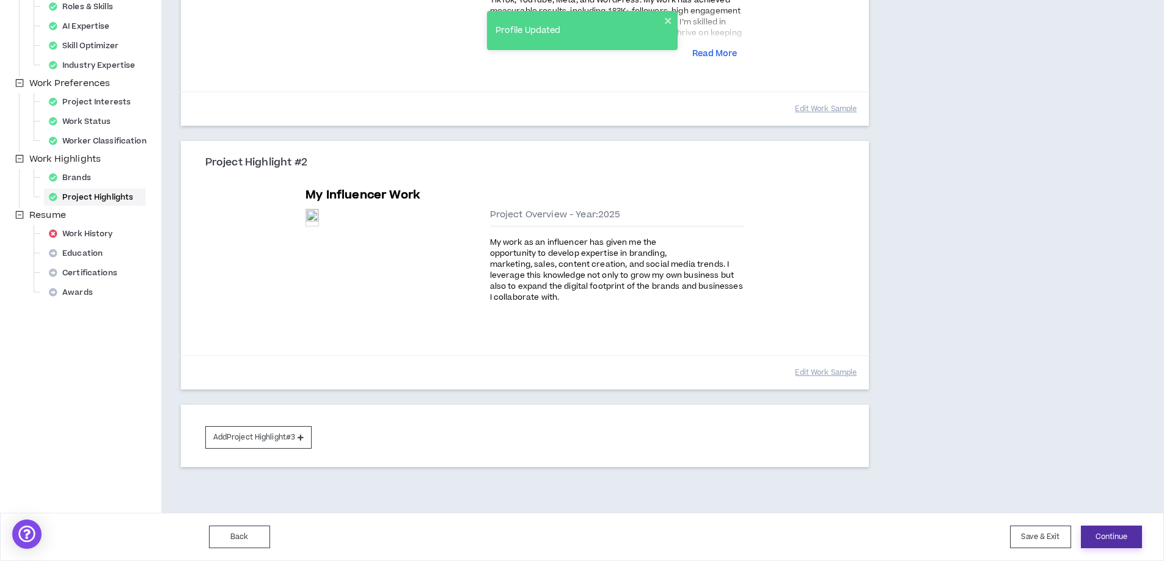
click at [1113, 539] on button "Continue" at bounding box center [1110, 537] width 61 height 23
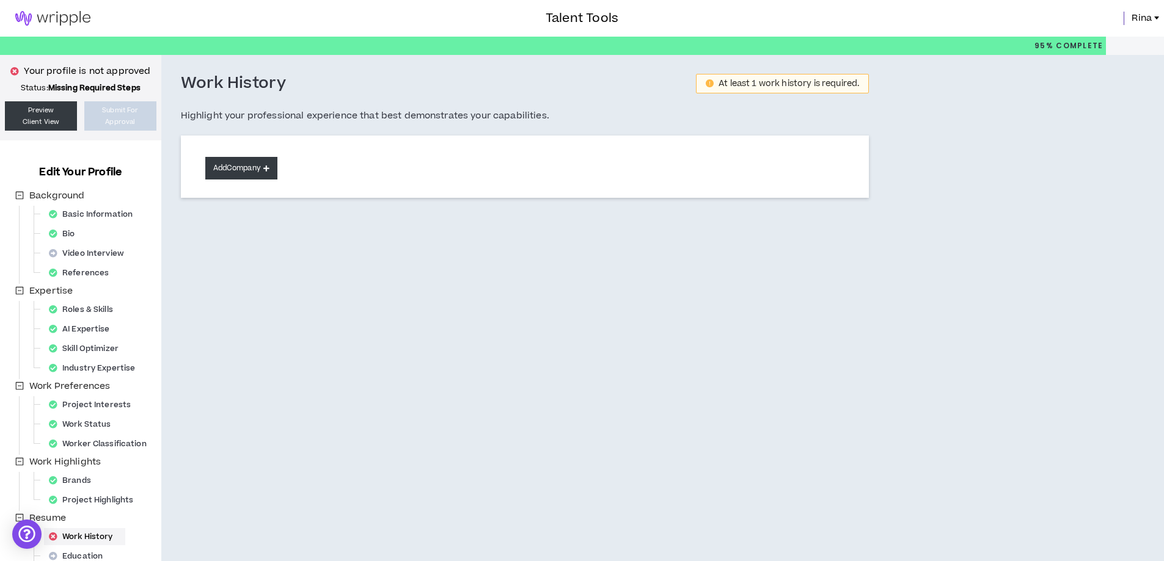
click at [253, 161] on button "Add Company" at bounding box center [241, 168] width 72 height 23
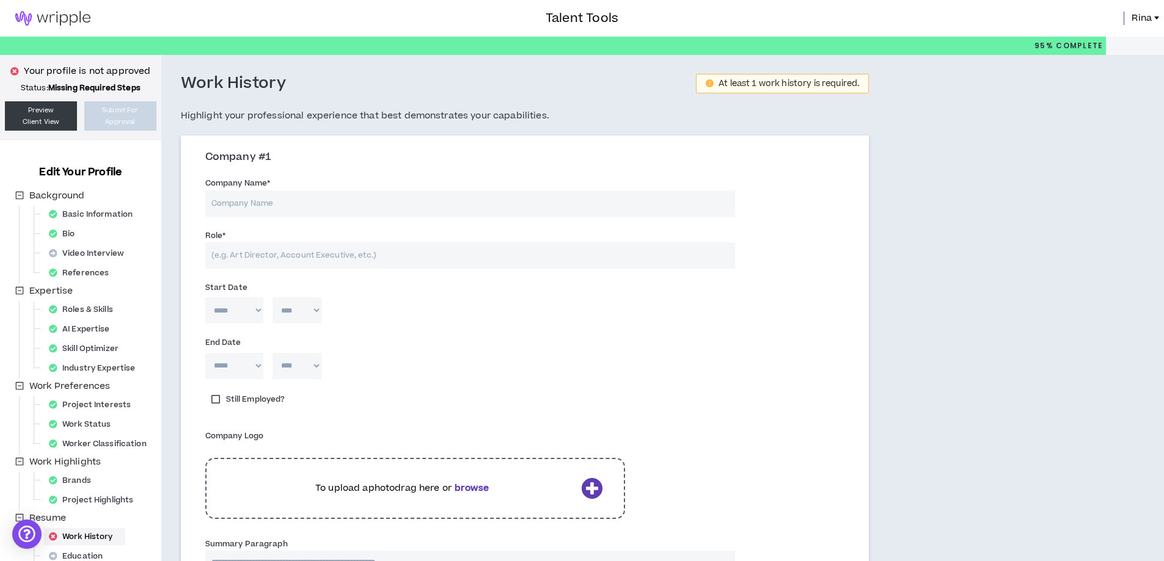
click at [285, 203] on input "Company Name *" at bounding box center [470, 204] width 530 height 26
type input "Macys"
type input "[PERSON_NAME][MEDICAL_DATA]"
type input "MVP Media"
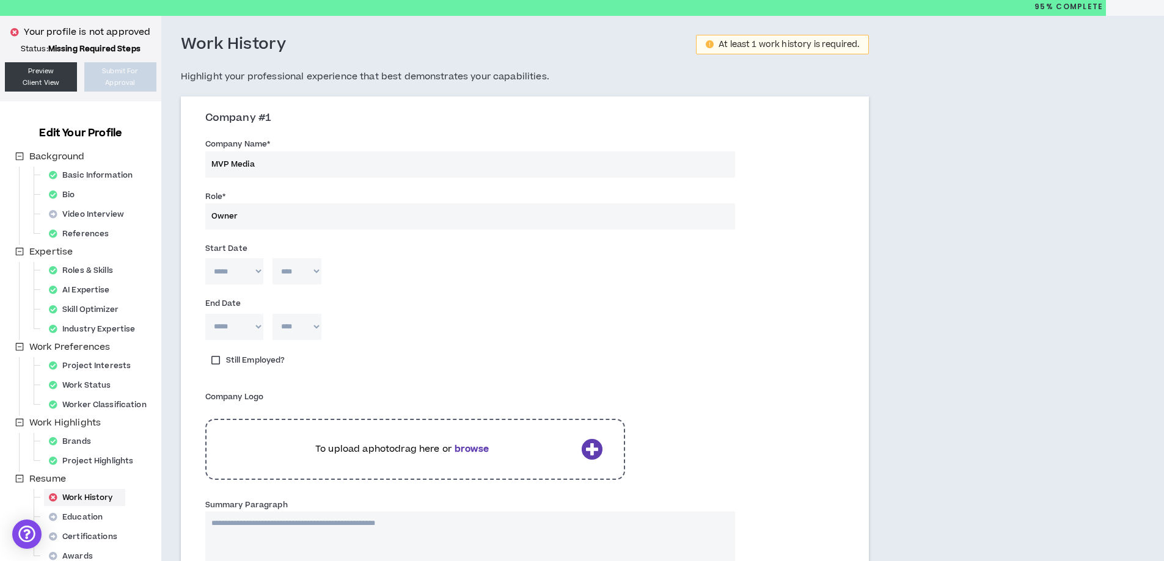
scroll to position [61, 0]
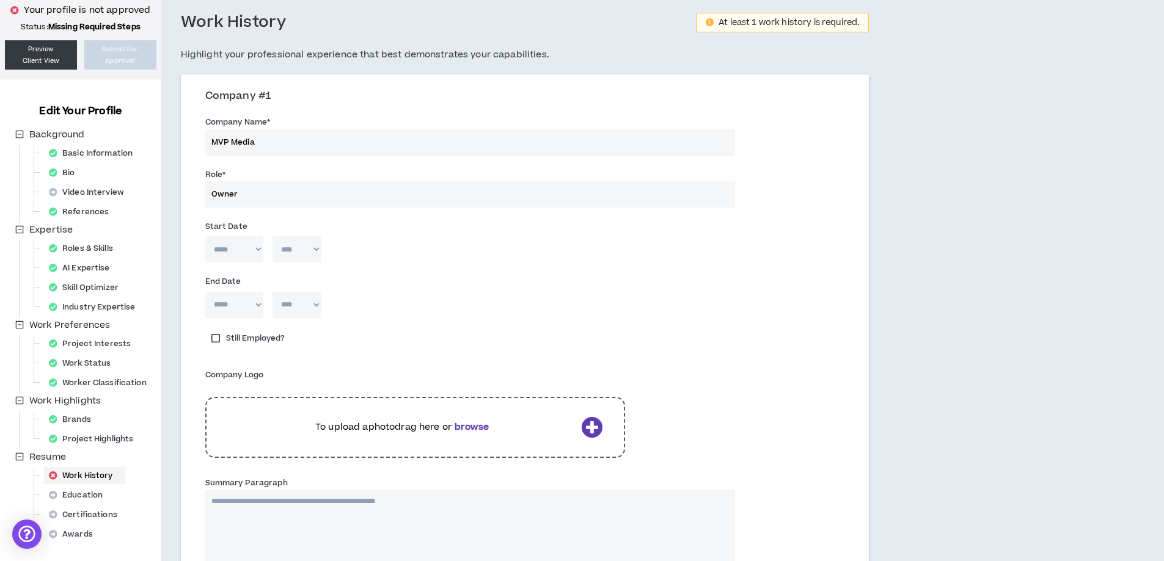
type input "Owner"
click at [214, 342] on label "Still Employed?" at bounding box center [248, 338] width 86 height 17
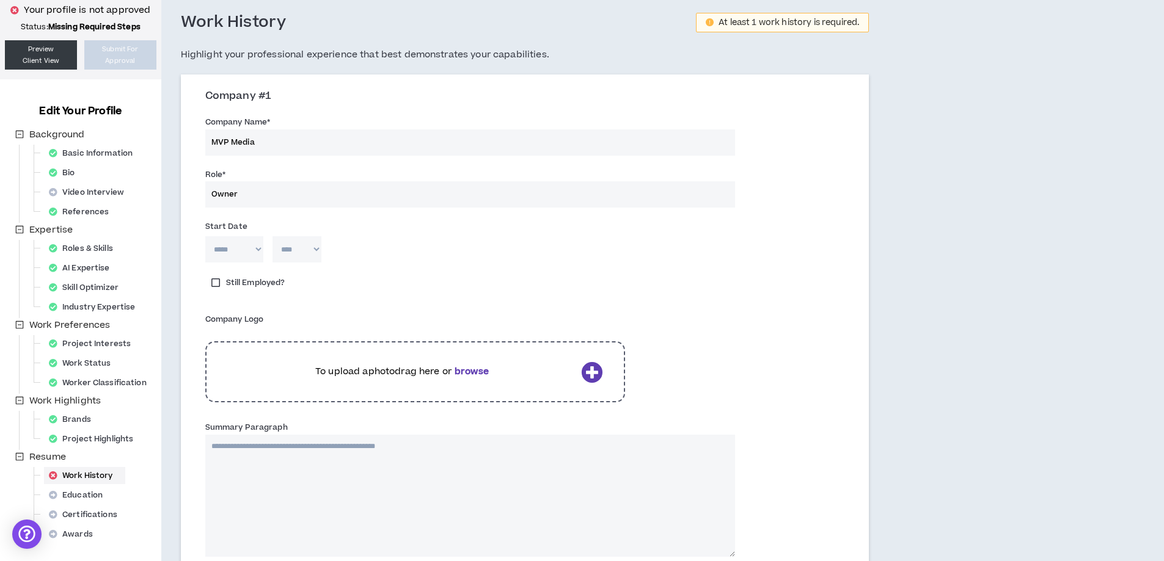
click at [479, 370] on b "browse" at bounding box center [471, 371] width 34 height 13
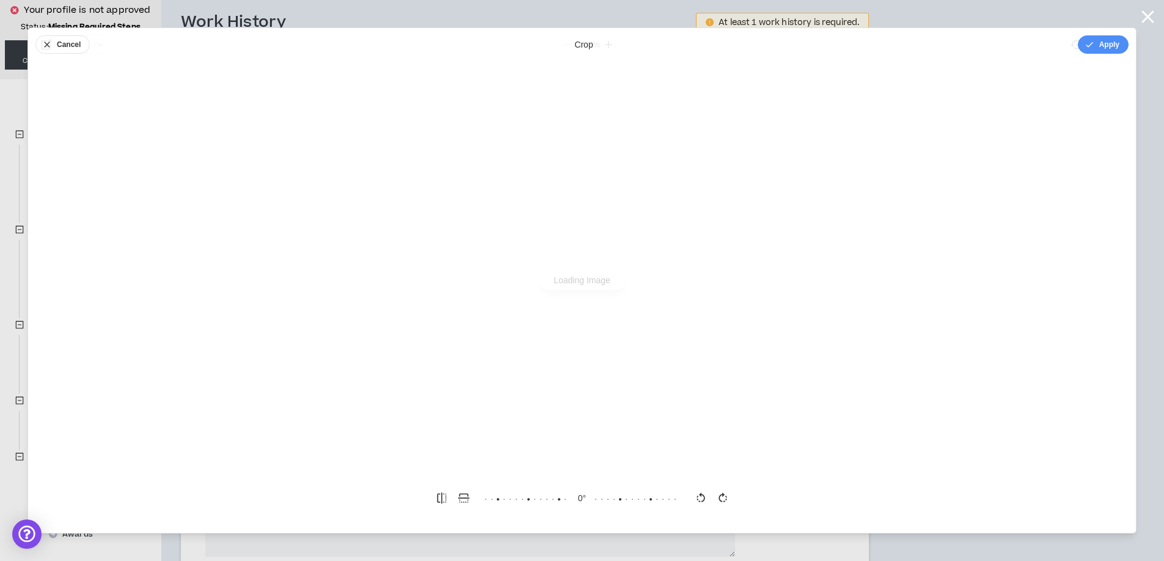
scroll to position [0, 0]
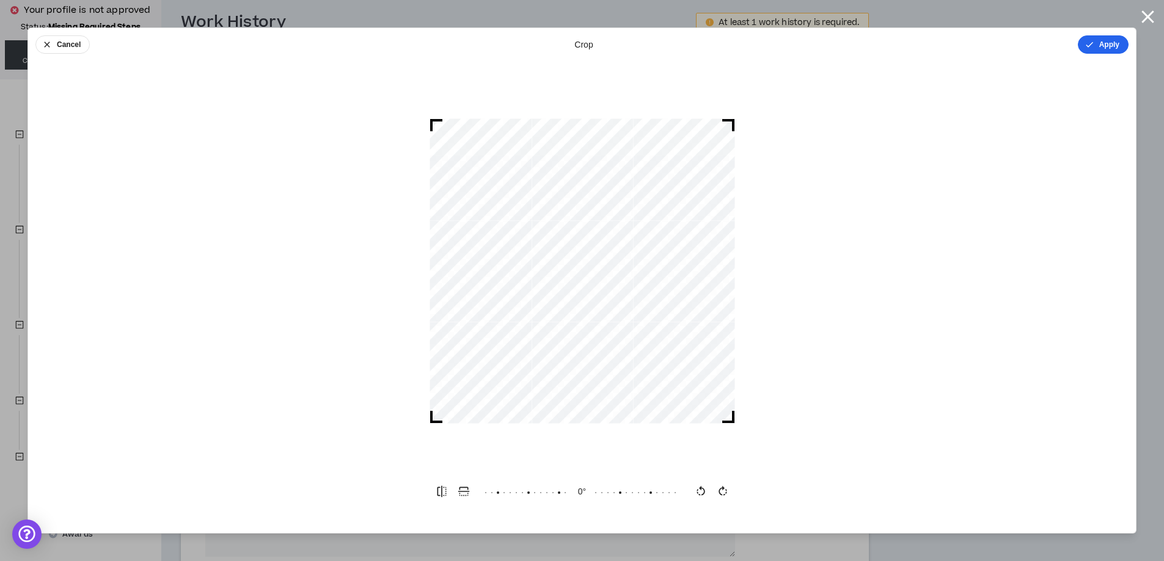
click at [1108, 42] on button "Apply" at bounding box center [1102, 44] width 51 height 18
click at [1099, 45] on button "Done" at bounding box center [1109, 44] width 37 height 18
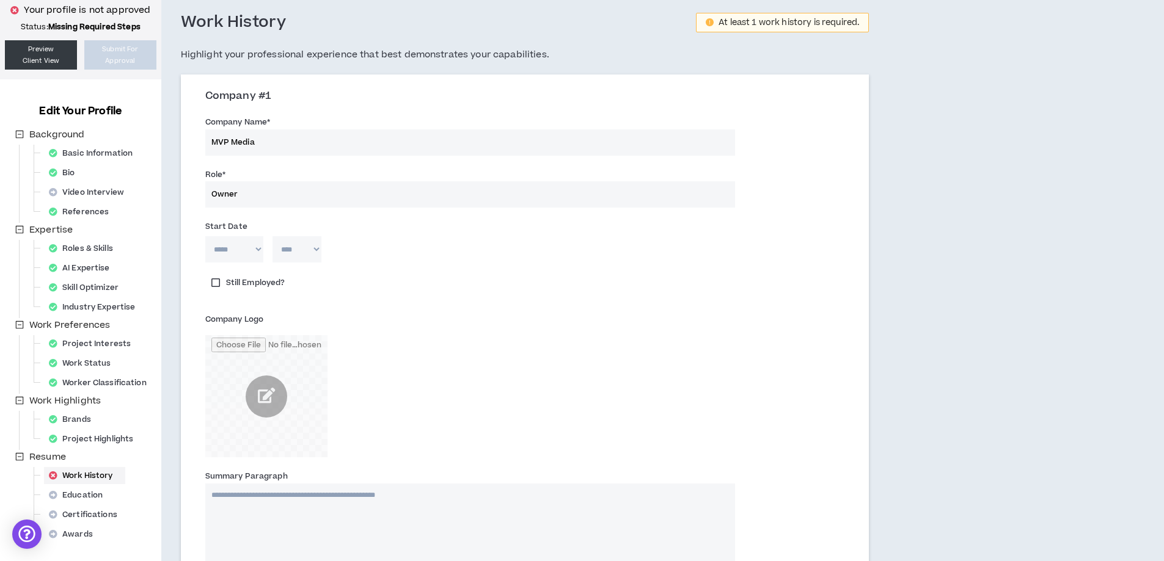
click at [255, 248] on select "***** *** *** *** *** *** **** *** *** **** *** *** ***" at bounding box center [234, 249] width 58 height 26
click at [205, 236] on select "***** *** *** *** *** *** **** *** *** **** *** *** ***" at bounding box center [234, 249] width 58 height 26
click at [291, 244] on select "**** **** **** **** **** **** **** **** **** **** **** **** **** **** **** ****…" at bounding box center [296, 249] width 49 height 26
click at [248, 252] on select "***** *** *** *** *** *** **** *** *** **** *** *** ***" at bounding box center [234, 249] width 58 height 26
select select "**"
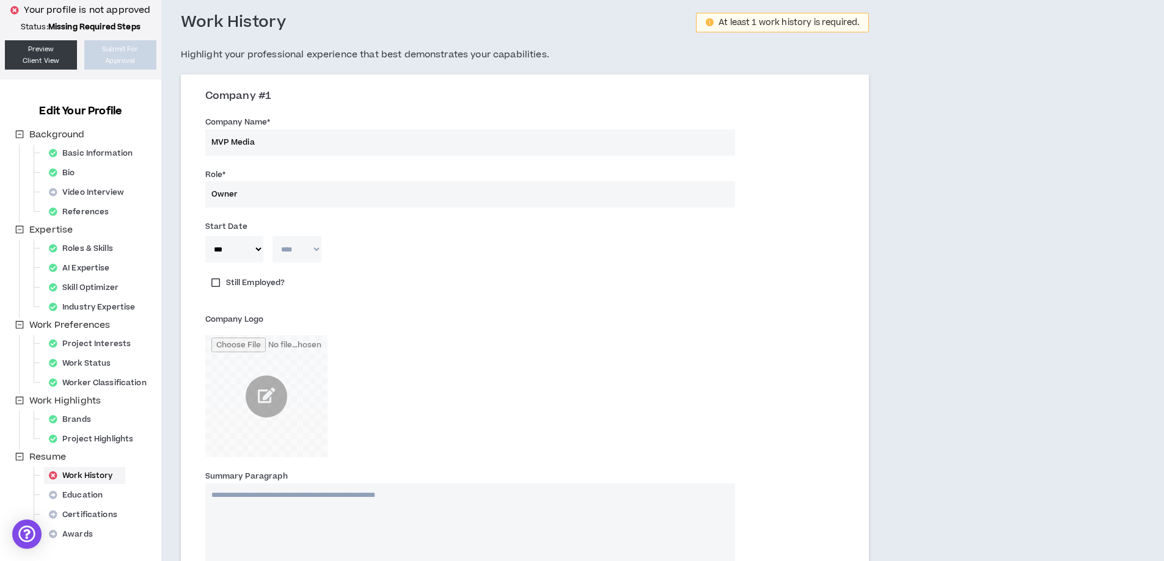
click at [205, 236] on select "***** *** *** *** *** *** **** *** *** **** *** *** ***" at bounding box center [234, 249] width 58 height 26
click at [295, 237] on select "**** **** **** **** **** **** **** **** **** **** **** **** **** **** **** ****…" at bounding box center [296, 249] width 49 height 26
select select "****"
click at [272, 236] on select "**** **** **** **** **** **** **** **** **** **** **** **** **** **** **** ****…" at bounding box center [296, 249] width 49 height 26
click at [566, 227] on div "Start Date" at bounding box center [470, 226] width 530 height 13
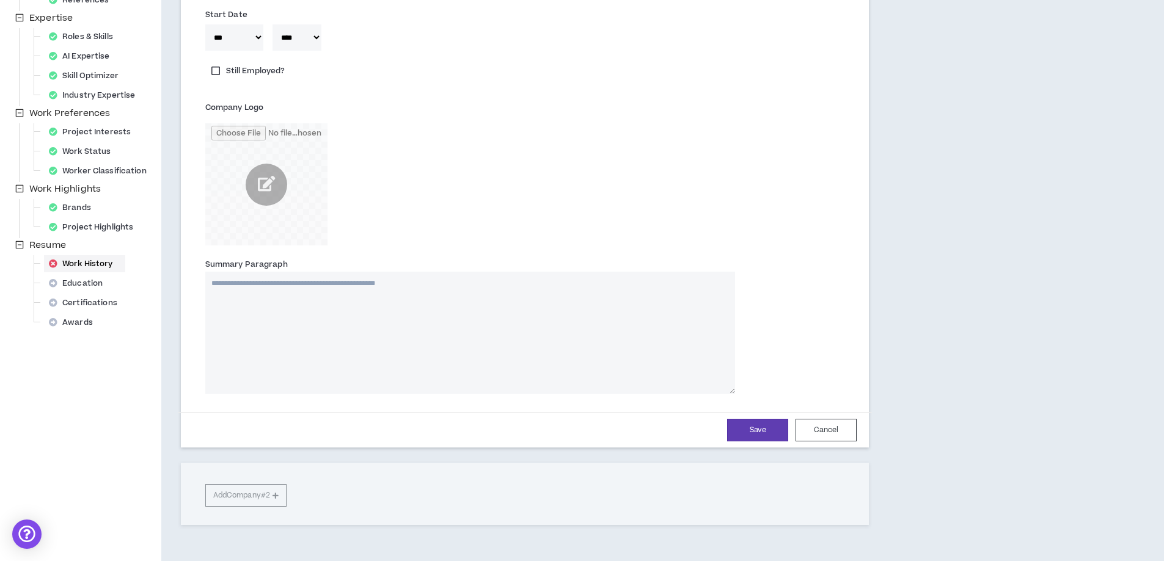
scroll to position [305, 0]
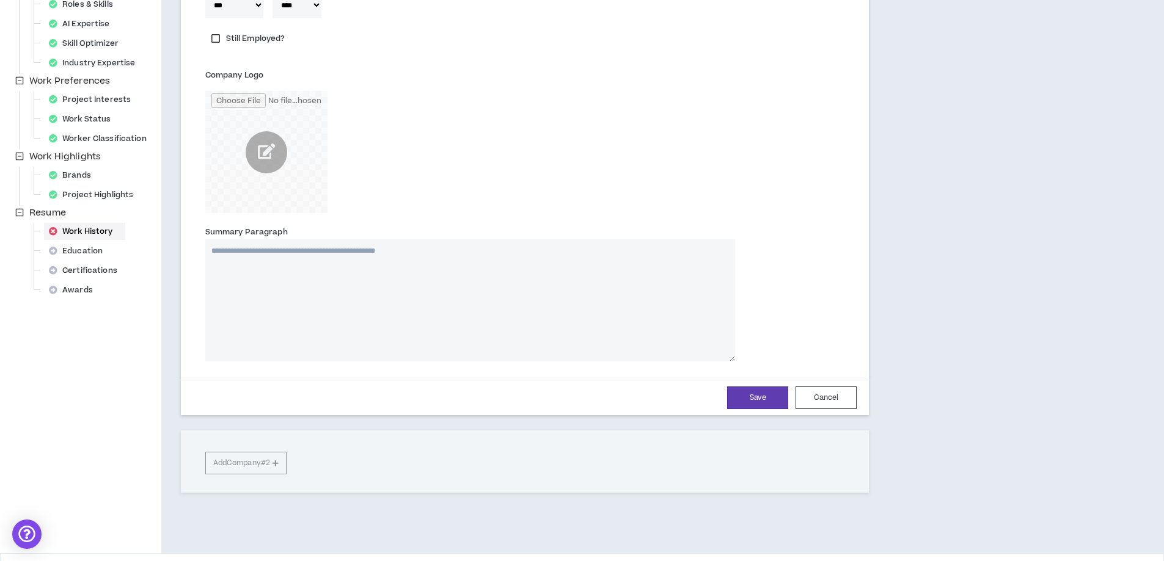
click at [465, 252] on textarea "Summary Paragraph" at bounding box center [470, 300] width 530 height 122
click at [562, 275] on textarea "Summary Paragraph" at bounding box center [470, 300] width 530 height 122
paste textarea "**********"
type textarea "**********"
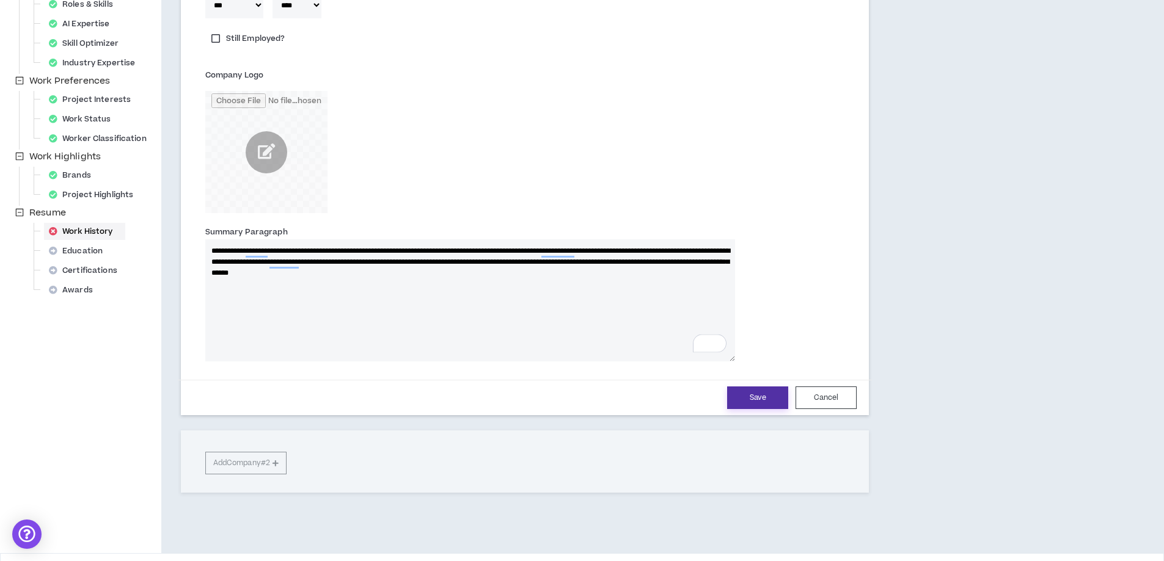
type textarea "**********"
click at [766, 394] on button "Save" at bounding box center [757, 398] width 61 height 23
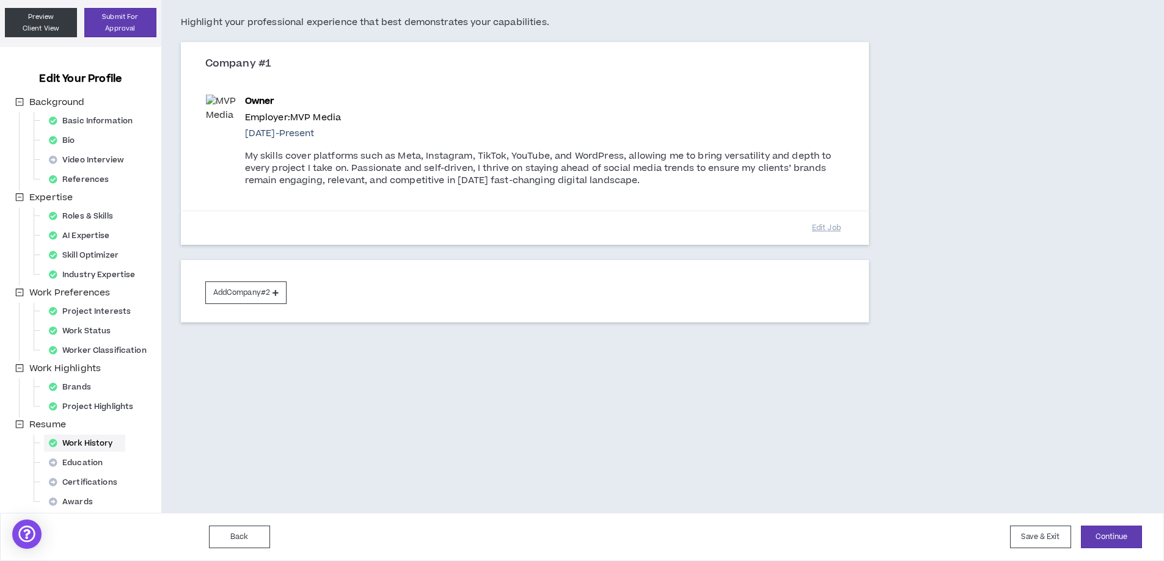
scroll to position [93, 0]
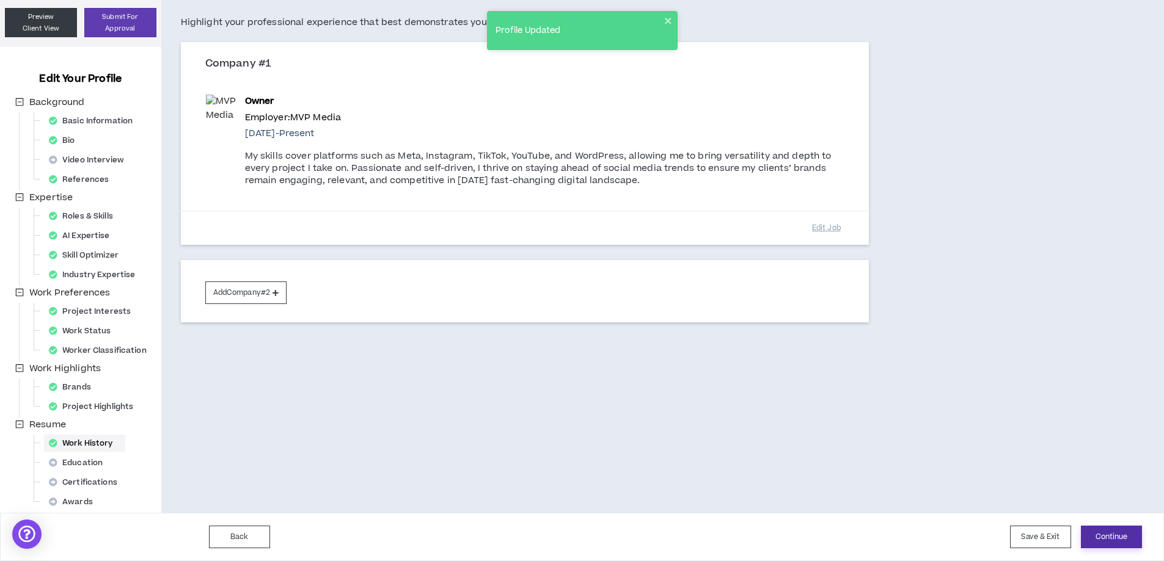
click at [1134, 543] on button "Continue" at bounding box center [1110, 537] width 61 height 23
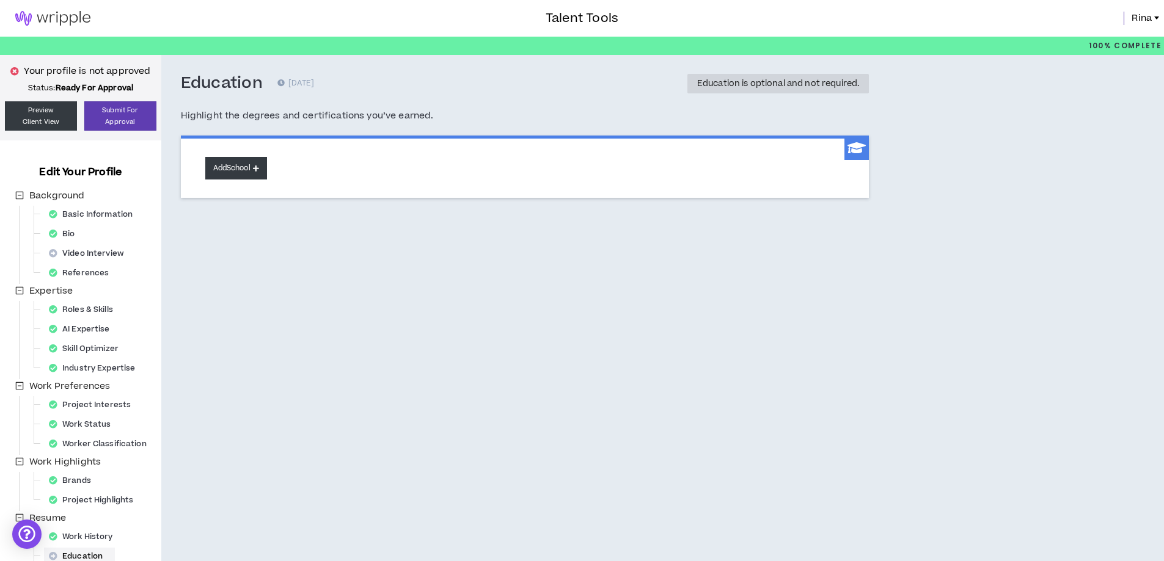
click at [259, 165] on icon at bounding box center [256, 168] width 6 height 7
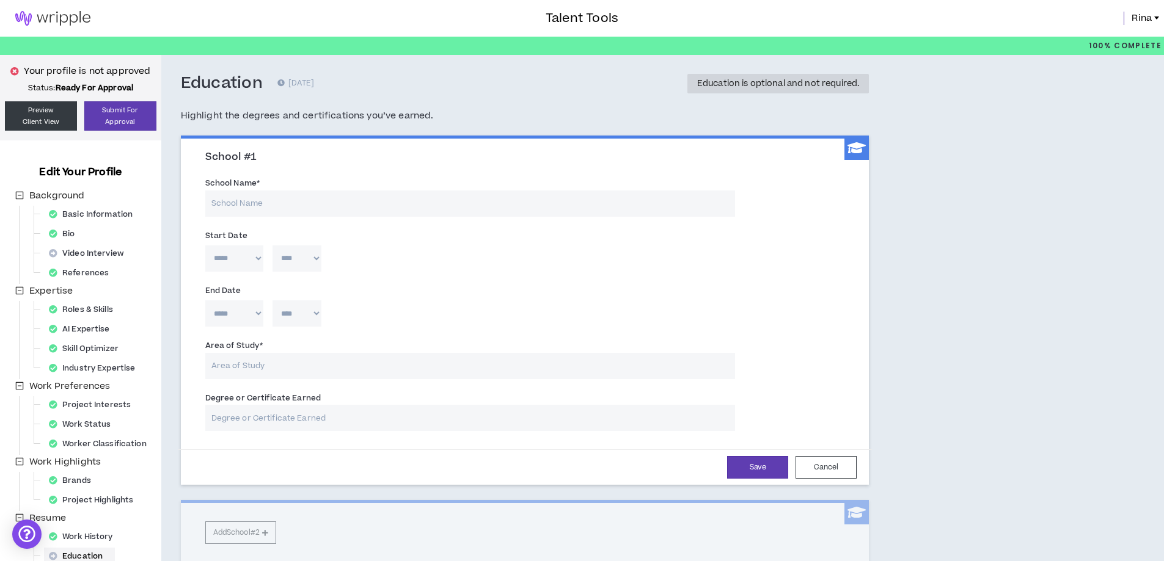
click at [470, 203] on input "School Name *" at bounding box center [470, 204] width 530 height 26
type input "[US_STATE][GEOGRAPHIC_DATA]"
click at [247, 371] on input "Area of Study *" at bounding box center [470, 366] width 530 height 26
type input "Business Administration"
click at [320, 415] on input "Degree or Certificate Earned" at bounding box center [470, 418] width 530 height 26
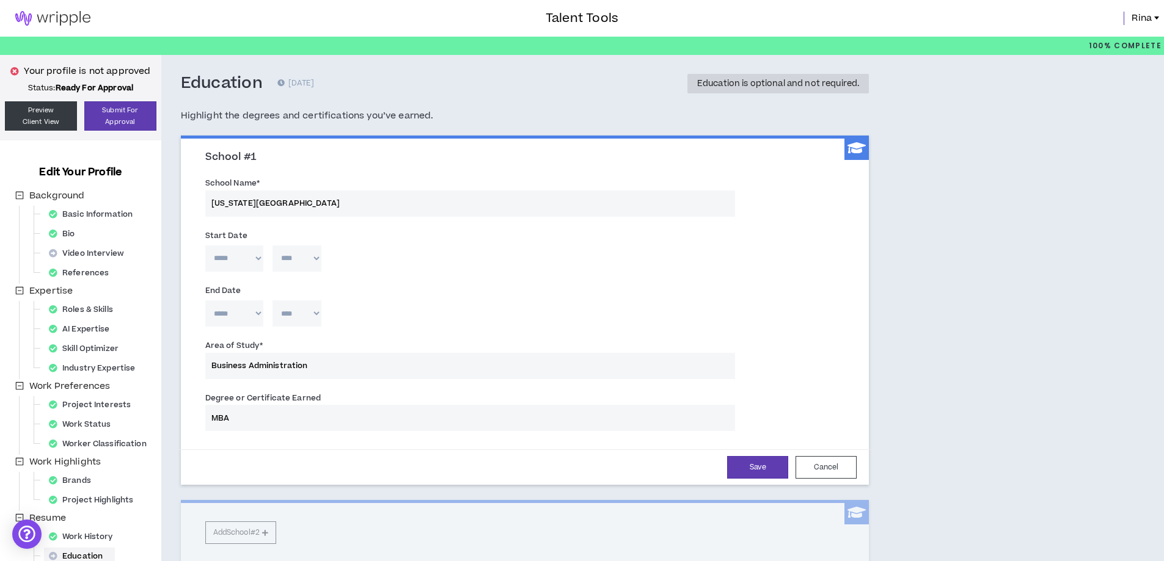
type input "MBA"
click at [236, 308] on select "***** *** *** *** *** *** **** *** *** **** *** *** ***" at bounding box center [234, 313] width 58 height 26
select select "*"
click at [205, 300] on select "***** *** *** *** *** *** **** *** *** **** *** *** ***" at bounding box center [234, 313] width 58 height 26
click at [305, 315] on select "**** **** **** **** **** **** **** **** **** **** **** **** **** **** **** ****…" at bounding box center [296, 313] width 49 height 26
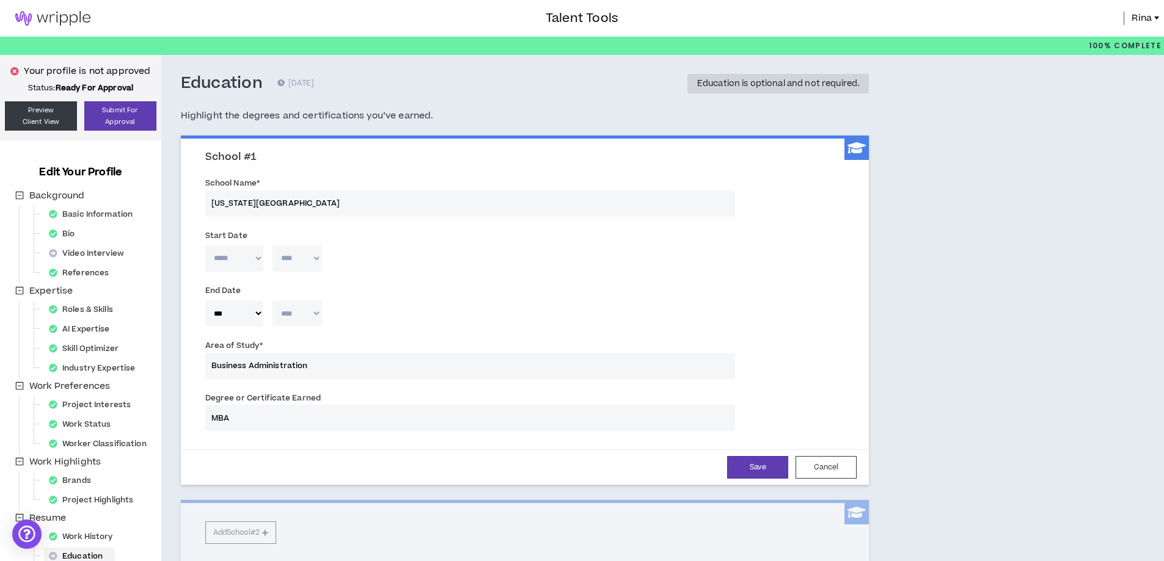
select select "****"
click at [272, 300] on select "**** **** **** **** **** **** **** **** **** **** **** **** **** **** **** ****…" at bounding box center [296, 313] width 49 height 26
click at [227, 251] on select "***** *** *** *** *** *** **** *** *** **** *** *** ***" at bounding box center [234, 259] width 58 height 26
select select "*"
click at [205, 246] on select "***** *** *** *** *** *** **** *** *** **** *** *** ***" at bounding box center [234, 259] width 58 height 26
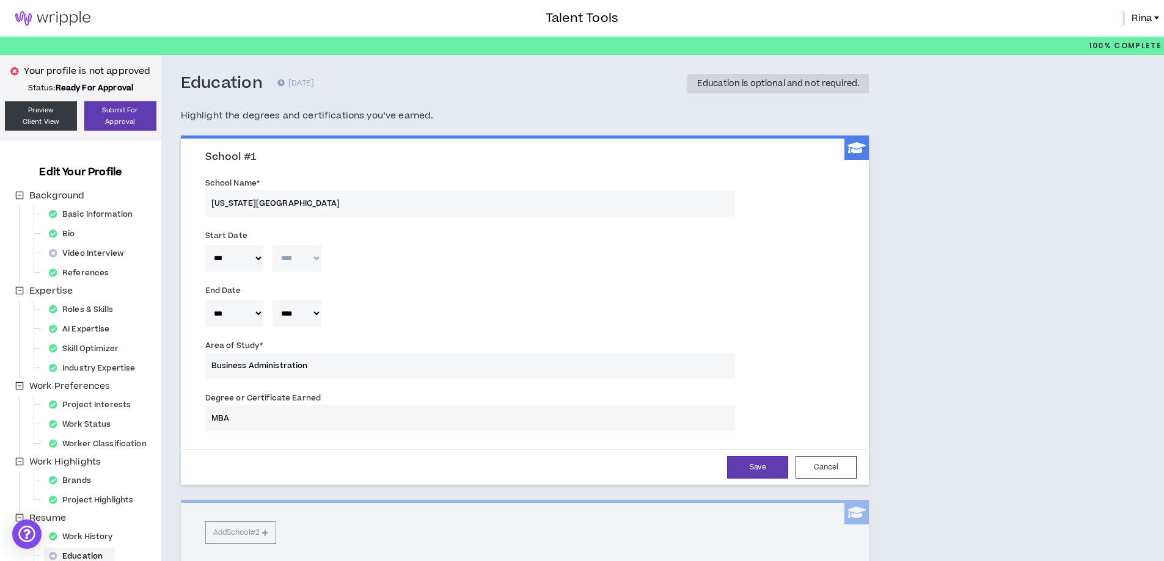
click at [291, 259] on select "**** **** **** **** **** **** **** **** **** **** **** **** **** **** **** ****…" at bounding box center [296, 259] width 49 height 26
select select "****"
click at [272, 246] on select "**** **** **** **** **** **** **** **** **** **** **** **** **** **** **** ****…" at bounding box center [296, 259] width 49 height 26
click at [764, 470] on button "Save" at bounding box center [757, 467] width 61 height 23
select select "*"
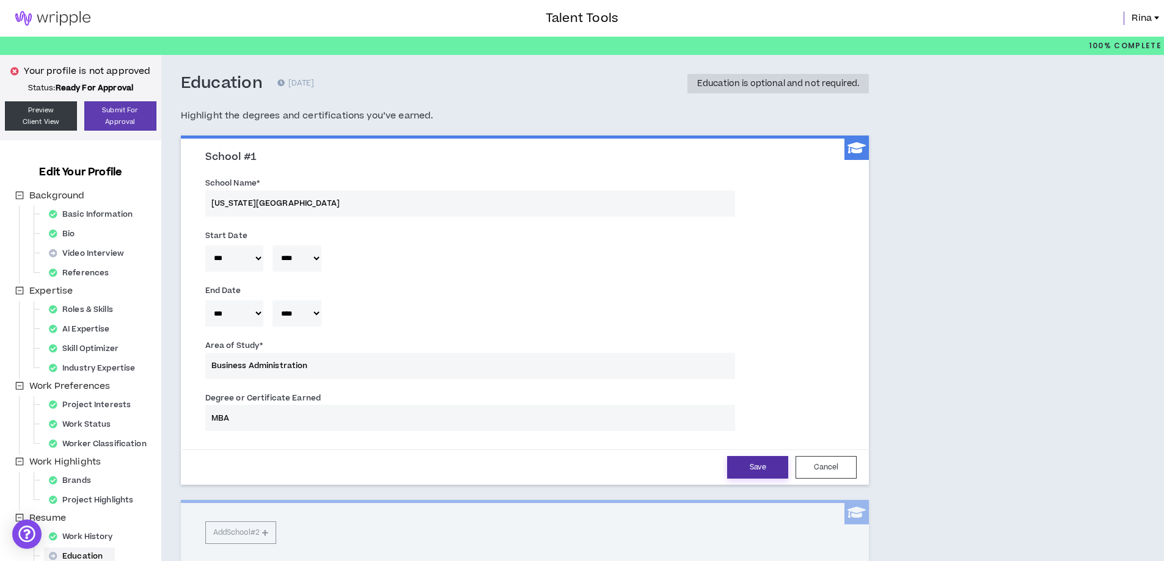
select select "****"
select select "*"
select select "****"
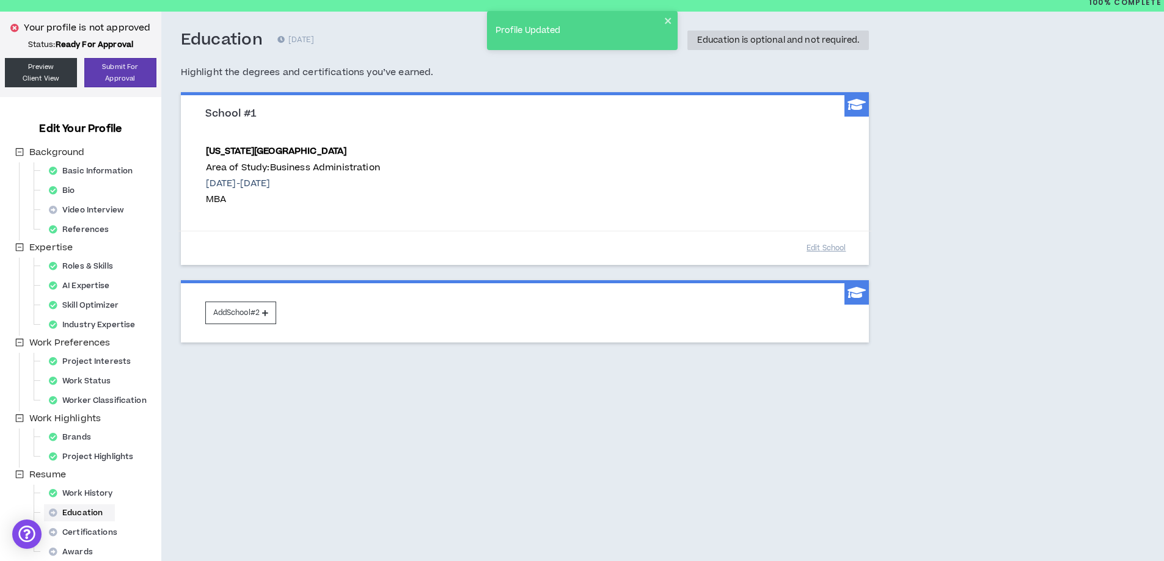
scroll to position [93, 0]
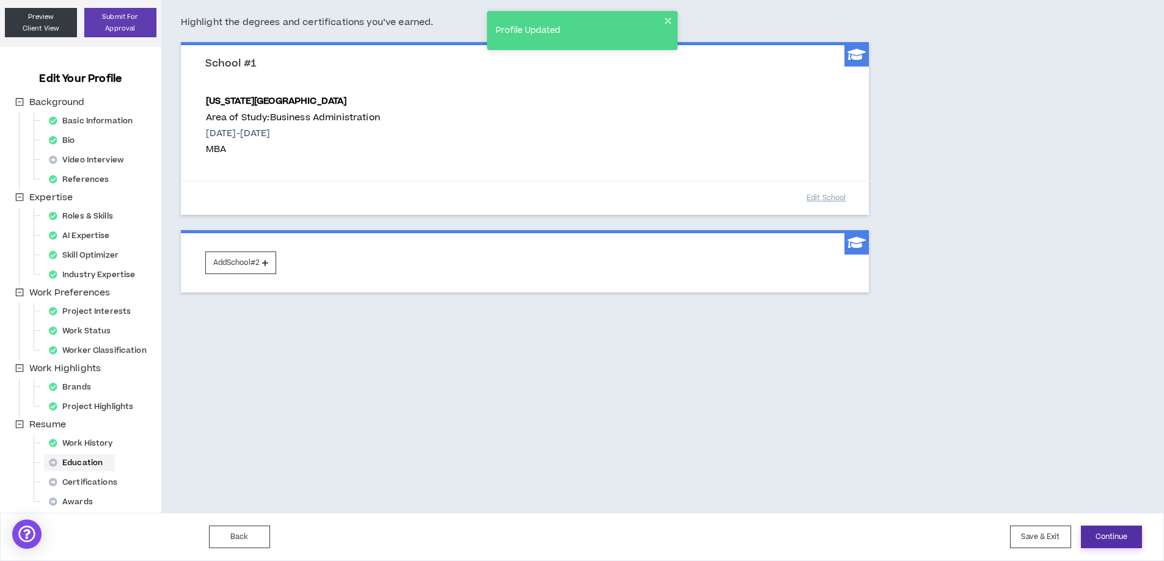
click at [1097, 534] on button "Continue" at bounding box center [1110, 537] width 61 height 23
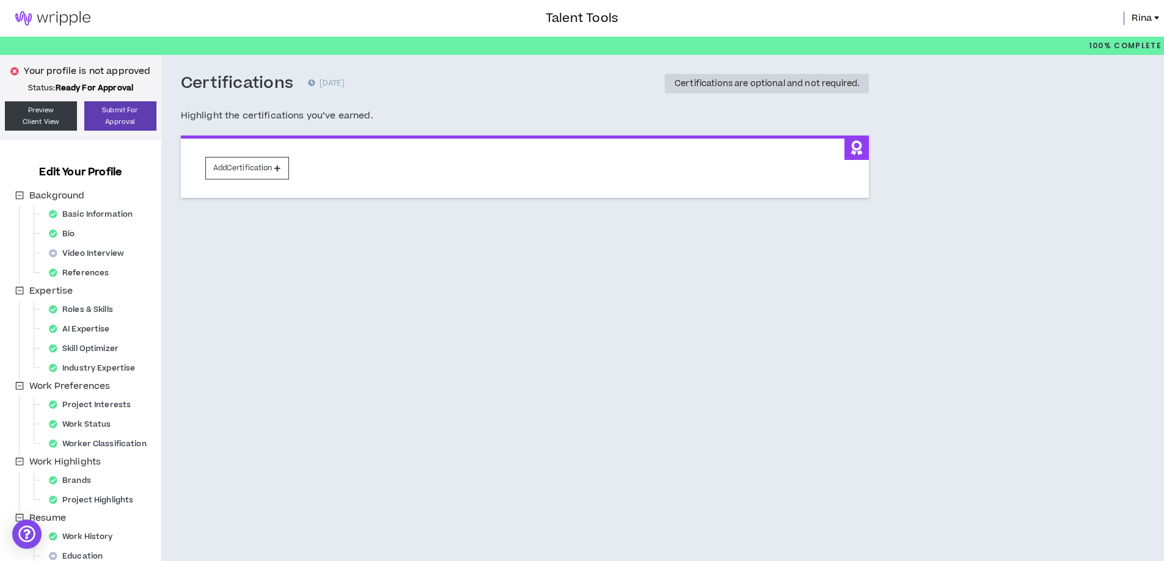
scroll to position [93, 0]
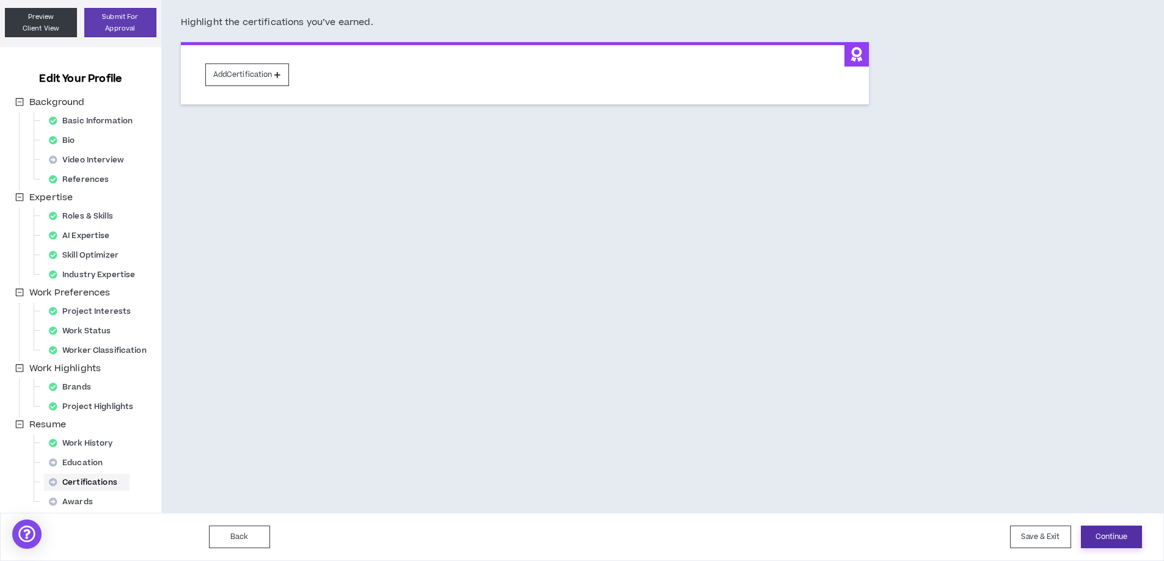
click at [1117, 547] on button "Continue" at bounding box center [1110, 537] width 61 height 23
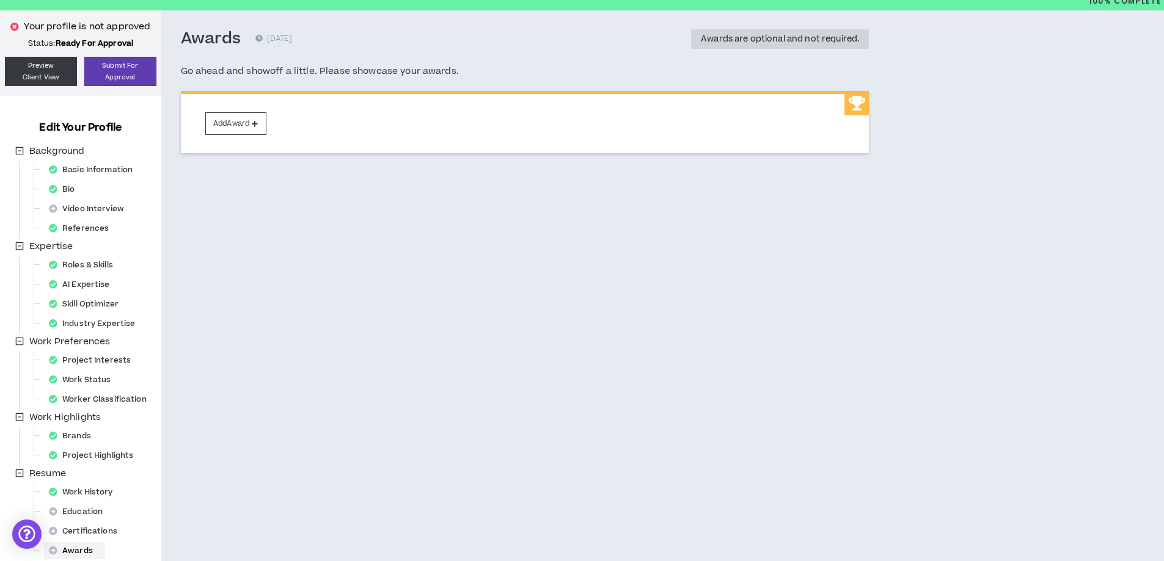
scroll to position [93, 0]
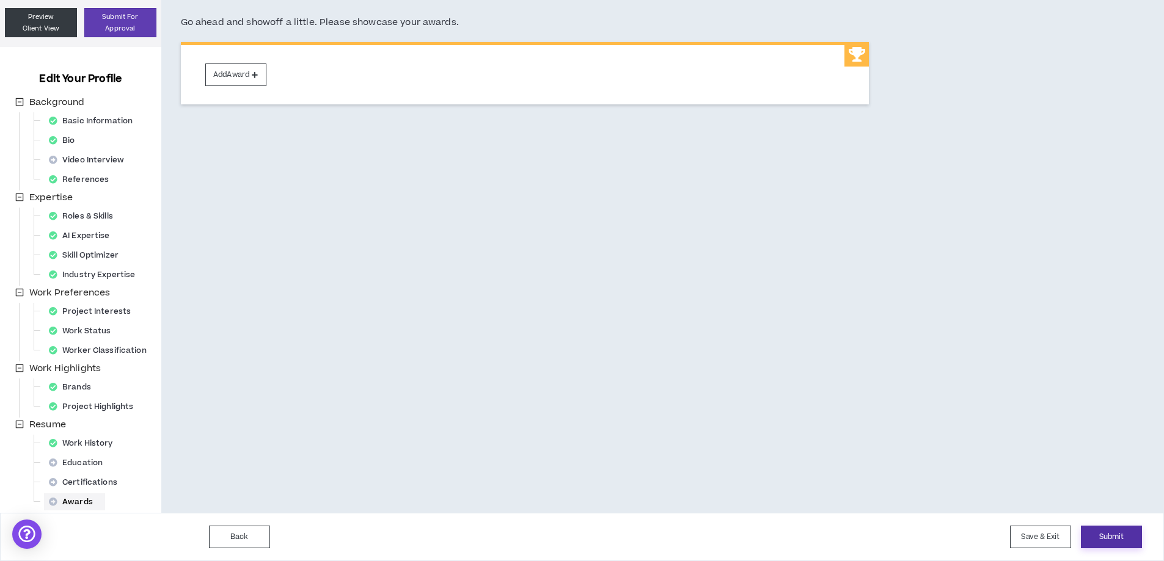
click at [1120, 538] on button "Submit" at bounding box center [1110, 537] width 61 height 23
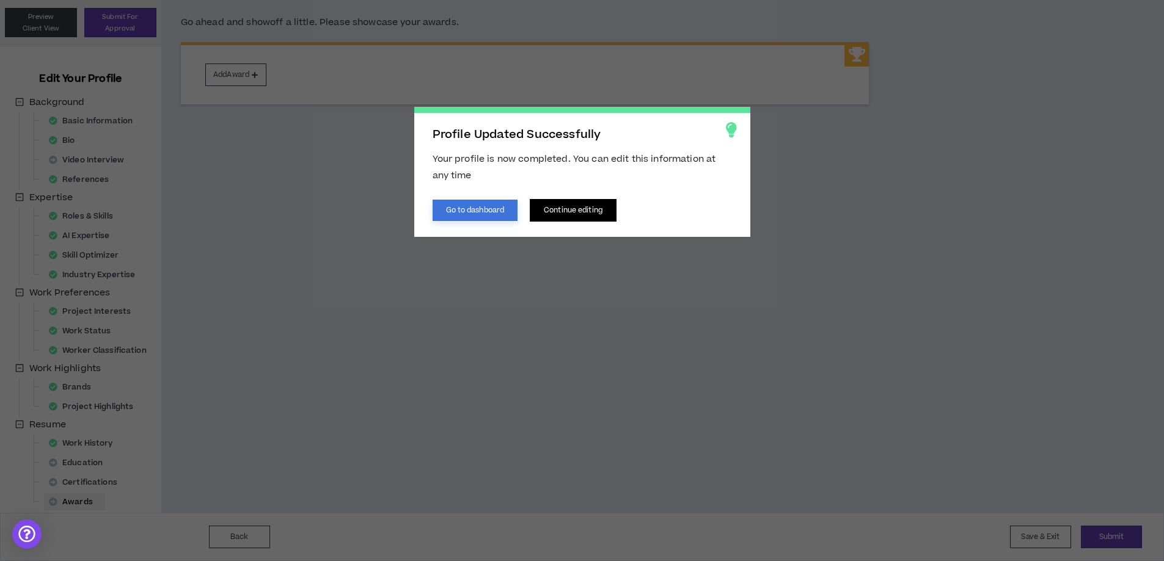
drag, startPoint x: 501, startPoint y: 210, endPoint x: 545, endPoint y: 200, distance: 45.2
click at [501, 211] on button "Go to dashboard" at bounding box center [475, 210] width 86 height 21
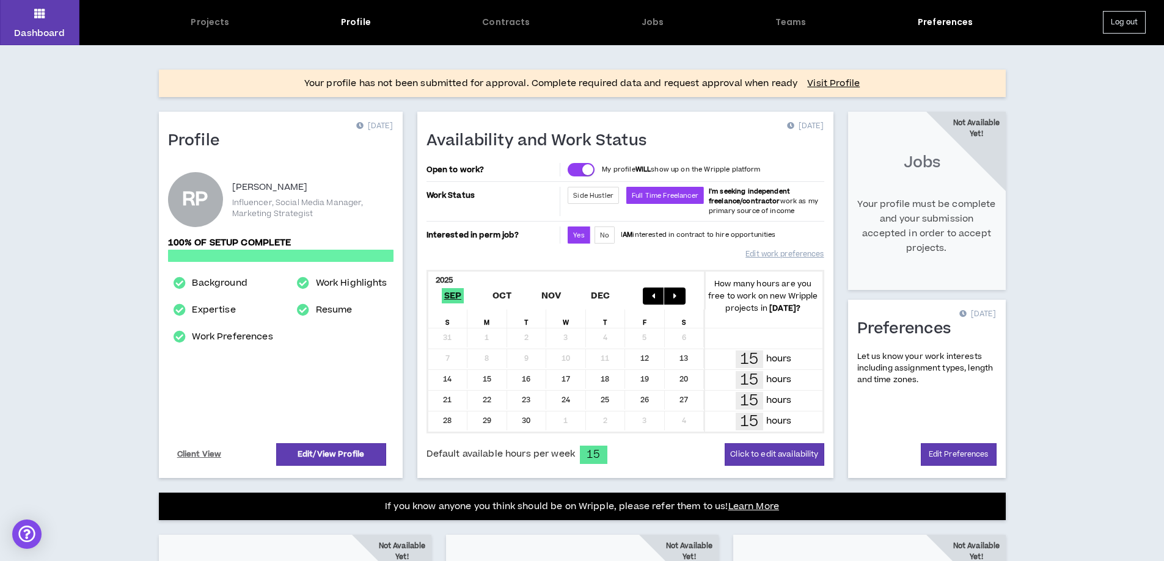
scroll to position [35, 0]
